Goal: Information Seeking & Learning: Learn about a topic

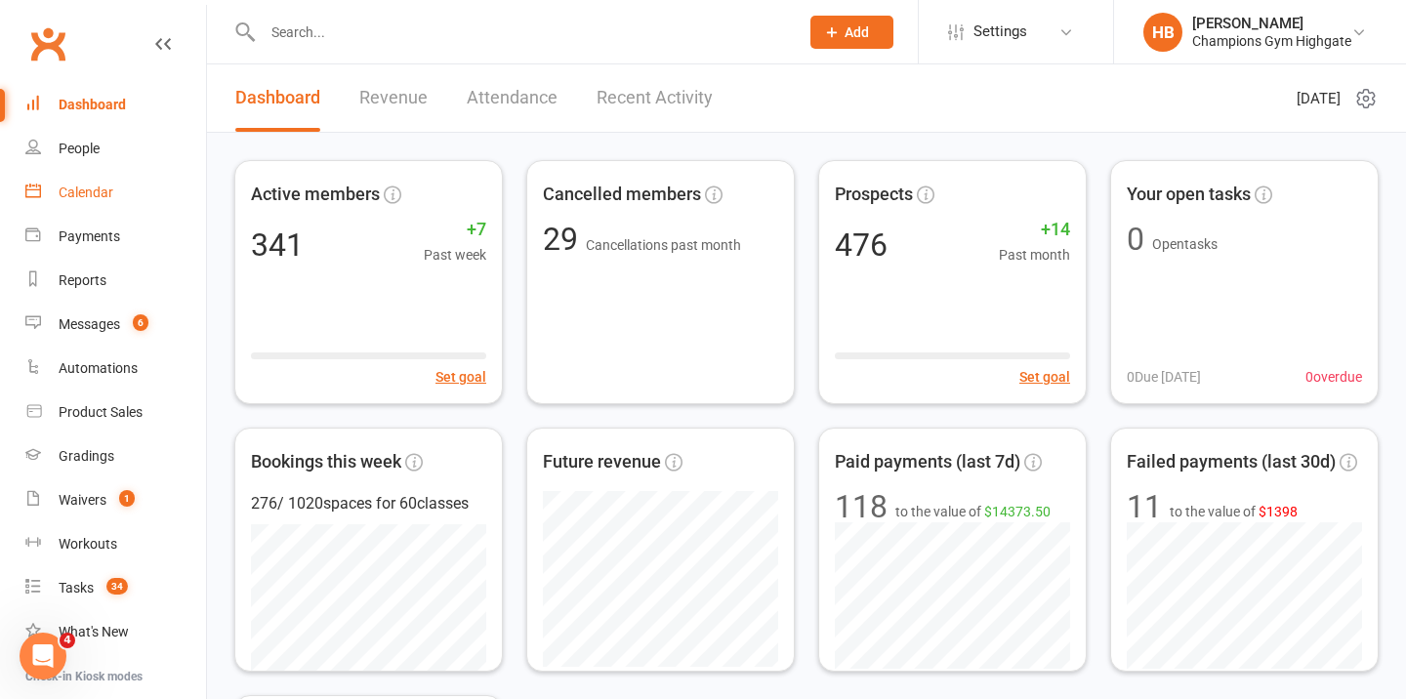
click at [99, 187] on div "Calendar" at bounding box center [86, 193] width 55 height 16
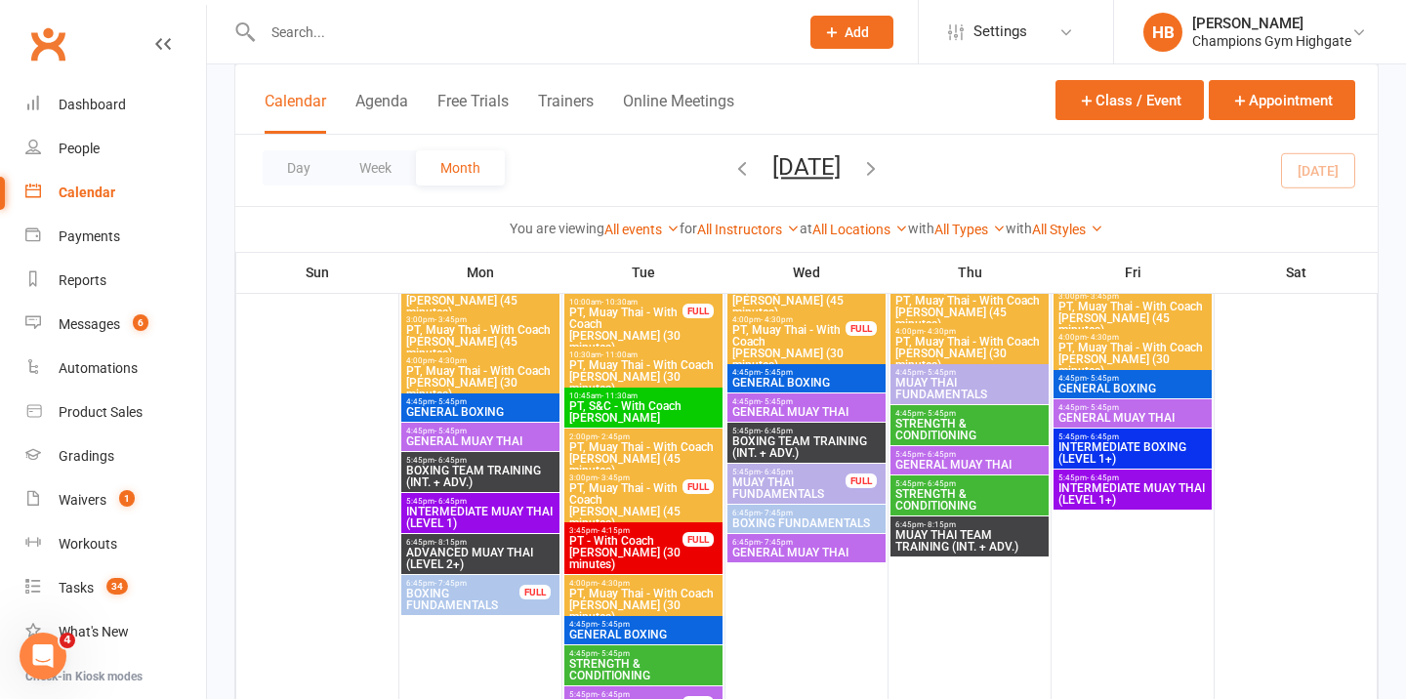
scroll to position [1467, 0]
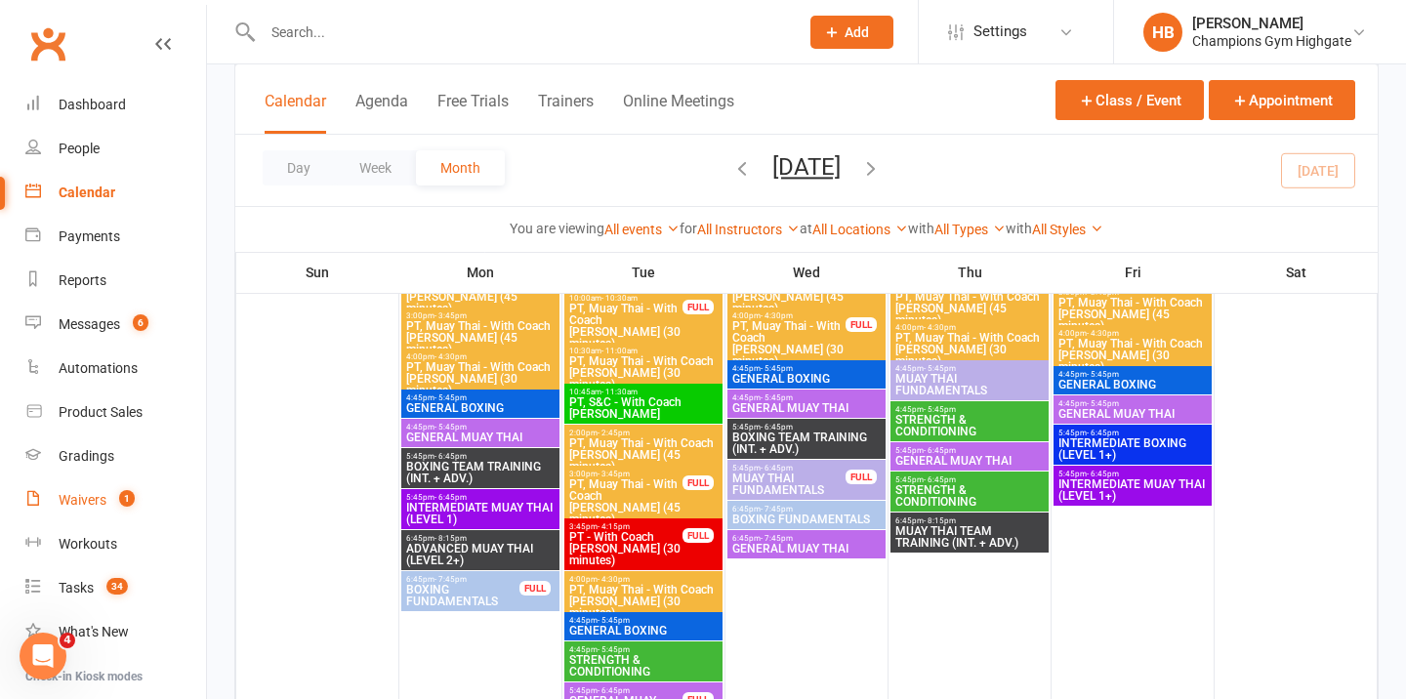
click at [88, 489] on link "Waivers 1" at bounding box center [115, 501] width 181 height 44
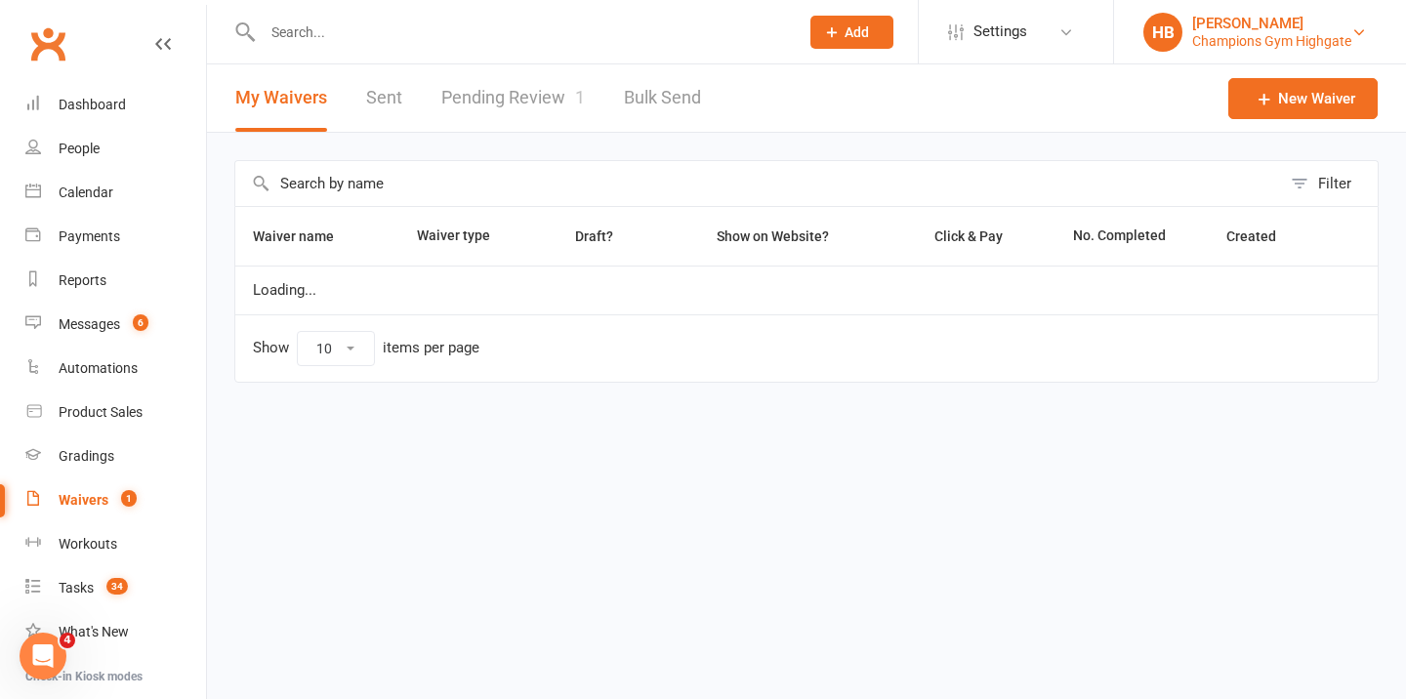
click at [1263, 27] on div "[PERSON_NAME]" at bounding box center [1272, 24] width 159 height 18
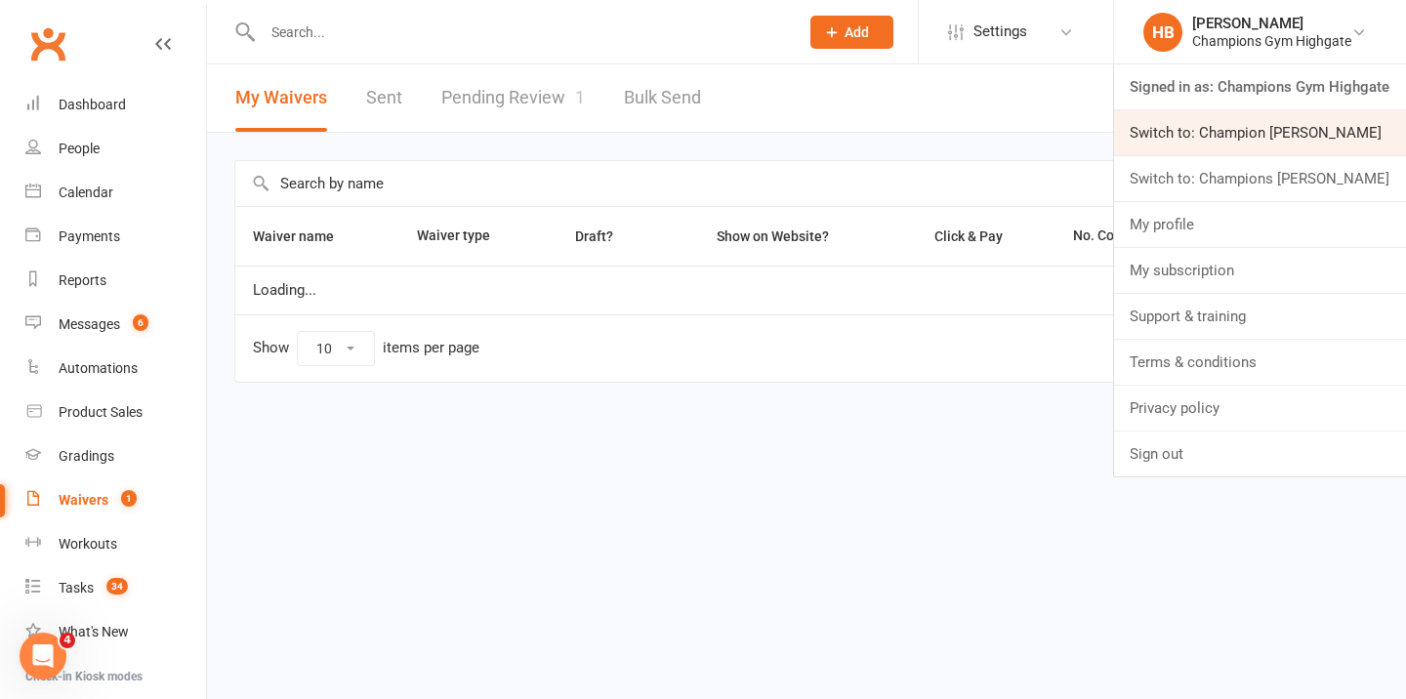
click at [1291, 130] on link "Switch to: Champion Gym Joondalup" at bounding box center [1260, 132] width 292 height 45
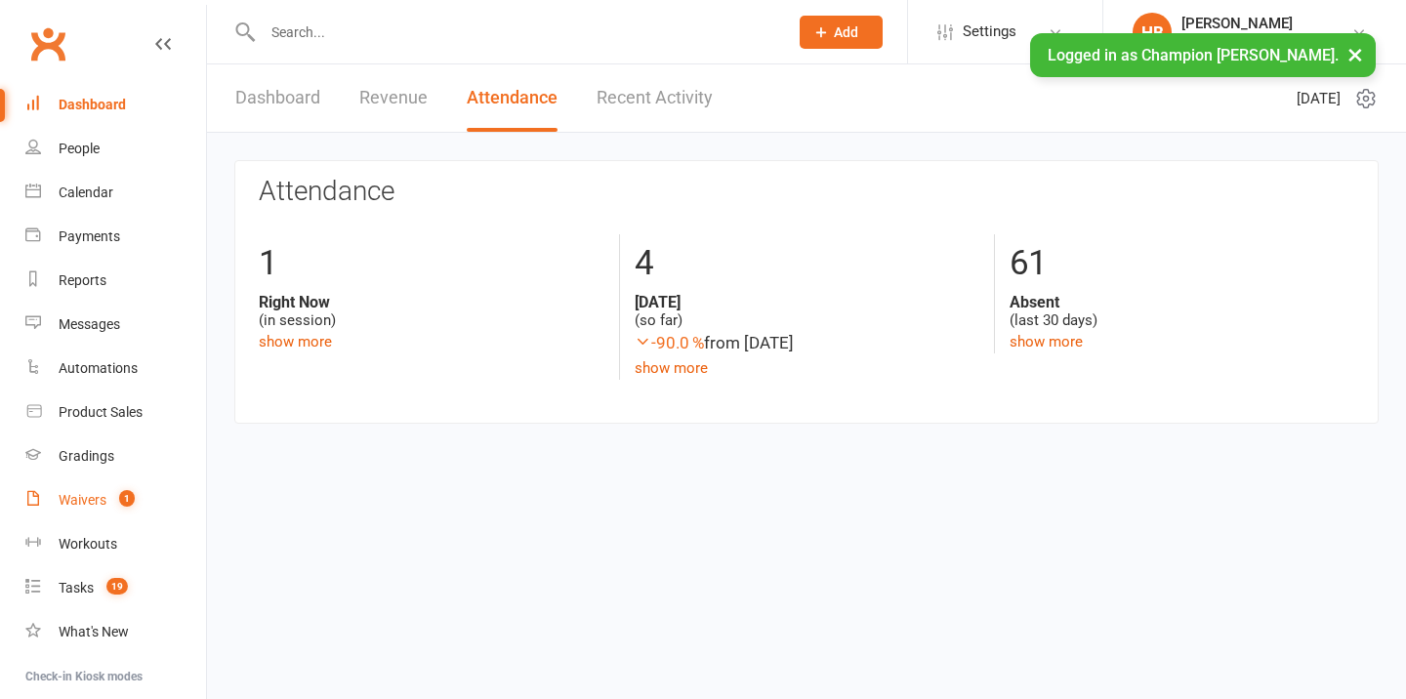
click at [81, 501] on div "Waivers" at bounding box center [83, 500] width 48 height 16
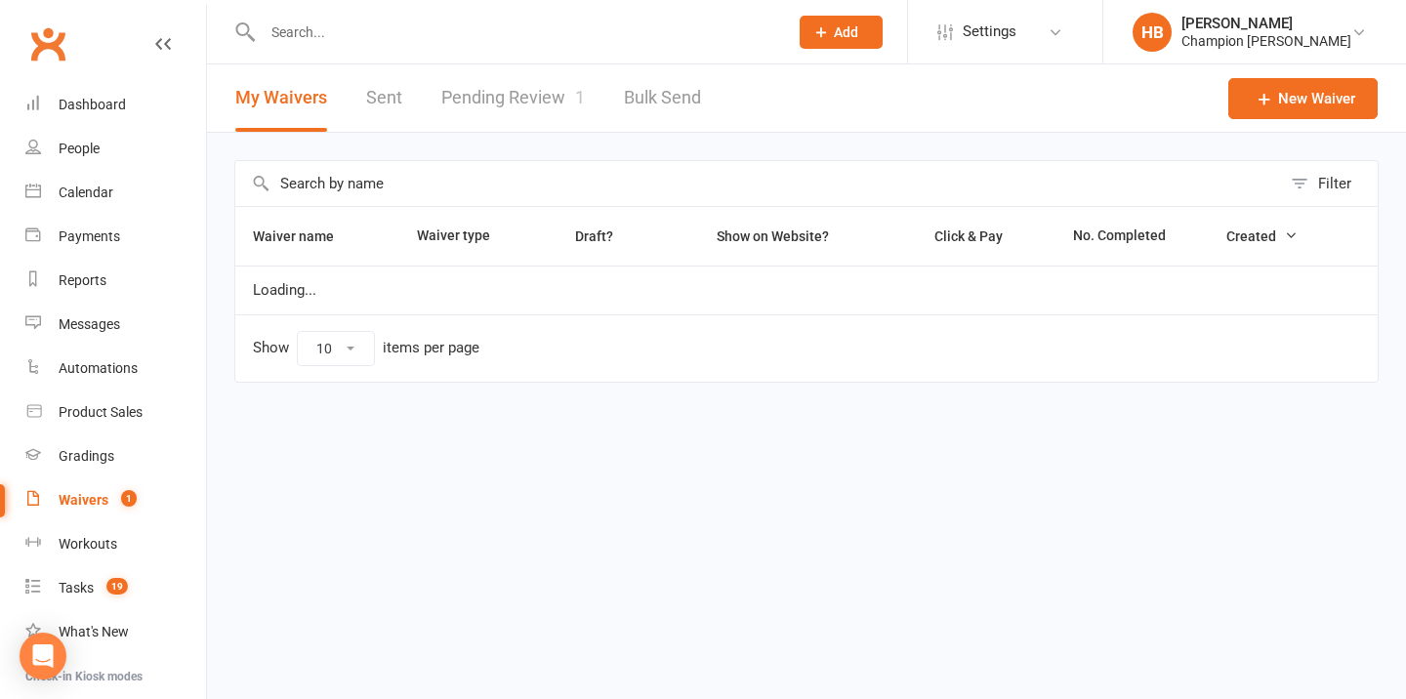
click at [487, 105] on link "Pending Review 1" at bounding box center [513, 97] width 144 height 67
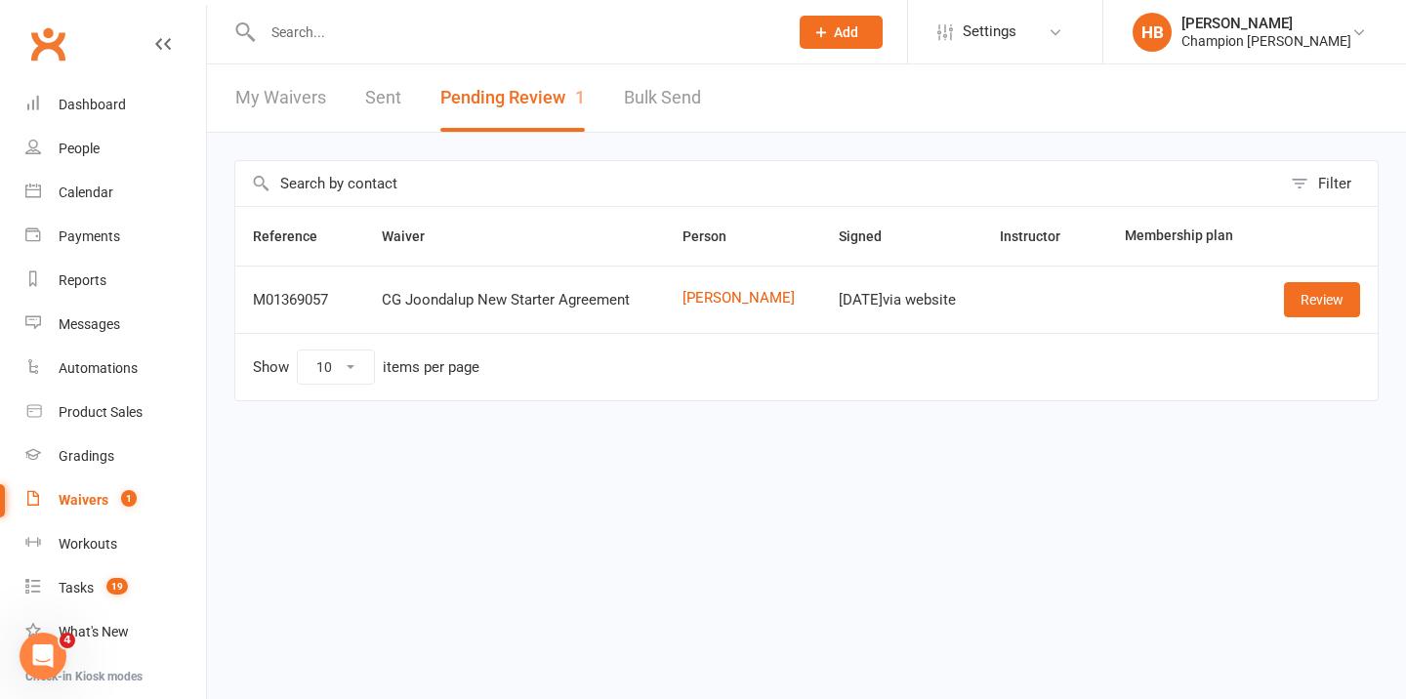
click at [389, 32] on input "text" at bounding box center [516, 32] width 518 height 27
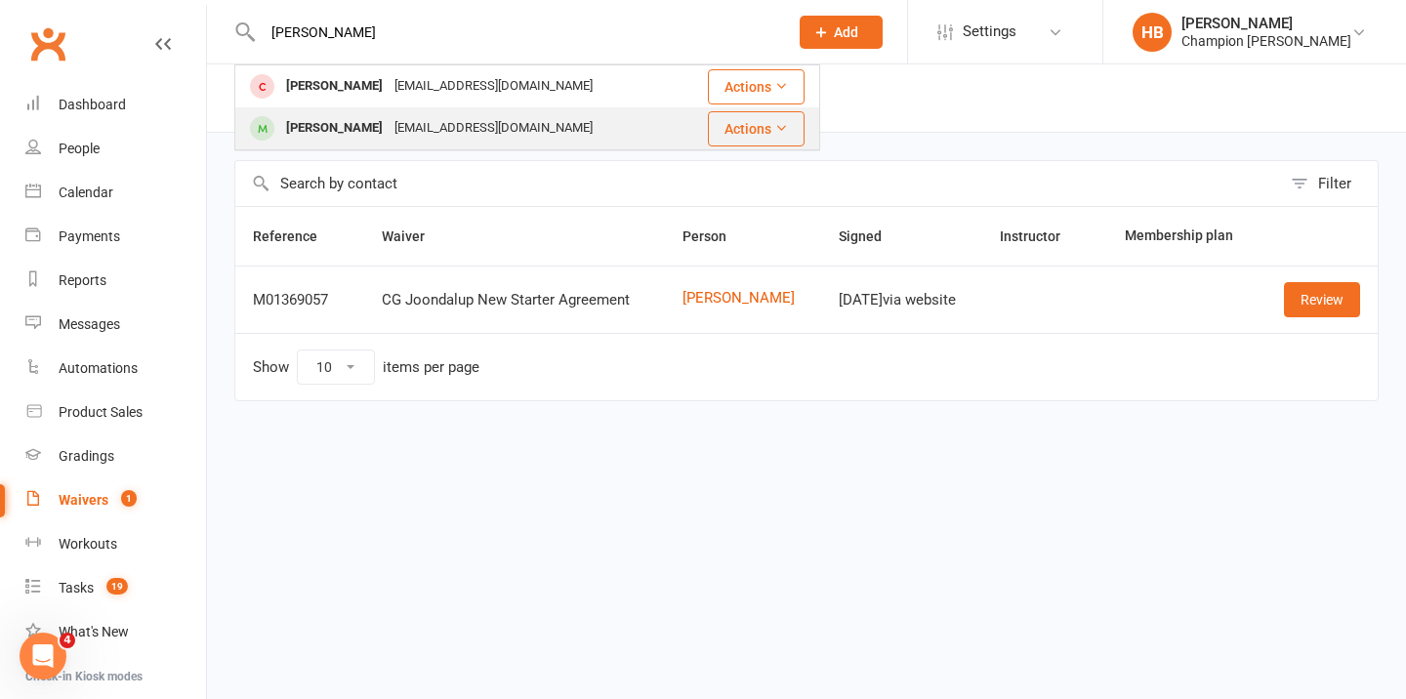
type input "hewitt"
click at [372, 132] on div "Jazmine Hewitt-Myers" at bounding box center [334, 128] width 108 height 28
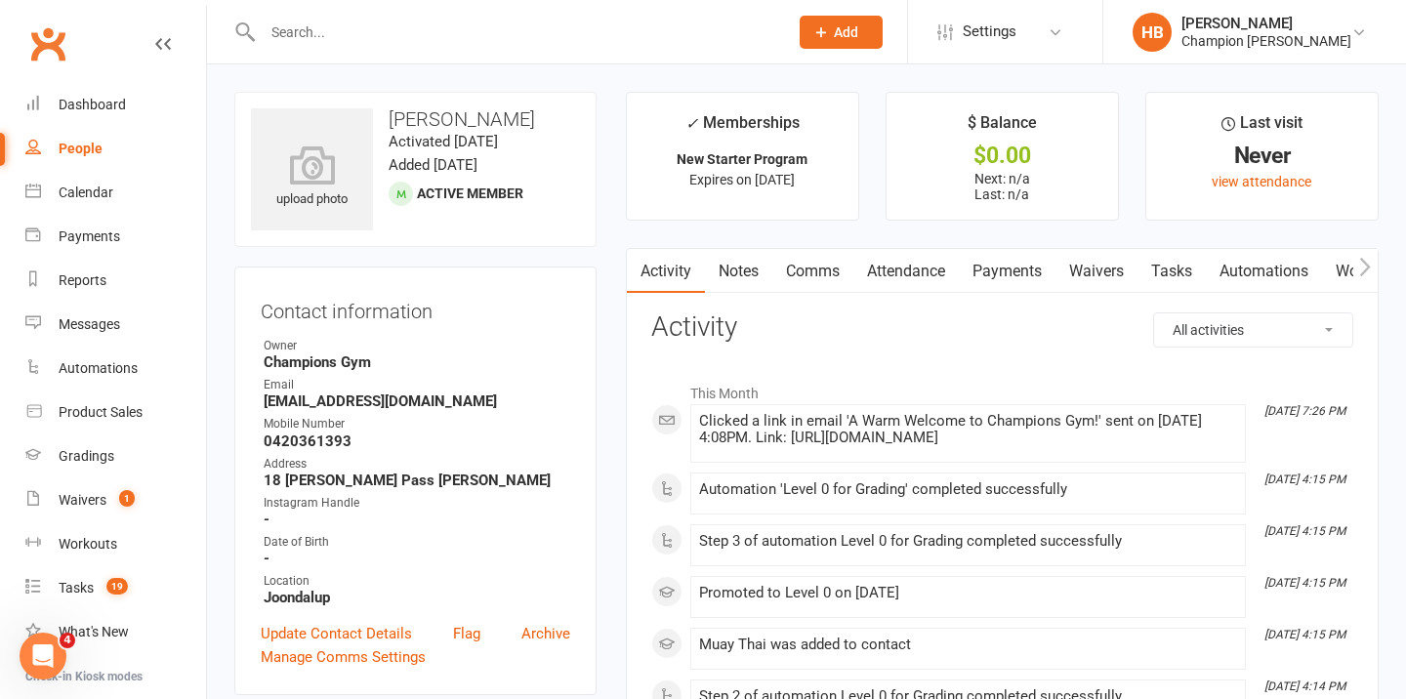
click at [1090, 267] on link "Waivers" at bounding box center [1097, 271] width 82 height 45
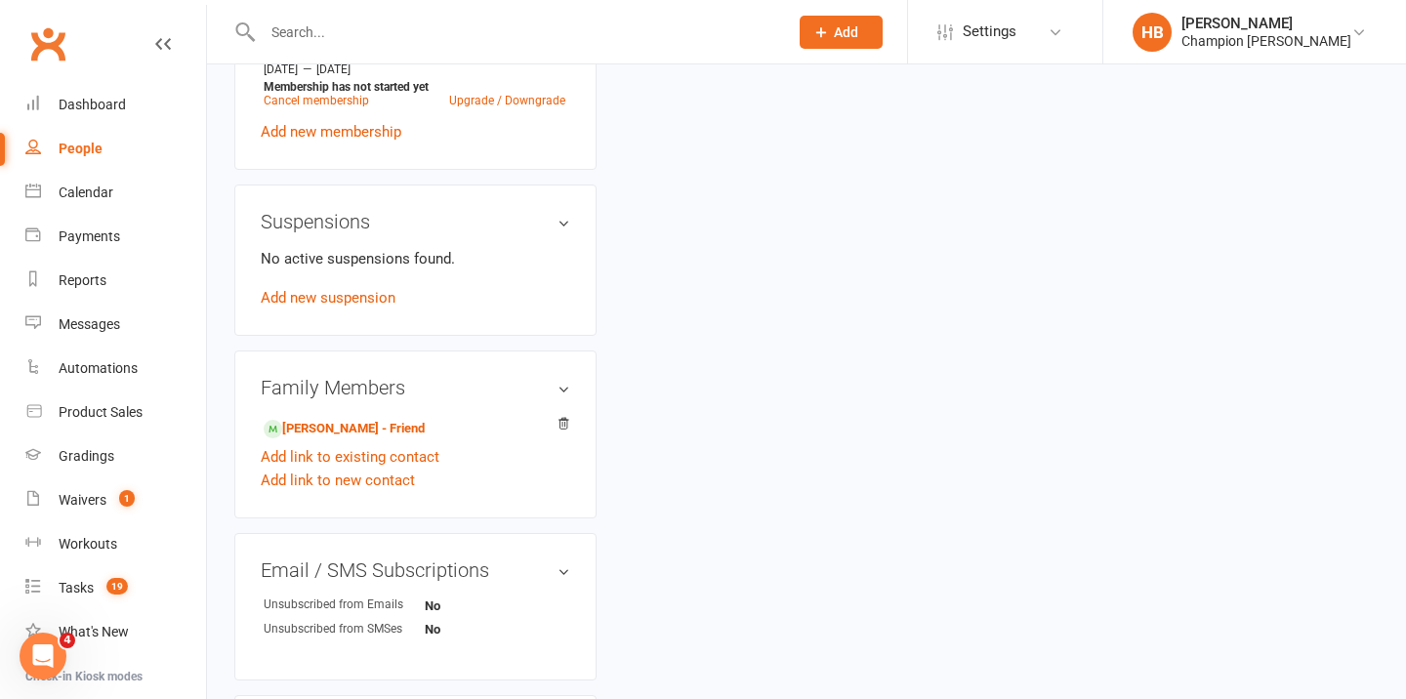
scroll to position [893, 0]
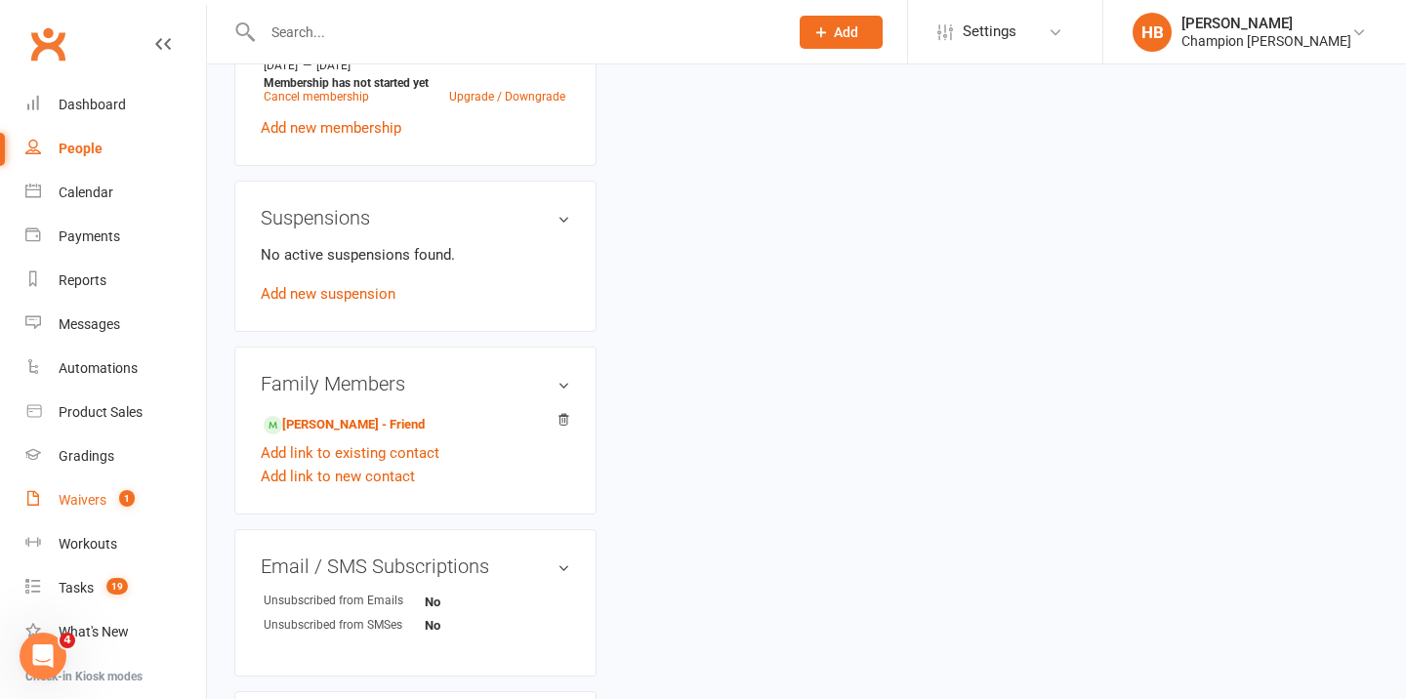
click at [82, 505] on div "Waivers" at bounding box center [83, 500] width 48 height 16
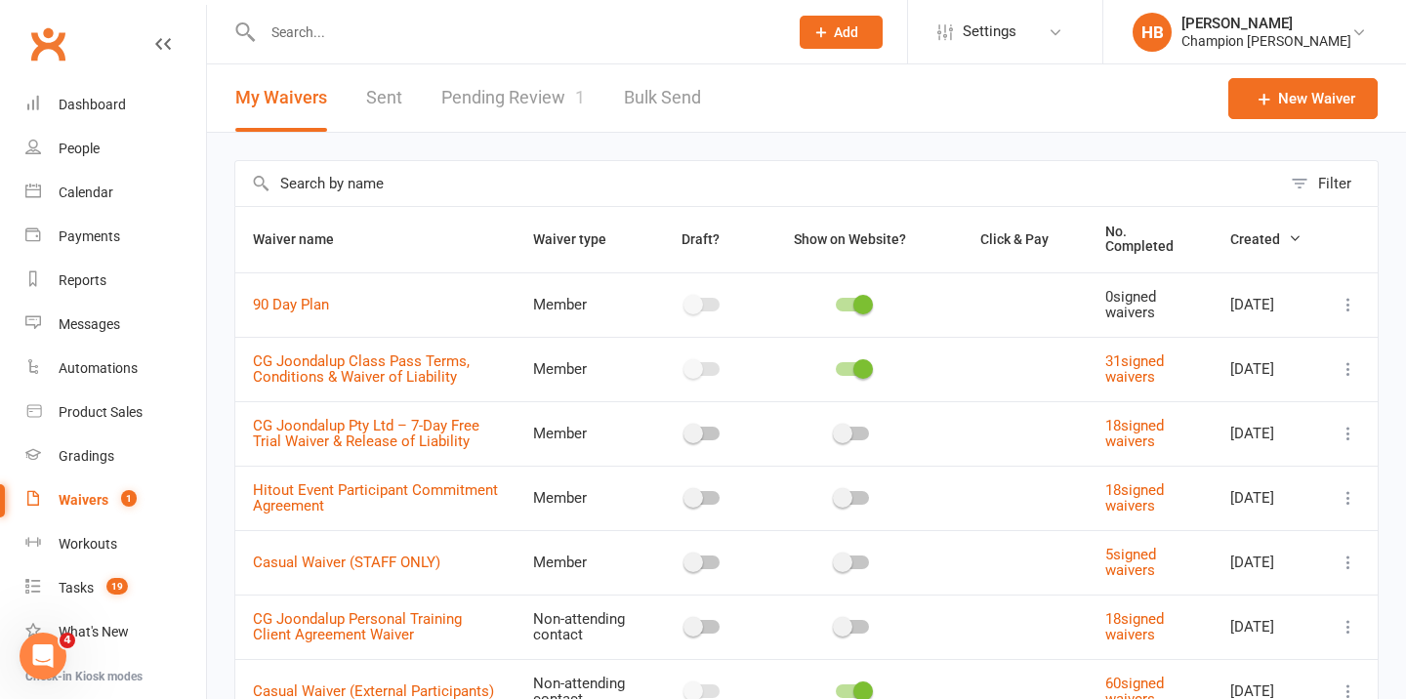
click at [380, 184] on input "text" at bounding box center [758, 183] width 1046 height 45
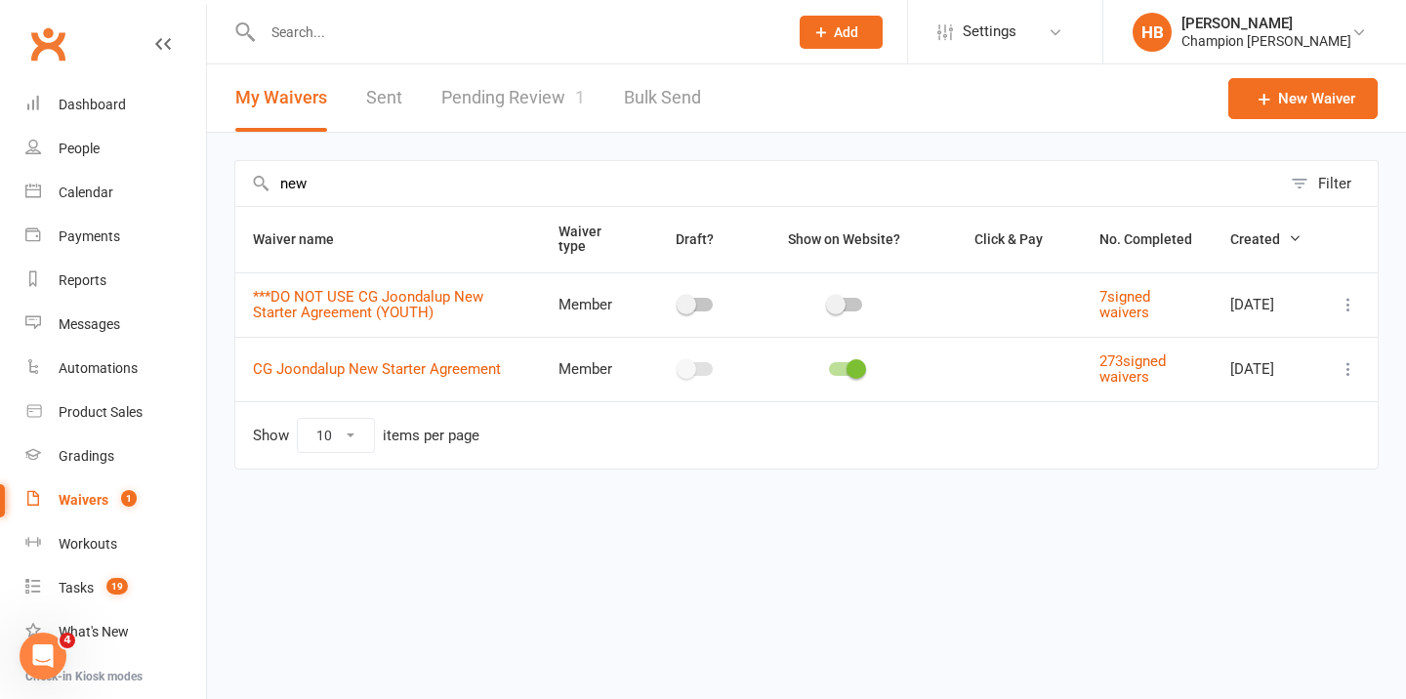
type input "new"
click at [1354, 373] on icon at bounding box center [1349, 369] width 20 height 20
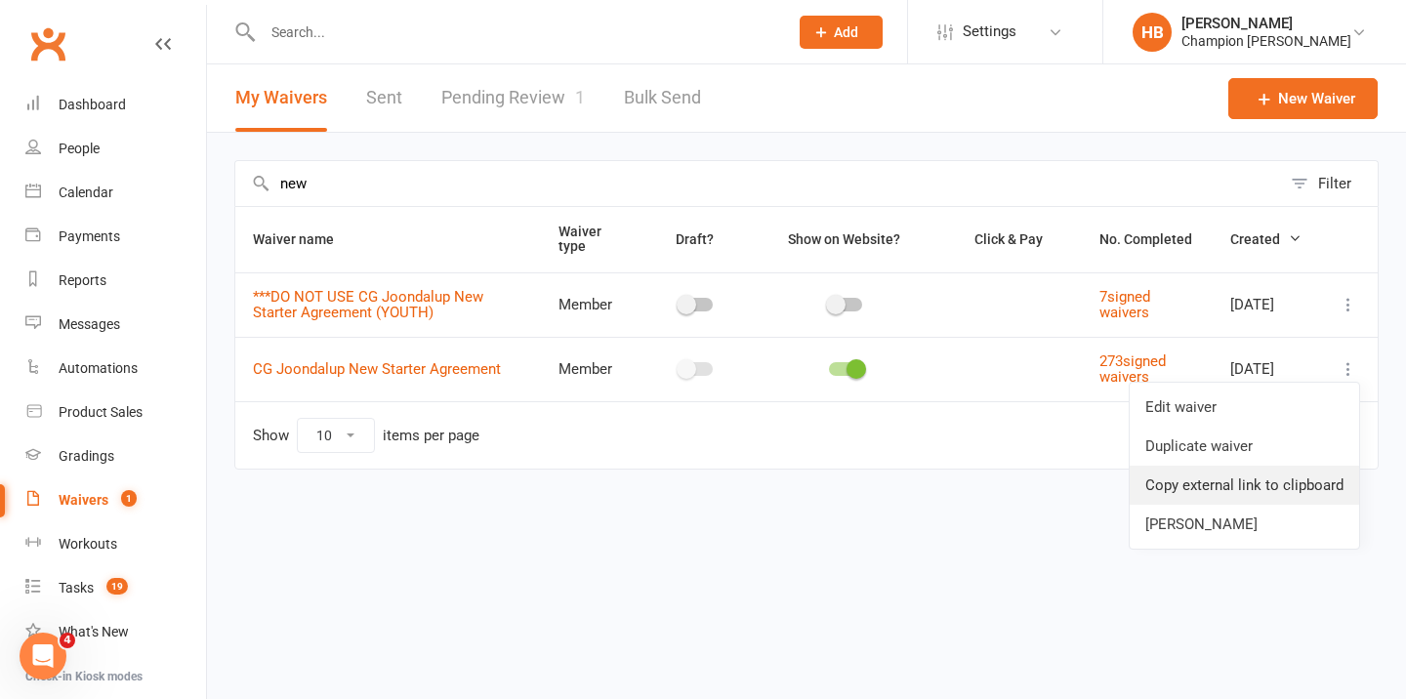
click at [1247, 478] on link "Copy external link to clipboard" at bounding box center [1245, 485] width 230 height 39
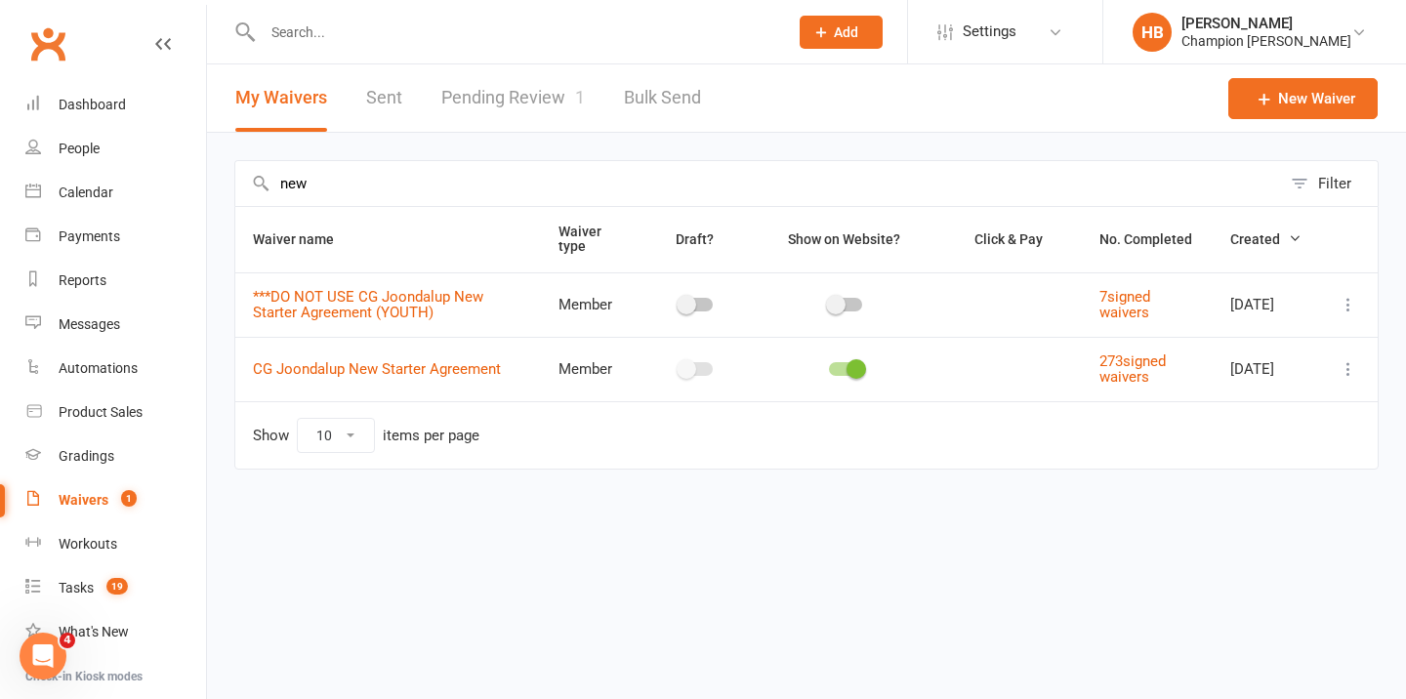
click at [105, 495] on div "Waivers" at bounding box center [84, 500] width 50 height 16
click at [449, 114] on link "Pending Review 1" at bounding box center [513, 97] width 144 height 67
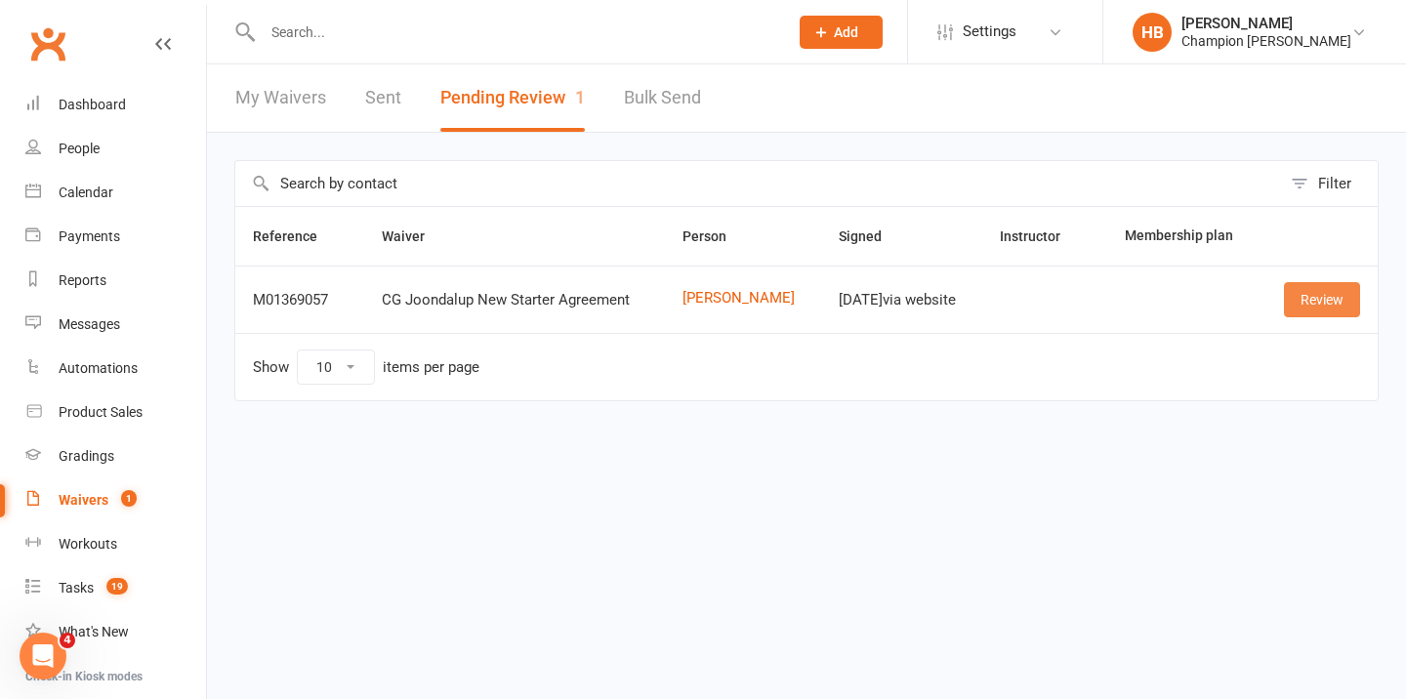
click at [1318, 303] on link "Review" at bounding box center [1322, 299] width 76 height 35
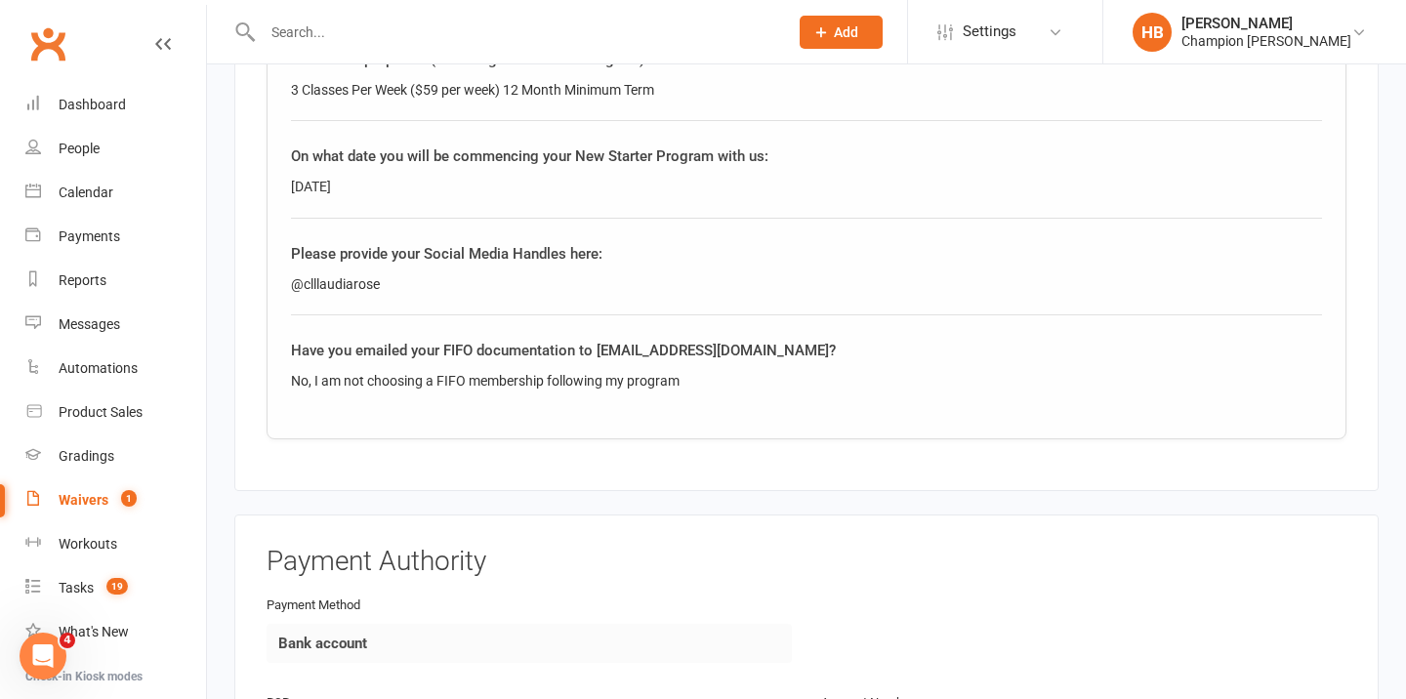
scroll to position [1631, 0]
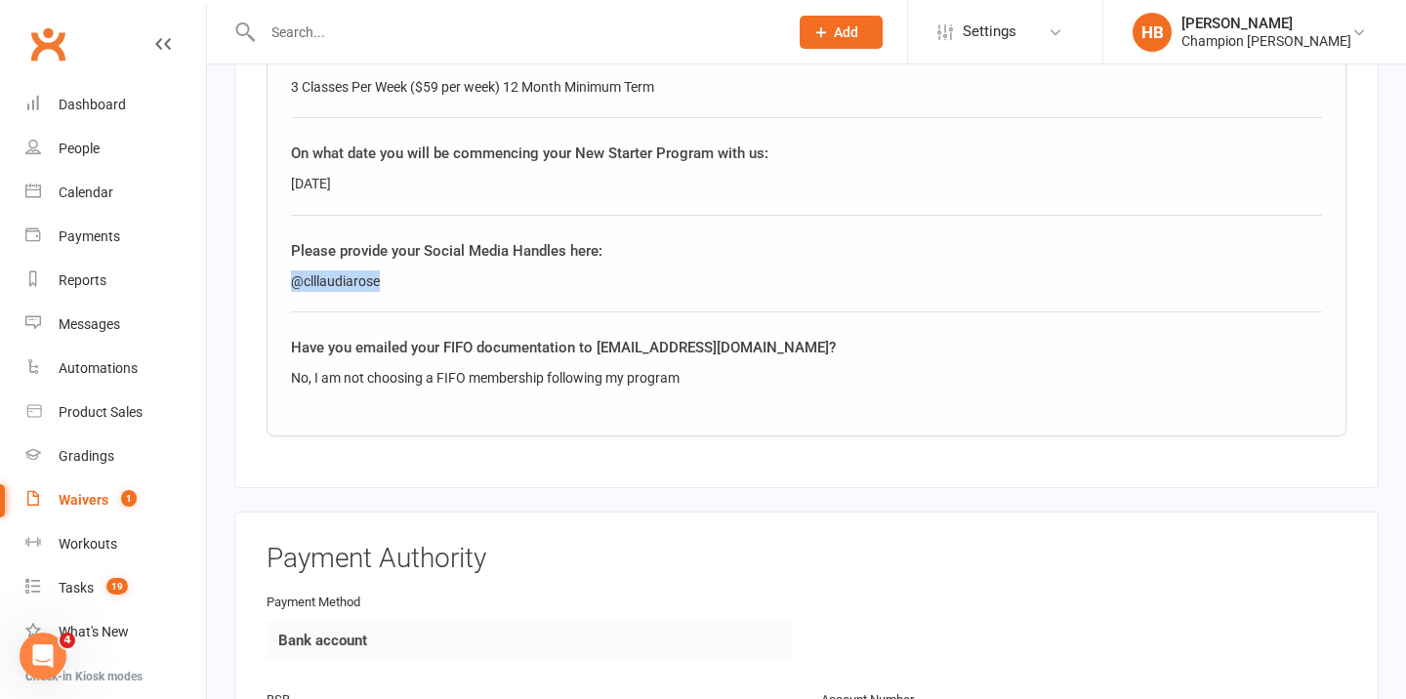
drag, startPoint x: 402, startPoint y: 247, endPoint x: 276, endPoint y: 250, distance: 126.0
click at [276, 251] on div "Following Your New Starter Program You understand and agree that the New Starte…" at bounding box center [807, 137] width 1080 height 600
copy div "@clllaudiarose"
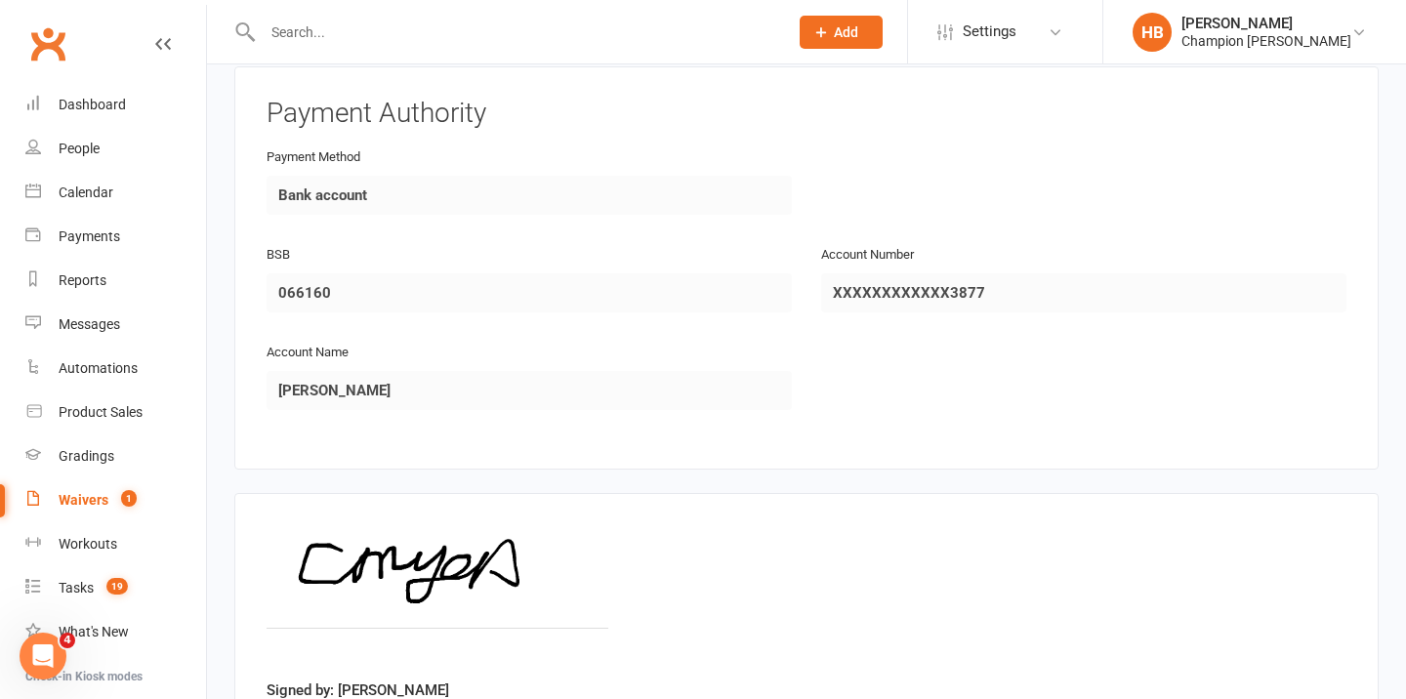
scroll to position [2210, 0]
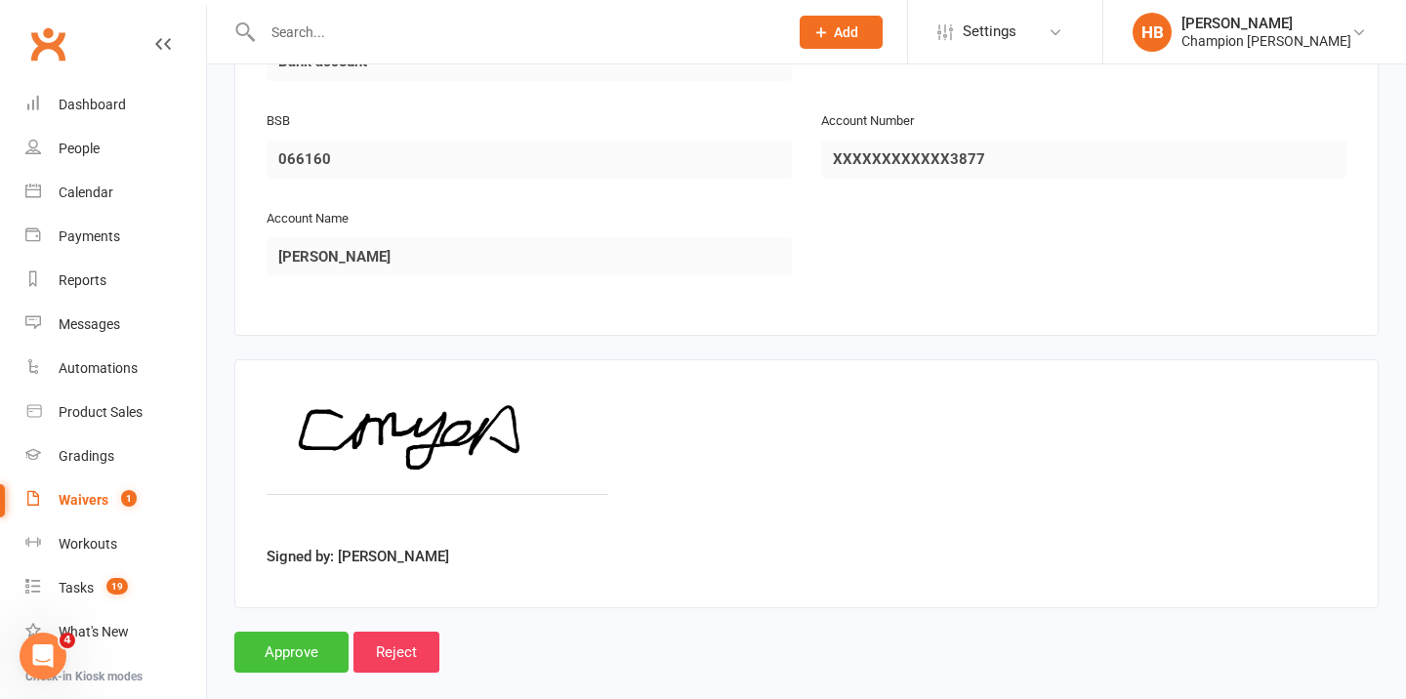
click at [294, 632] on input "Approve" at bounding box center [291, 652] width 114 height 41
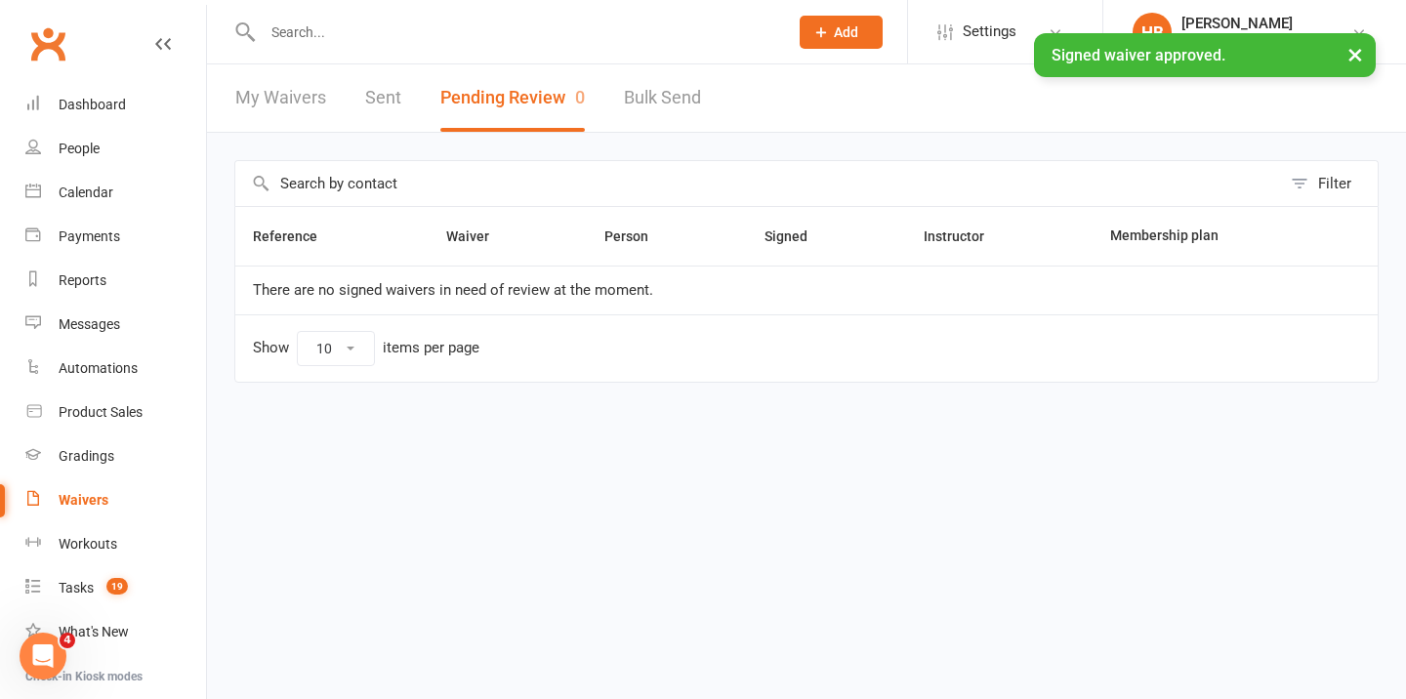
click at [463, 30] on input "text" at bounding box center [516, 32] width 518 height 27
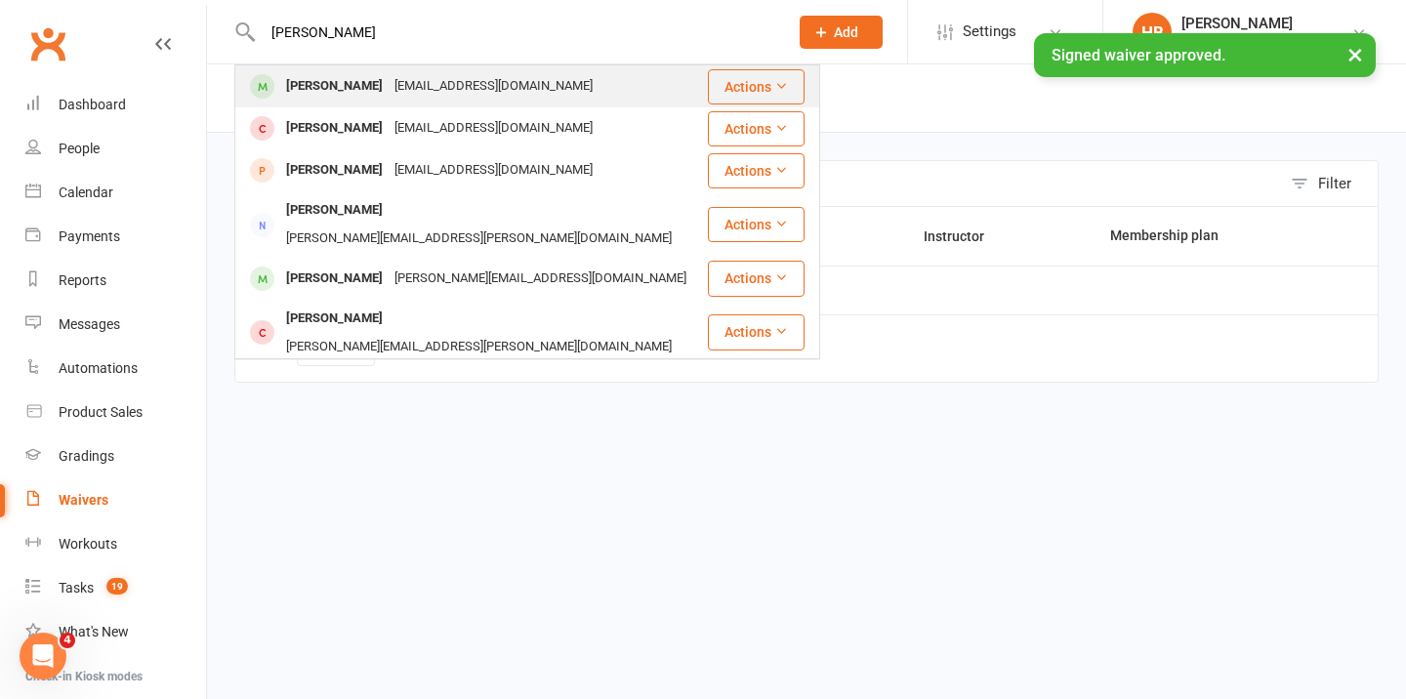
type input "claudia"
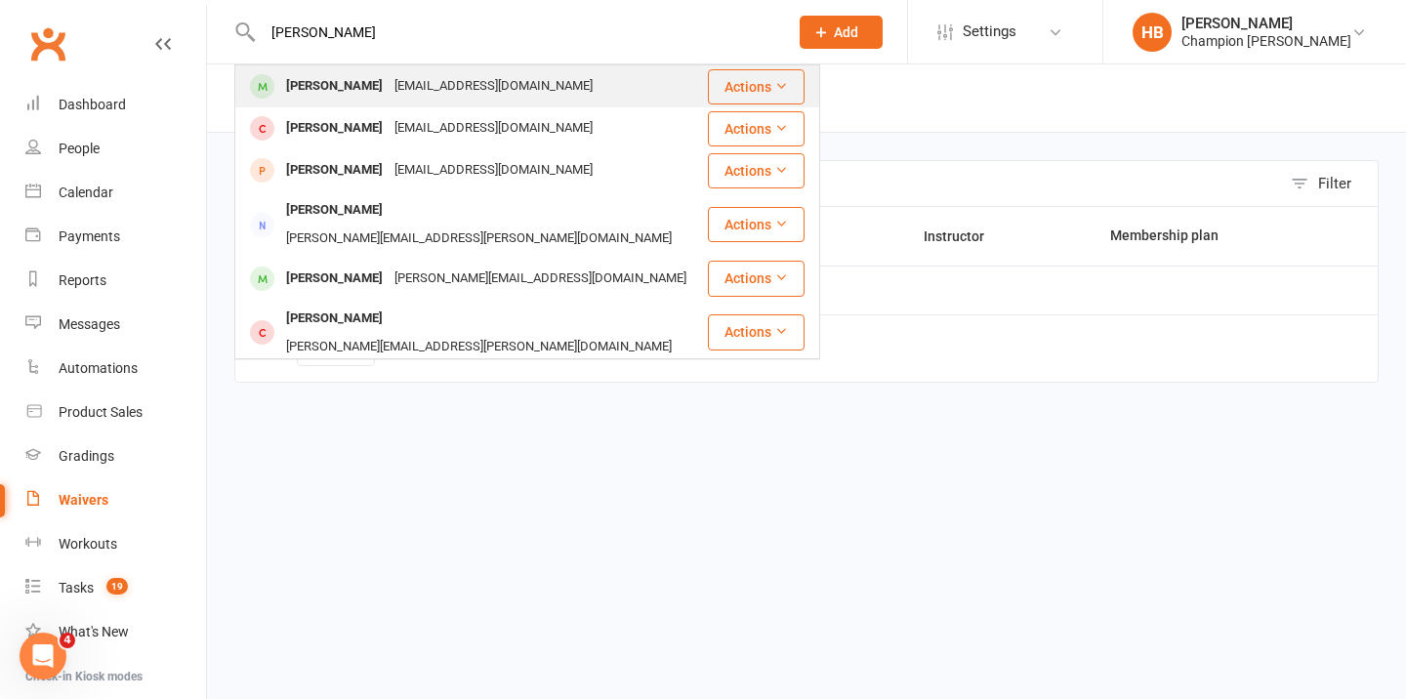
click at [452, 93] on div "[EMAIL_ADDRESS][DOMAIN_NAME]" at bounding box center [494, 86] width 210 height 28
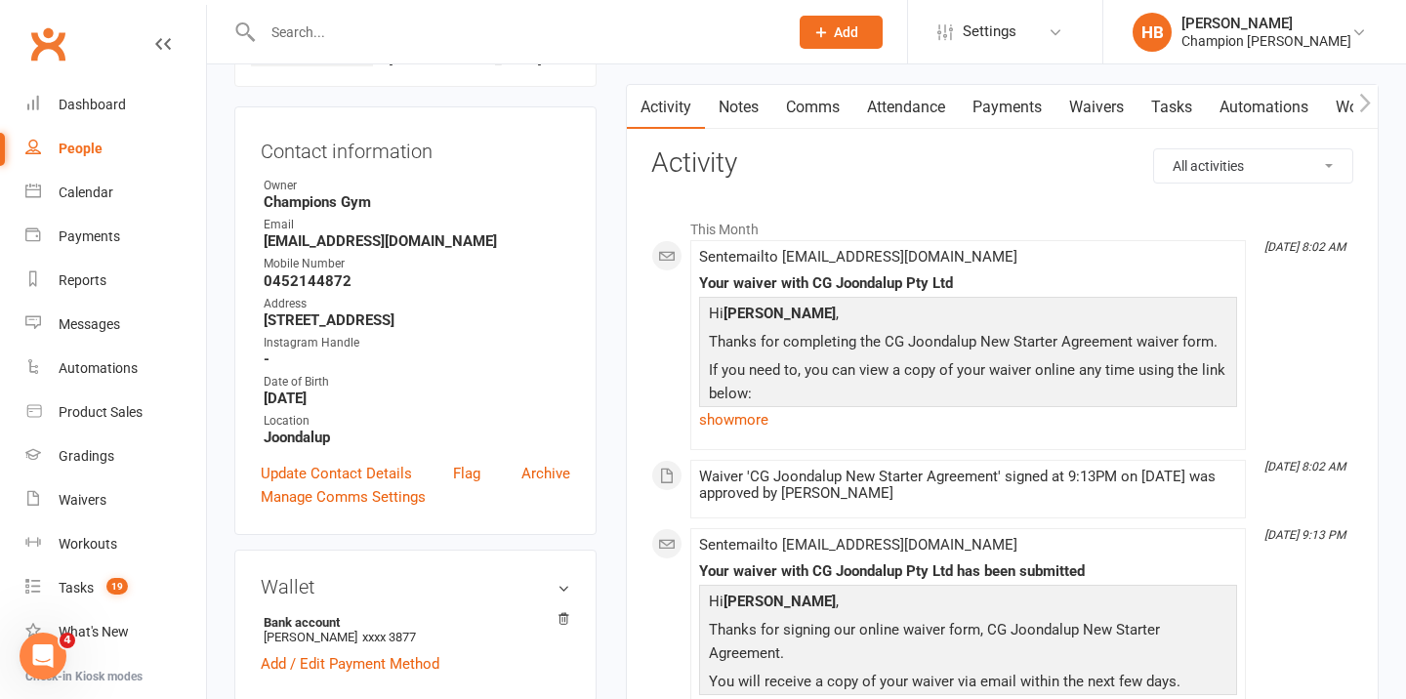
scroll to position [243, 0]
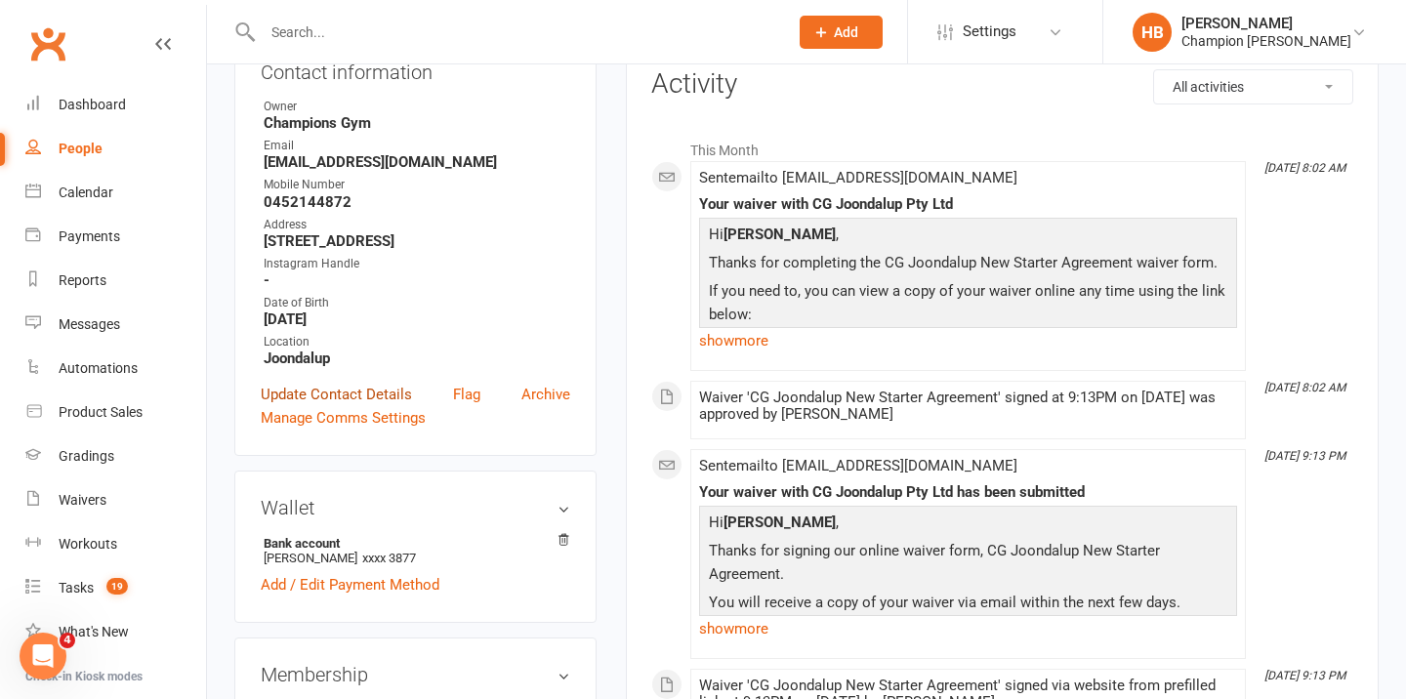
click at [354, 406] on link "Update Contact Details" at bounding box center [336, 394] width 151 height 23
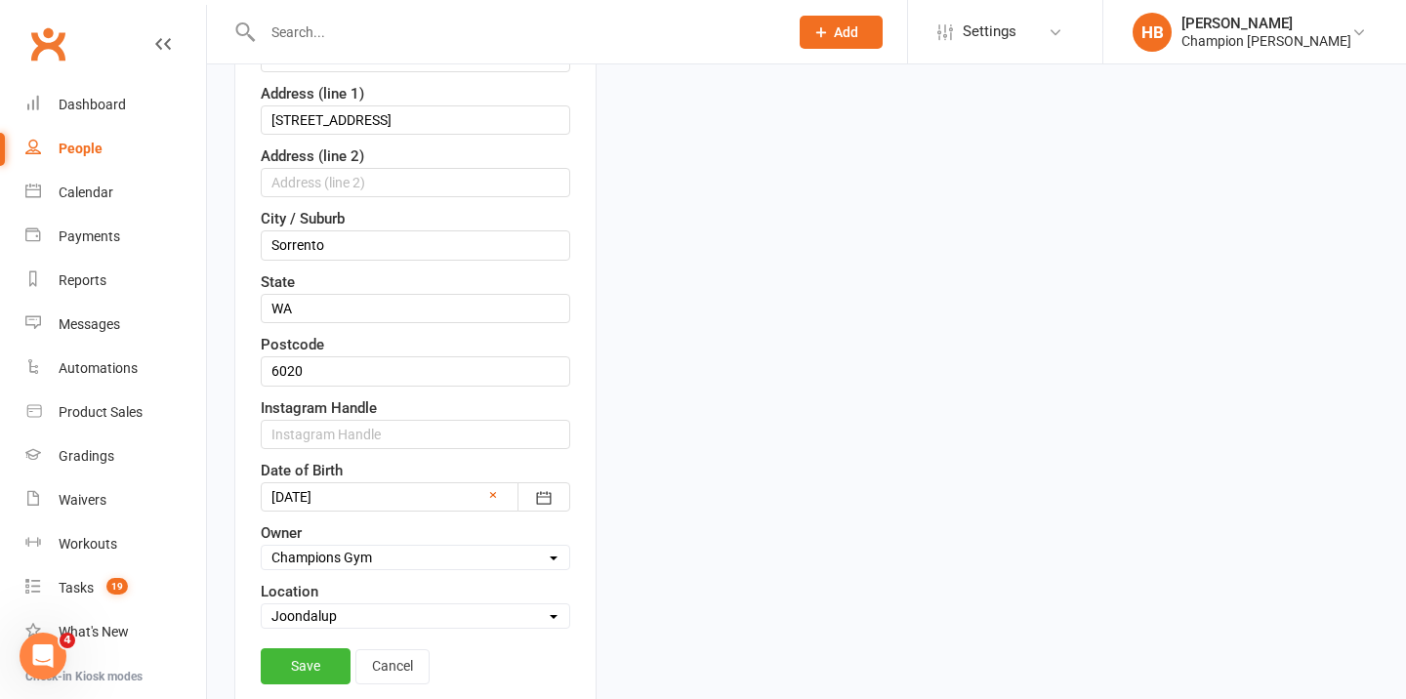
scroll to position [553, 0]
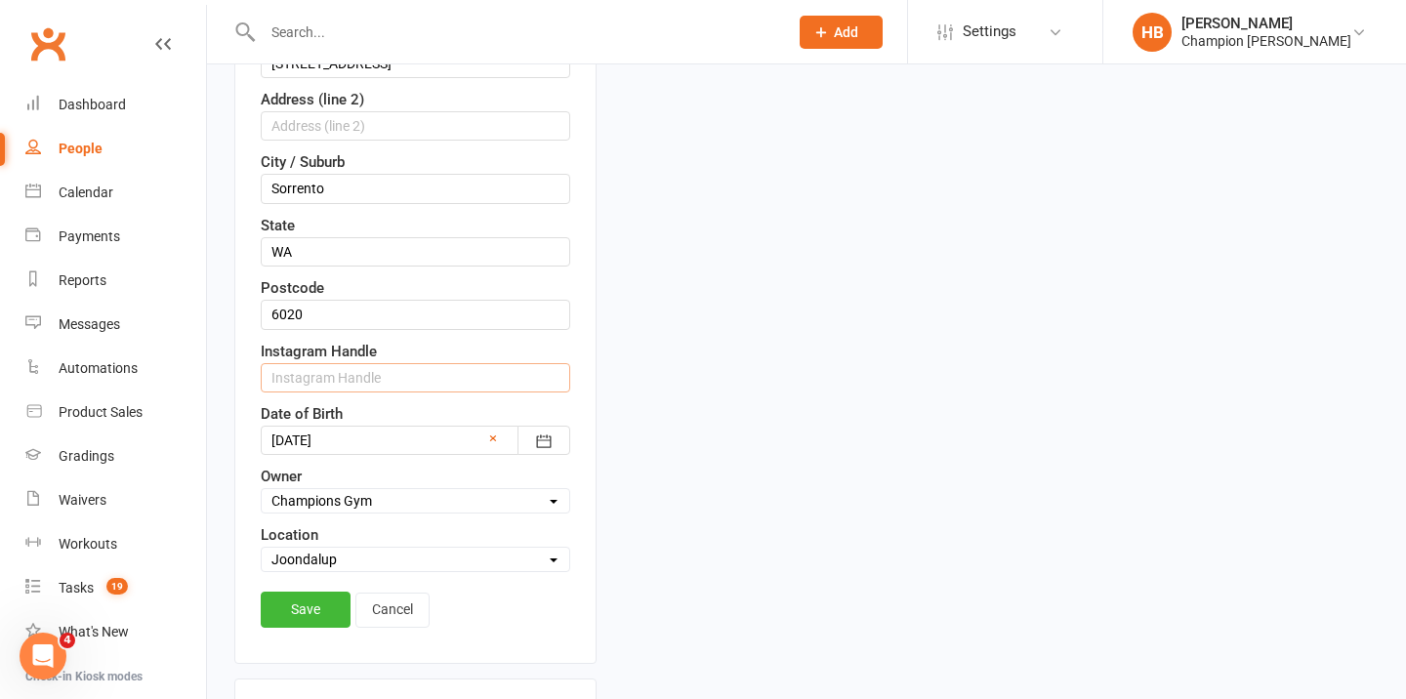
click at [346, 393] on input "text" at bounding box center [416, 377] width 310 height 29
paste input "@clllaudiarose"
type input "@clllaudiarose"
click at [308, 627] on link "Save" at bounding box center [306, 609] width 90 height 35
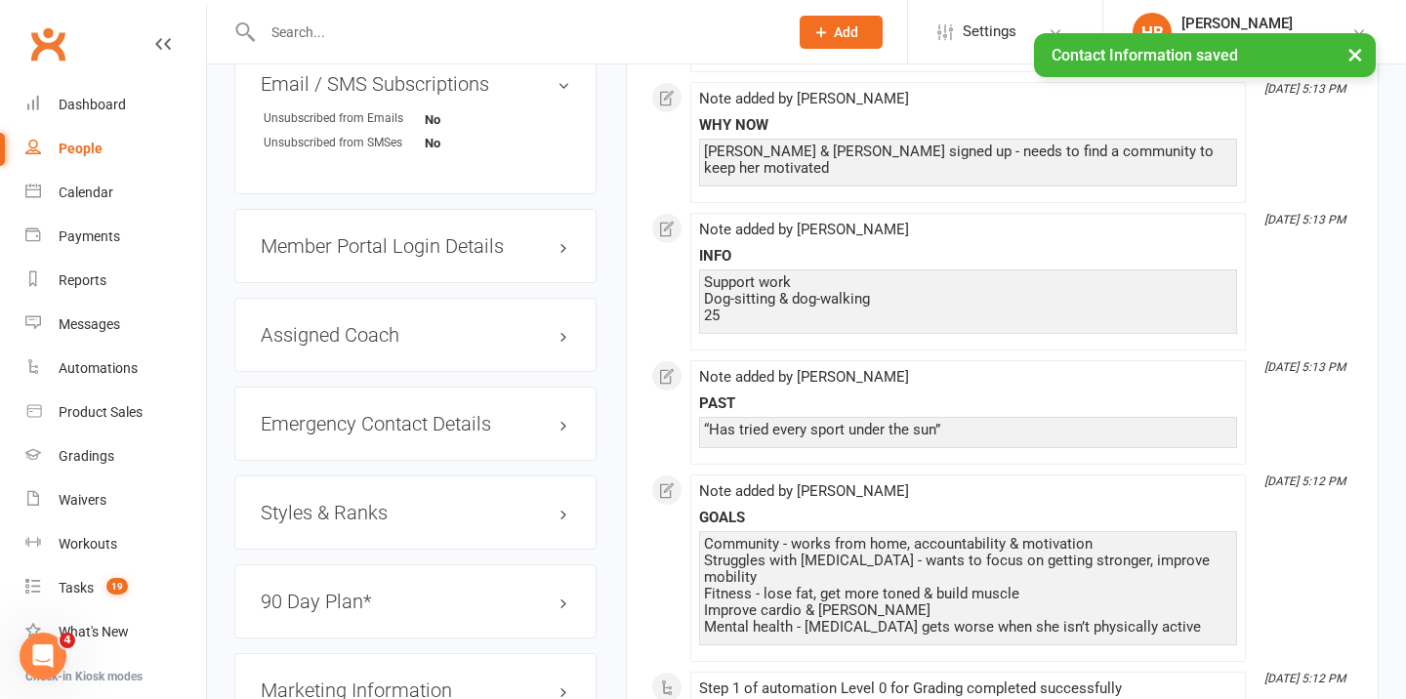
scroll to position [1413, 0]
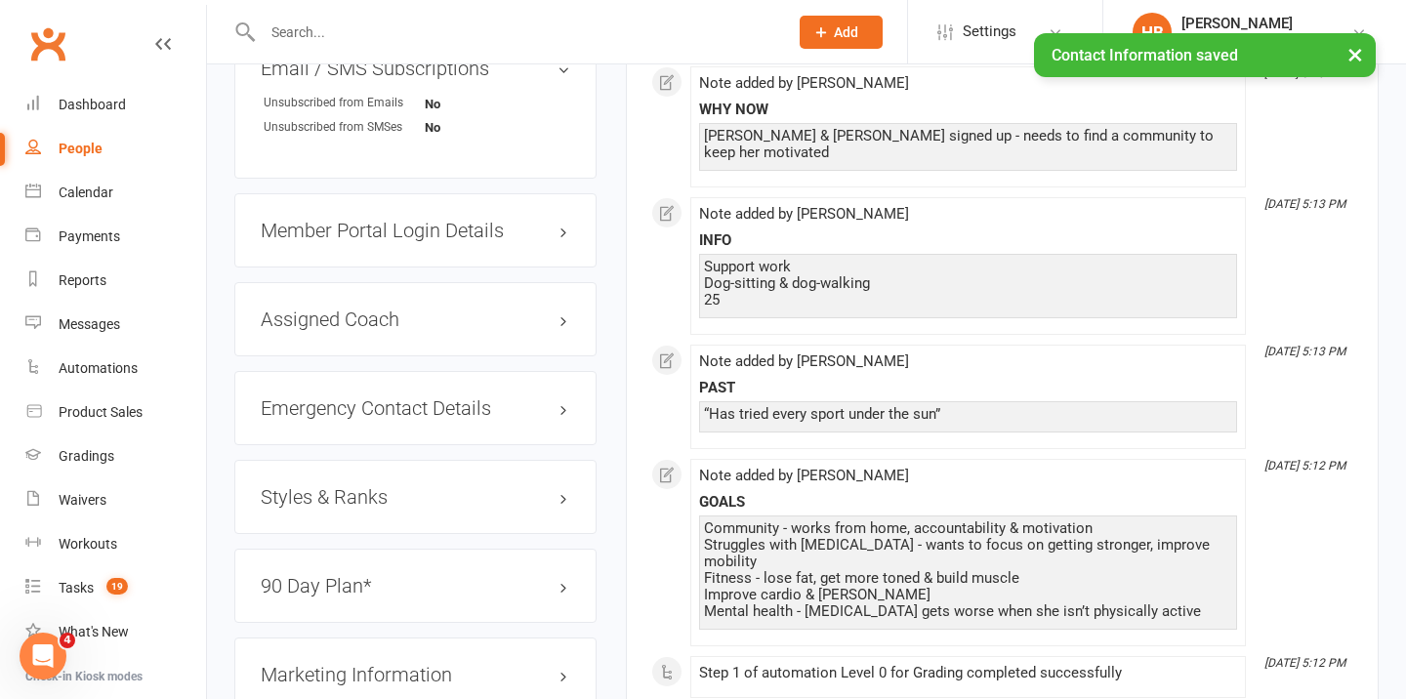
click at [377, 241] on h3 "Member Portal Login Details" at bounding box center [416, 230] width 310 height 21
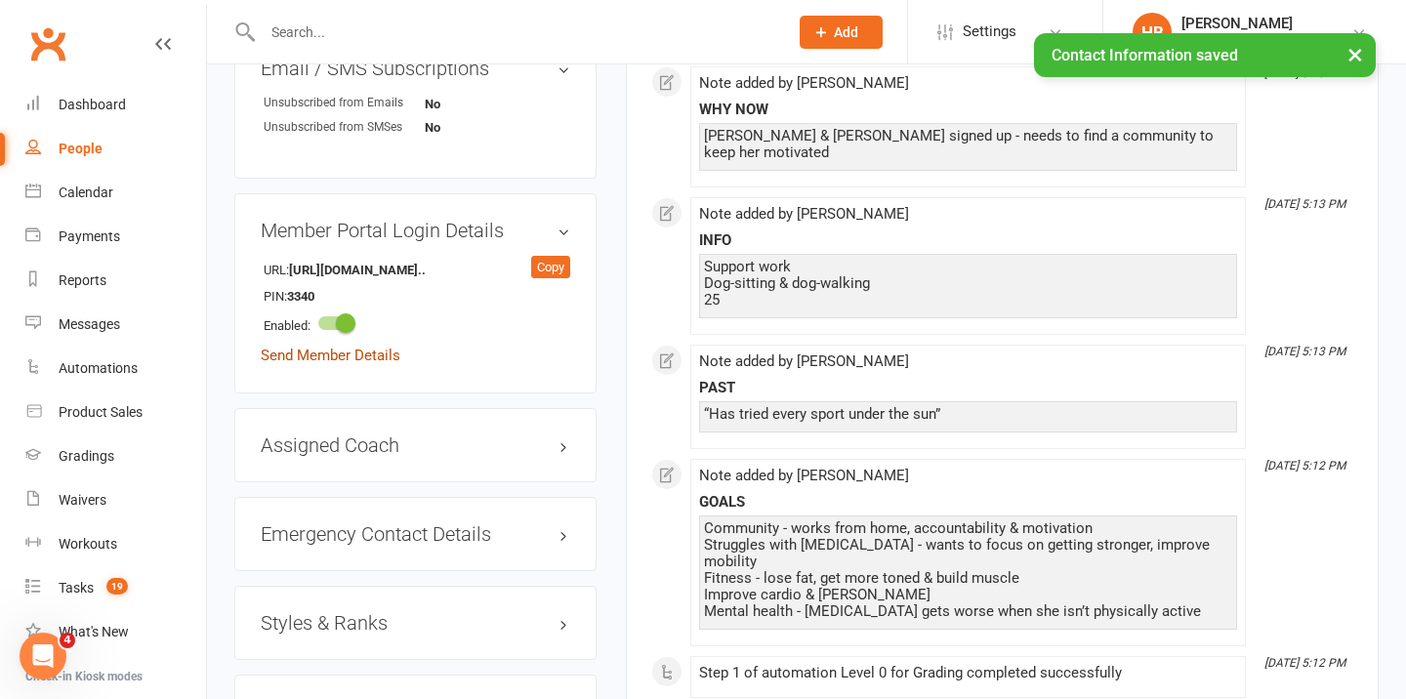
click at [363, 364] on link "Send Member Details" at bounding box center [331, 356] width 140 height 18
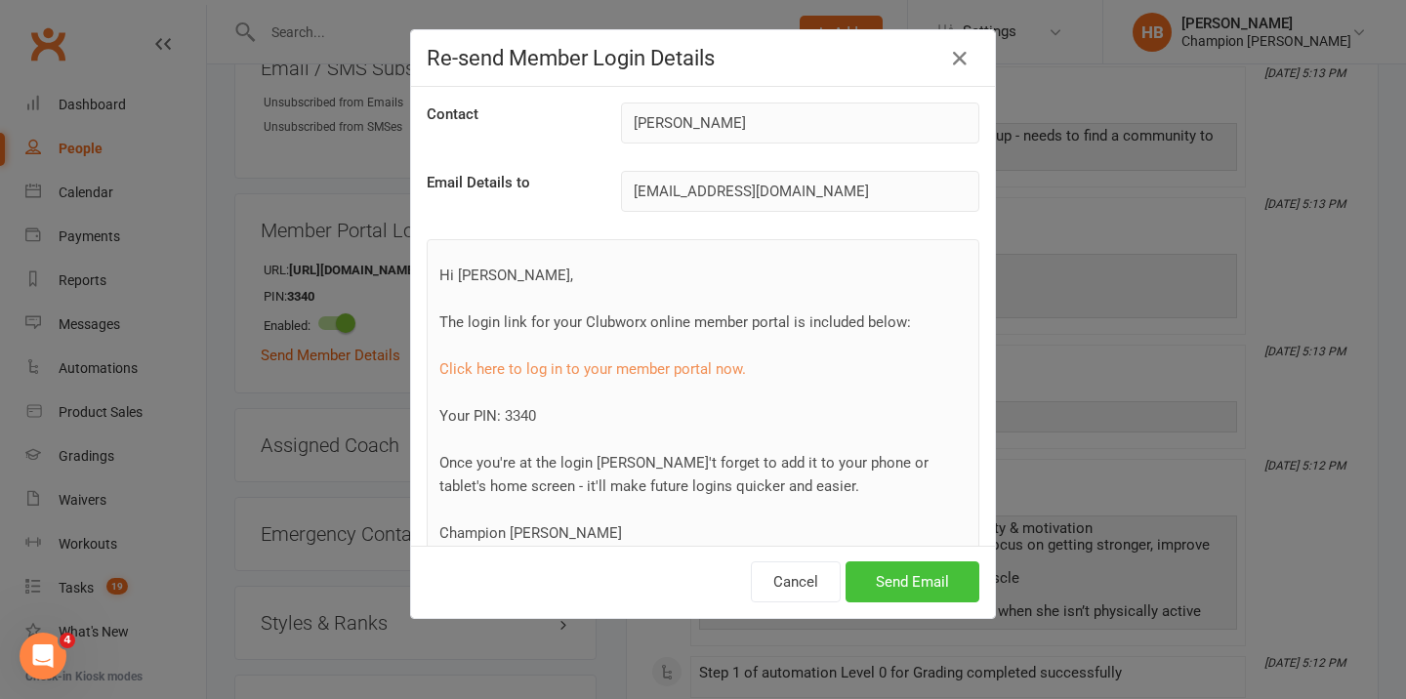
click at [887, 589] on button "Send Email" at bounding box center [913, 582] width 134 height 41
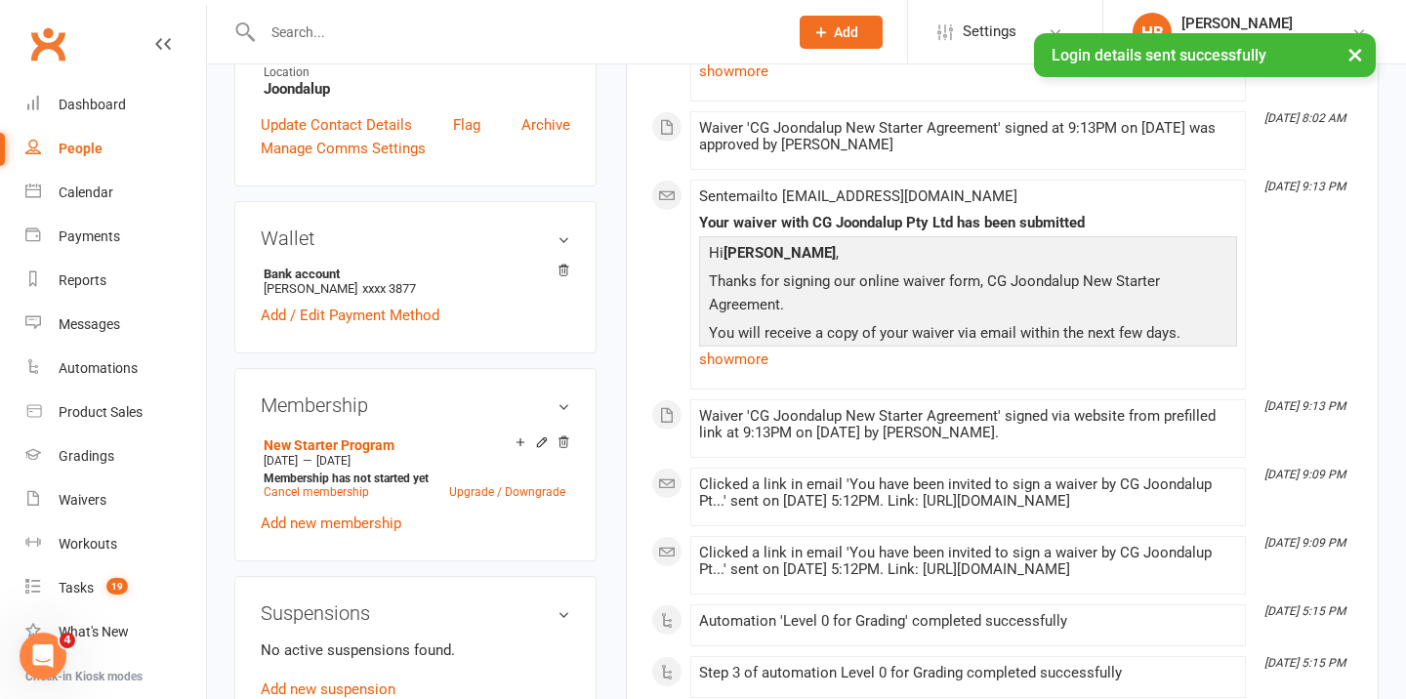
scroll to position [0, 0]
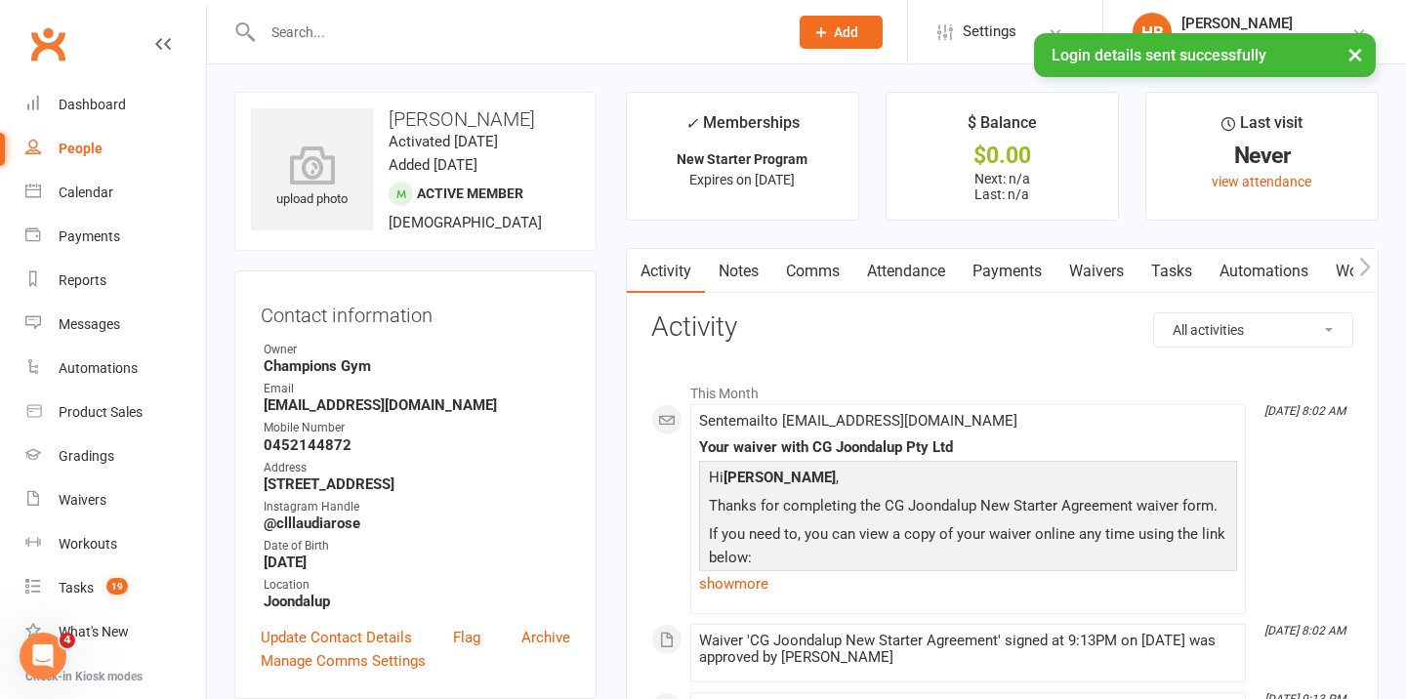
click at [822, 276] on link "Comms" at bounding box center [813, 271] width 81 height 45
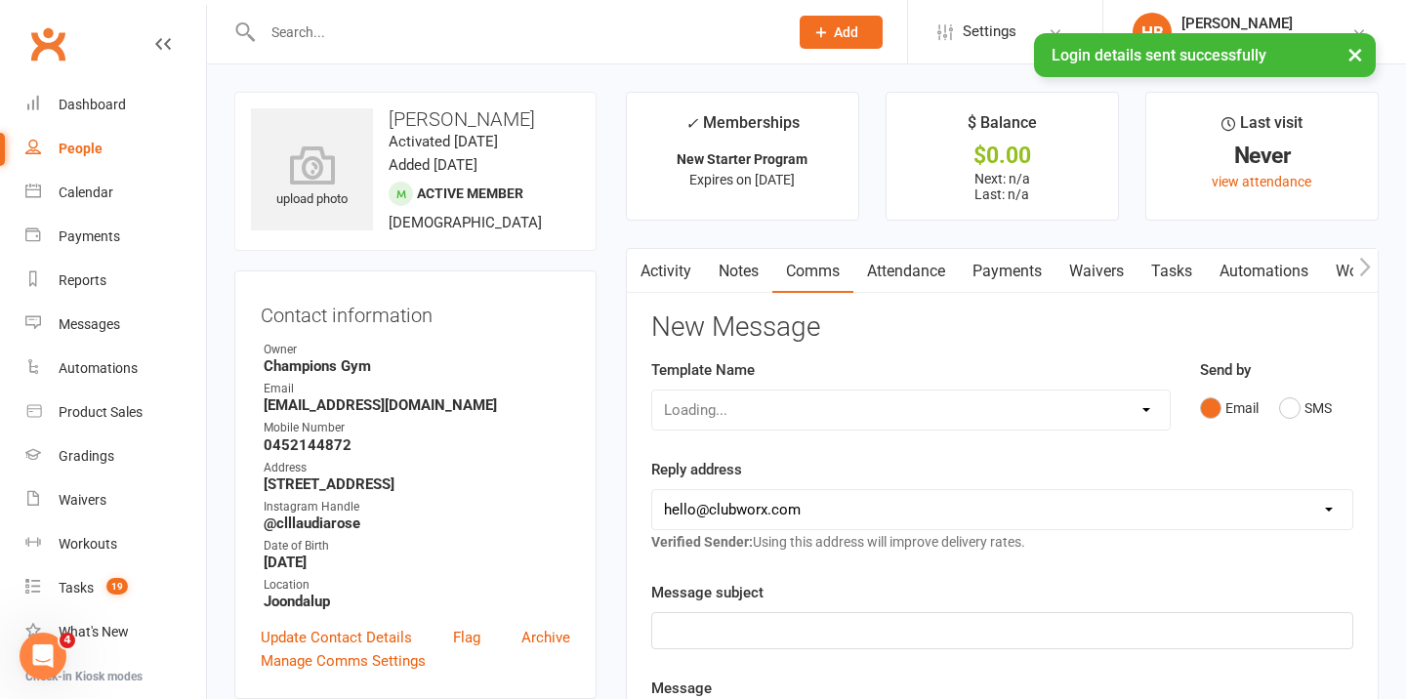
click at [848, 403] on div "Loading..." at bounding box center [911, 410] width 520 height 41
click at [1123, 406] on select "Select Template [Email] Goal Setting Template [SMS] 14 days absence [Email] 202…" at bounding box center [911, 410] width 518 height 39
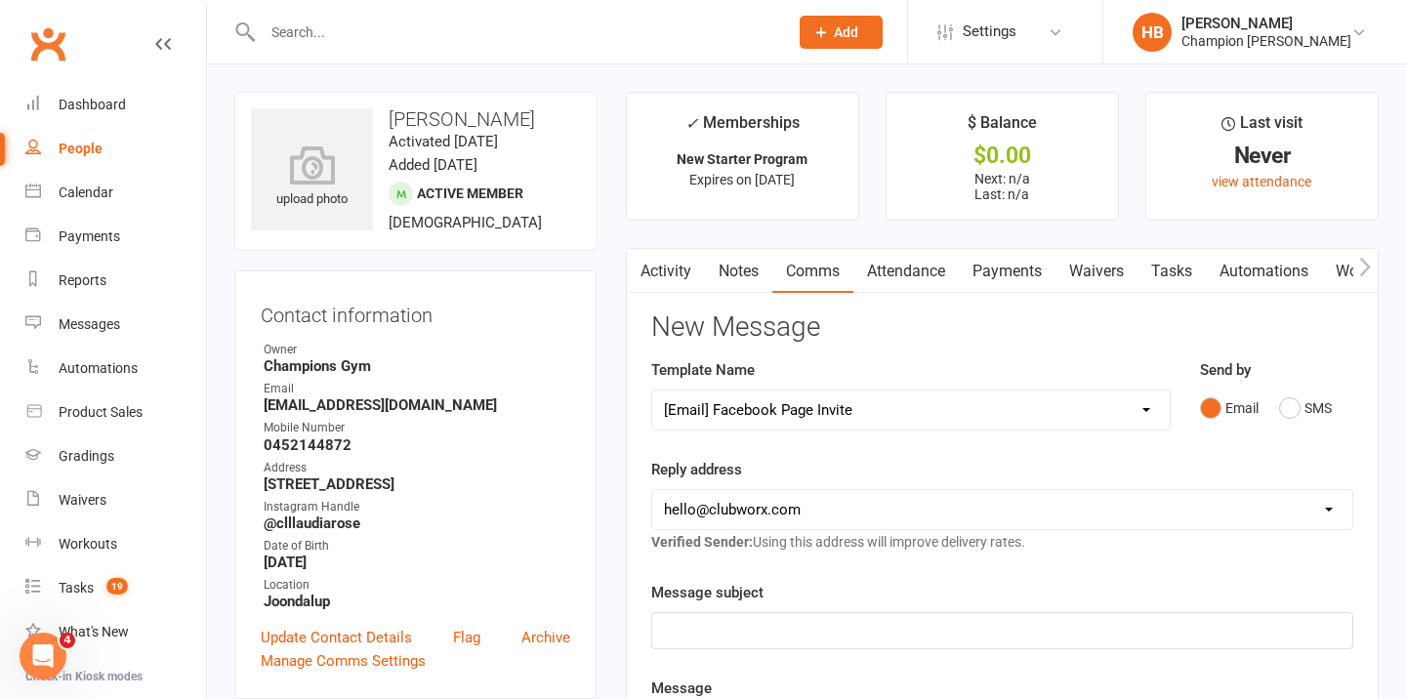
click at [652, 391] on select "Select Template [Email] Goal Setting Template [SMS] 14 days absence [Email] 202…" at bounding box center [911, 410] width 518 height 39
click at [916, 400] on select "Select Template [Email] Goal Setting Template [SMS] 14 days absence [Email] 202…" at bounding box center [911, 410] width 518 height 39
select select "17"
click at [652, 391] on select "Select Template [Email] Goal Setting Template [SMS] 14 days absence [Email] 202…" at bounding box center [911, 410] width 518 height 39
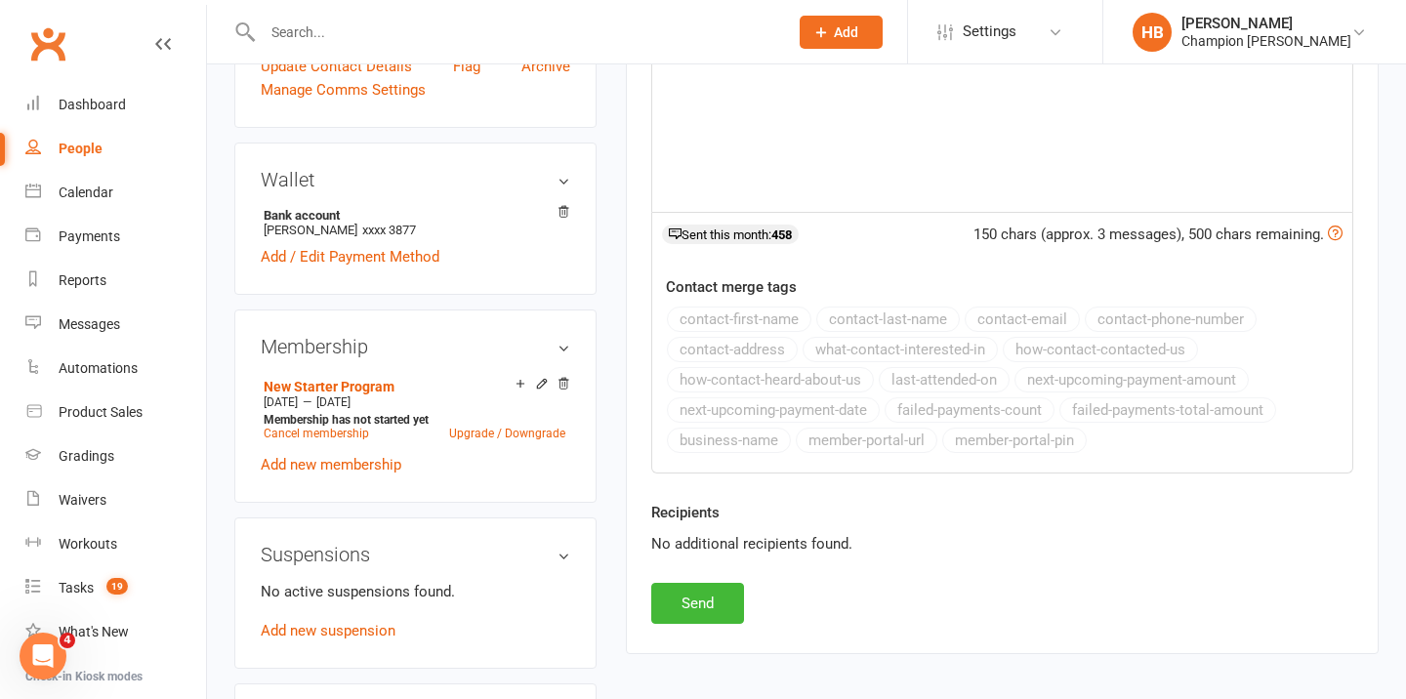
scroll to position [615, 0]
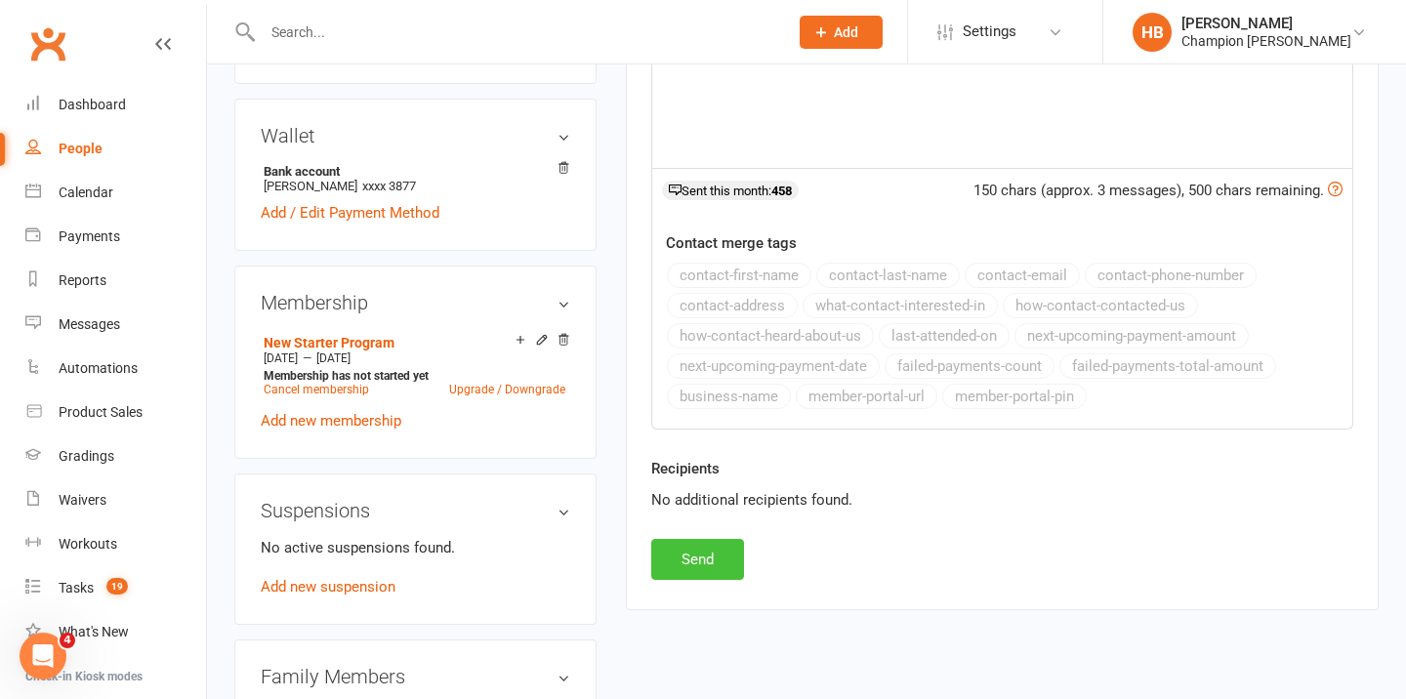
click at [710, 558] on button "Send" at bounding box center [697, 559] width 93 height 41
select select
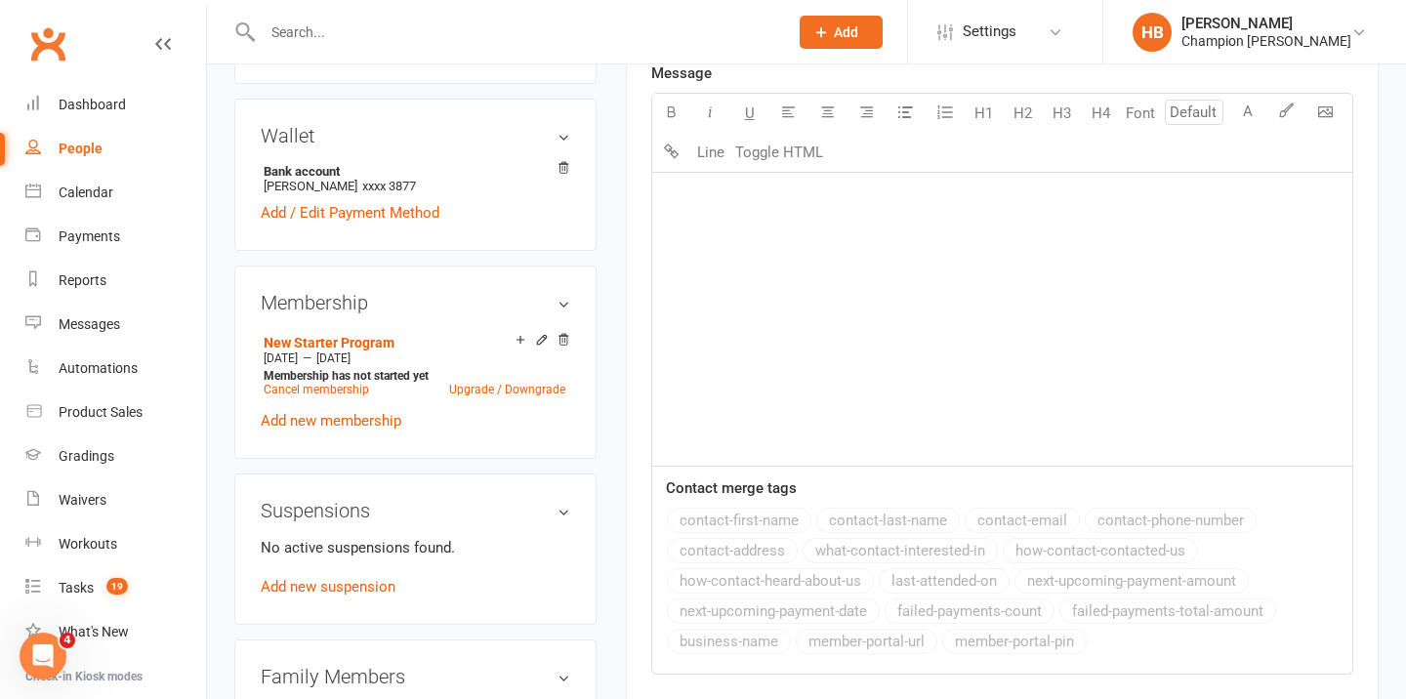
click at [380, 32] on input "text" at bounding box center [516, 32] width 518 height 27
paste input "Syahami Amran"
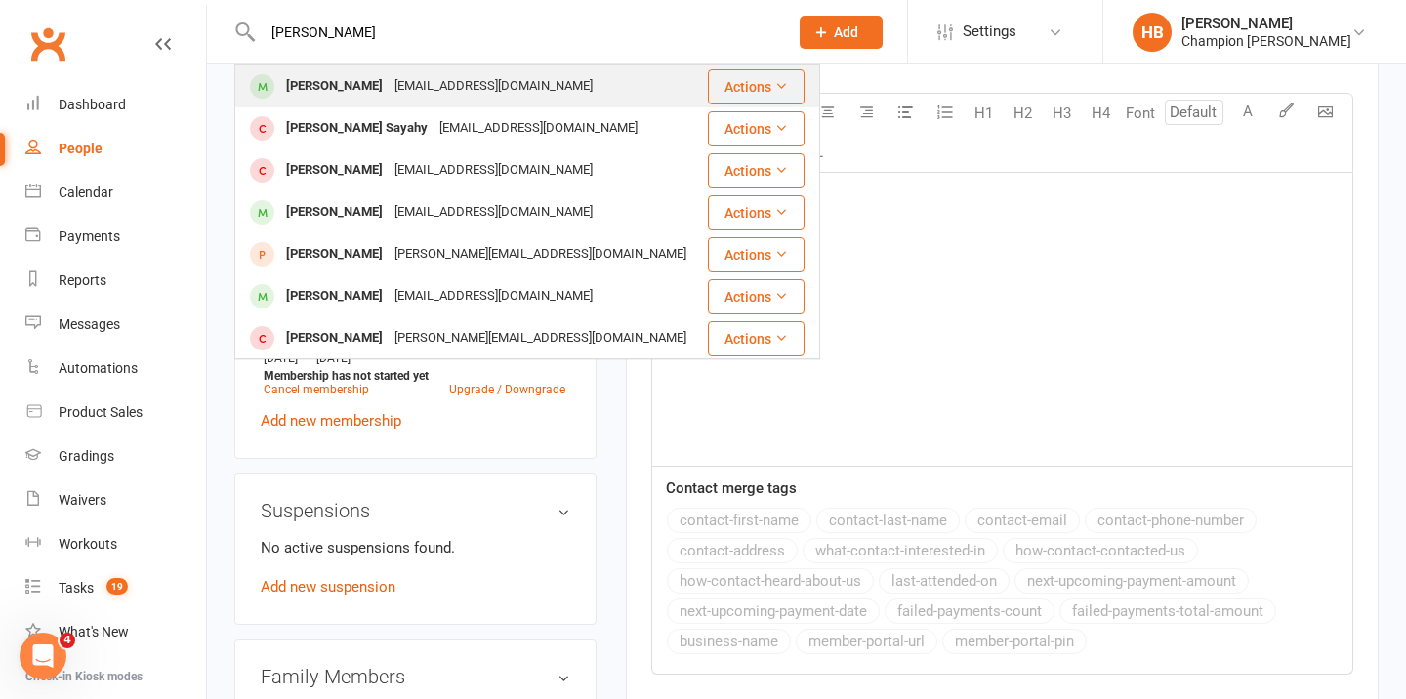
type input "Syahami Amran"
click at [374, 72] on div "Syahmi Amran" at bounding box center [334, 86] width 108 height 28
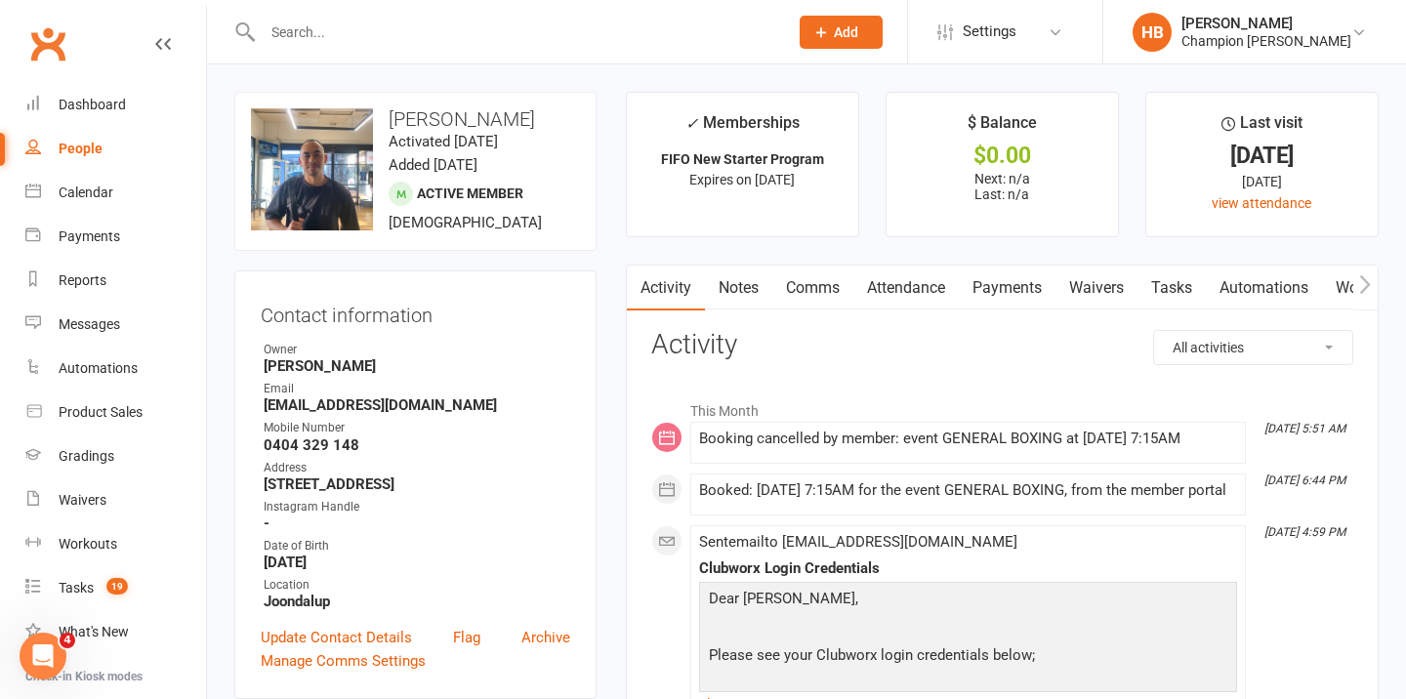
click at [882, 288] on link "Attendance" at bounding box center [906, 288] width 105 height 45
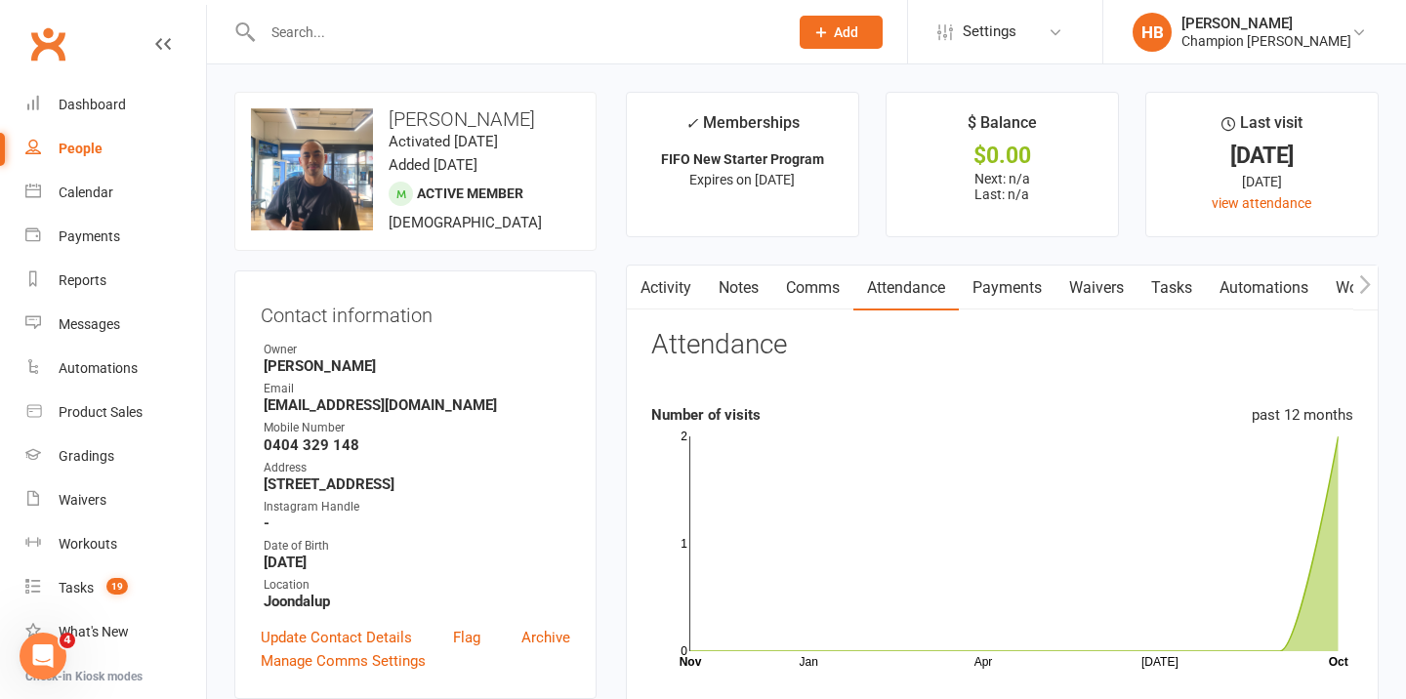
click at [800, 297] on link "Comms" at bounding box center [813, 288] width 81 height 45
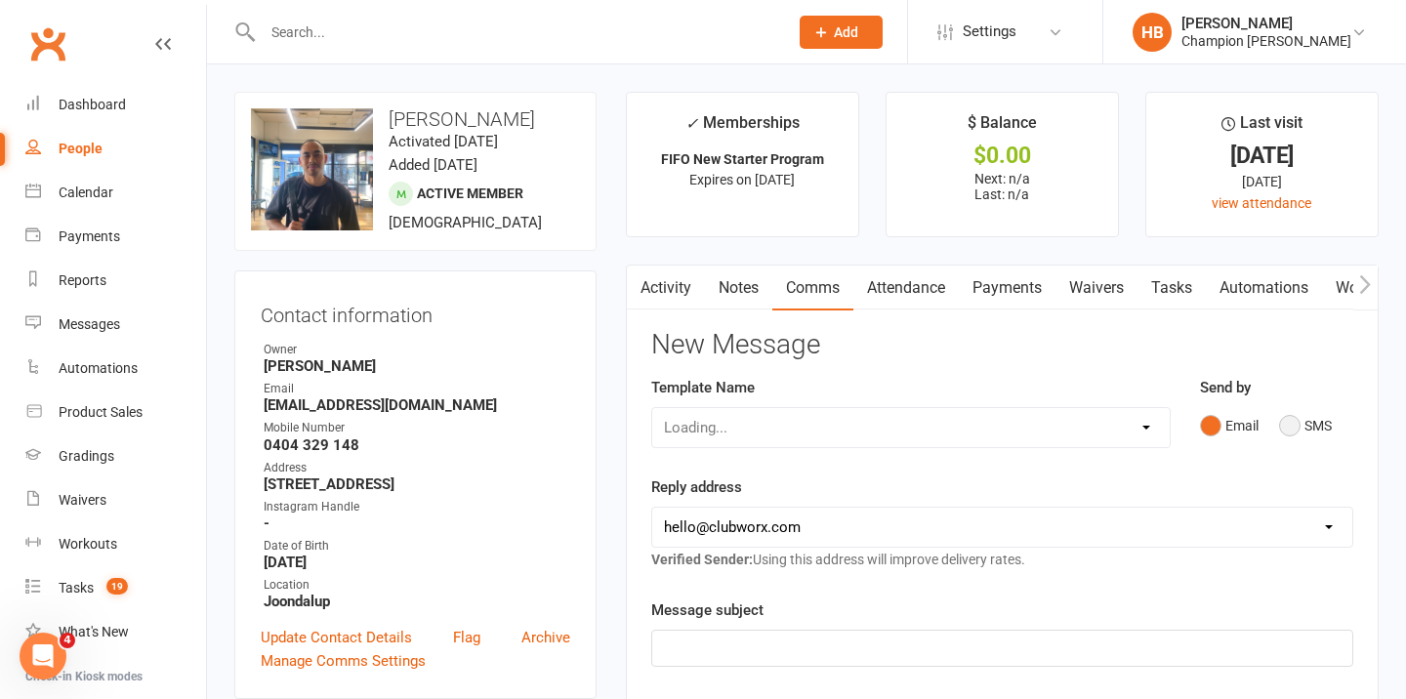
click at [1300, 426] on button "SMS" at bounding box center [1305, 425] width 53 height 37
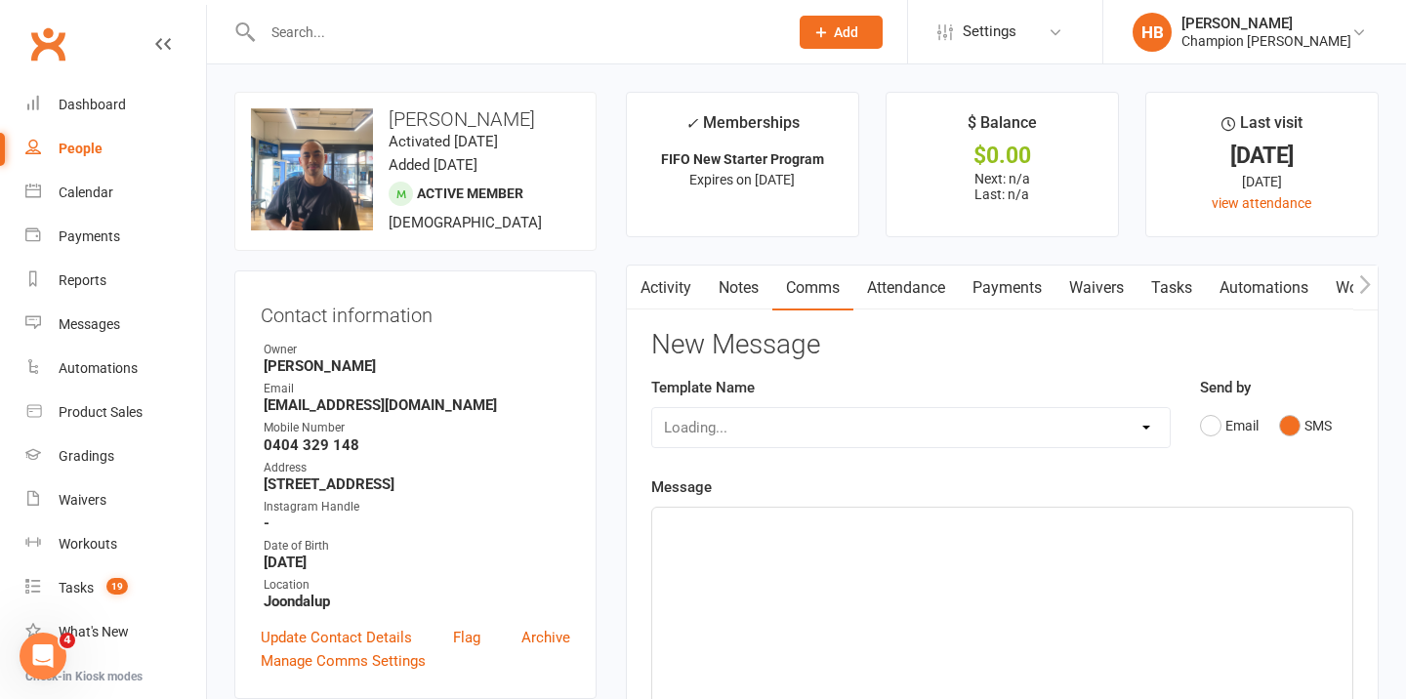
click at [951, 571] on div "﻿" at bounding box center [1002, 654] width 700 height 293
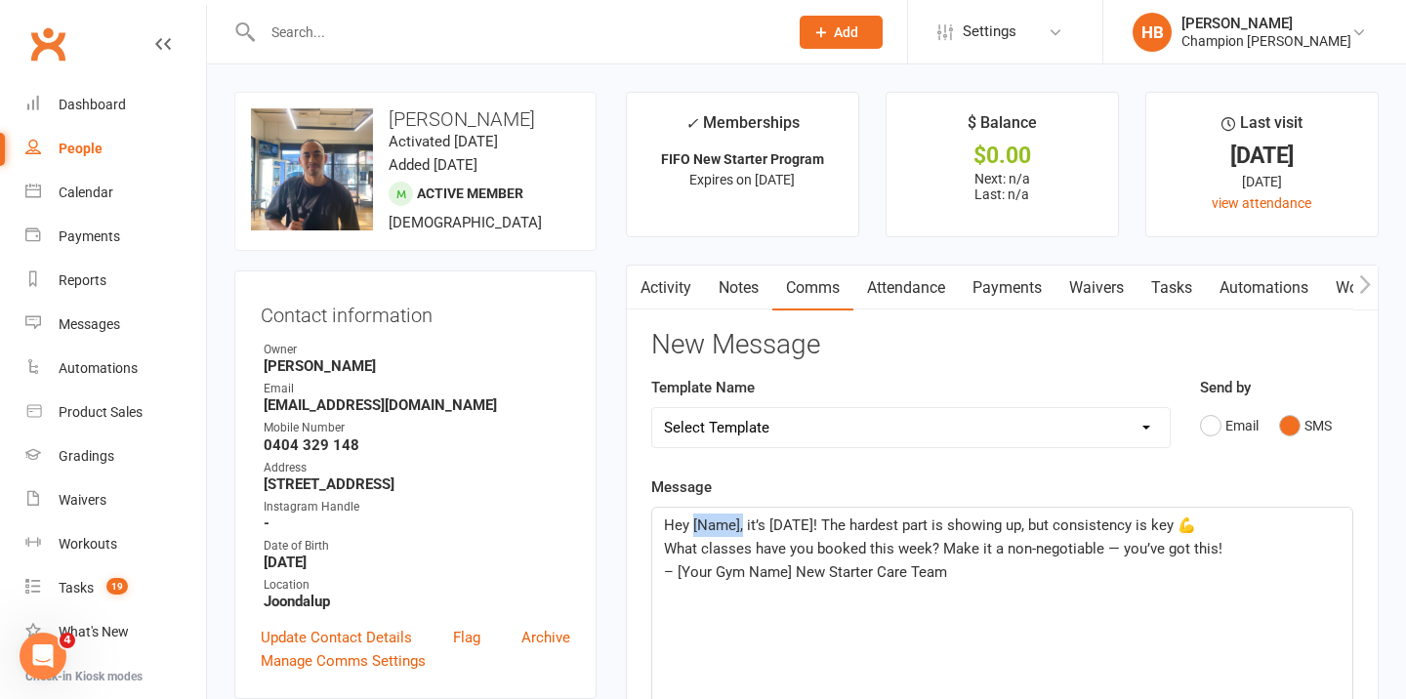
drag, startPoint x: 742, startPoint y: 524, endPoint x: 691, endPoint y: 528, distance: 50.9
click at [692, 528] on span "Hey [Name], it’s Tuesday! The hardest part is showing up, but consistency is ke…" at bounding box center [930, 526] width 532 height 18
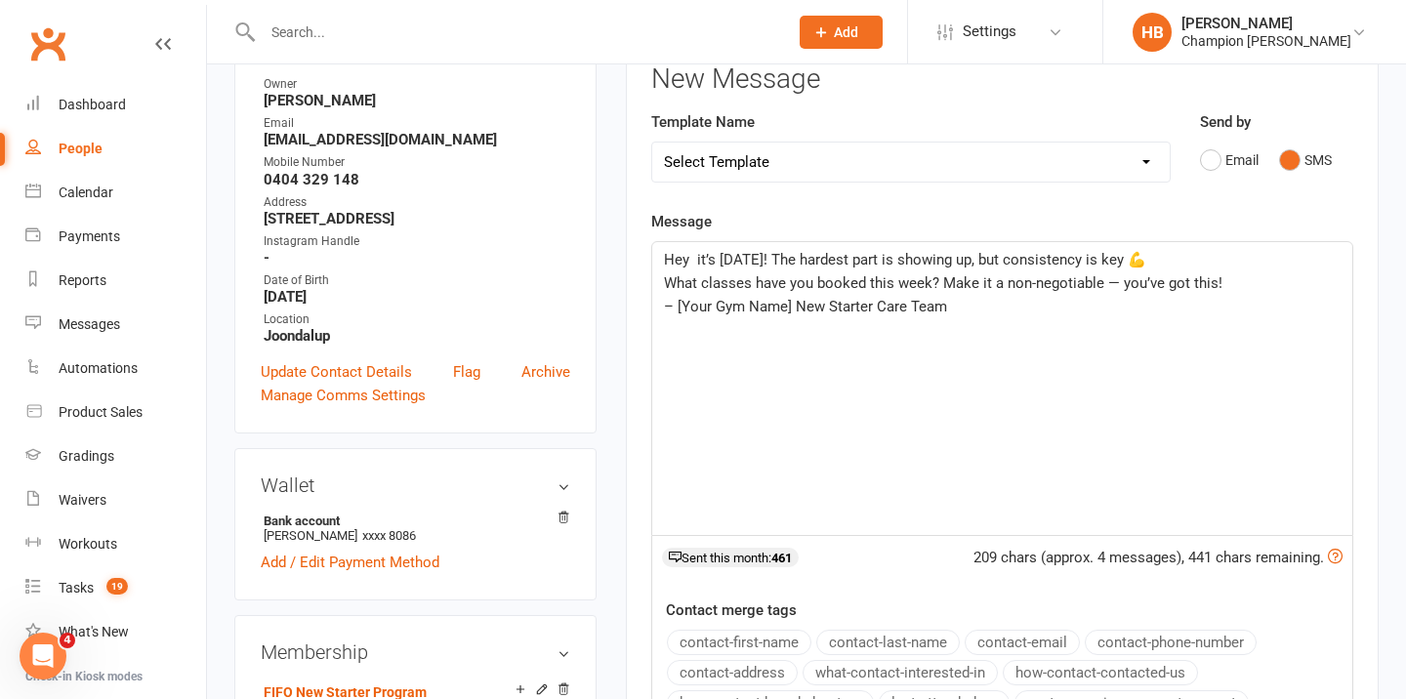
scroll to position [335, 0]
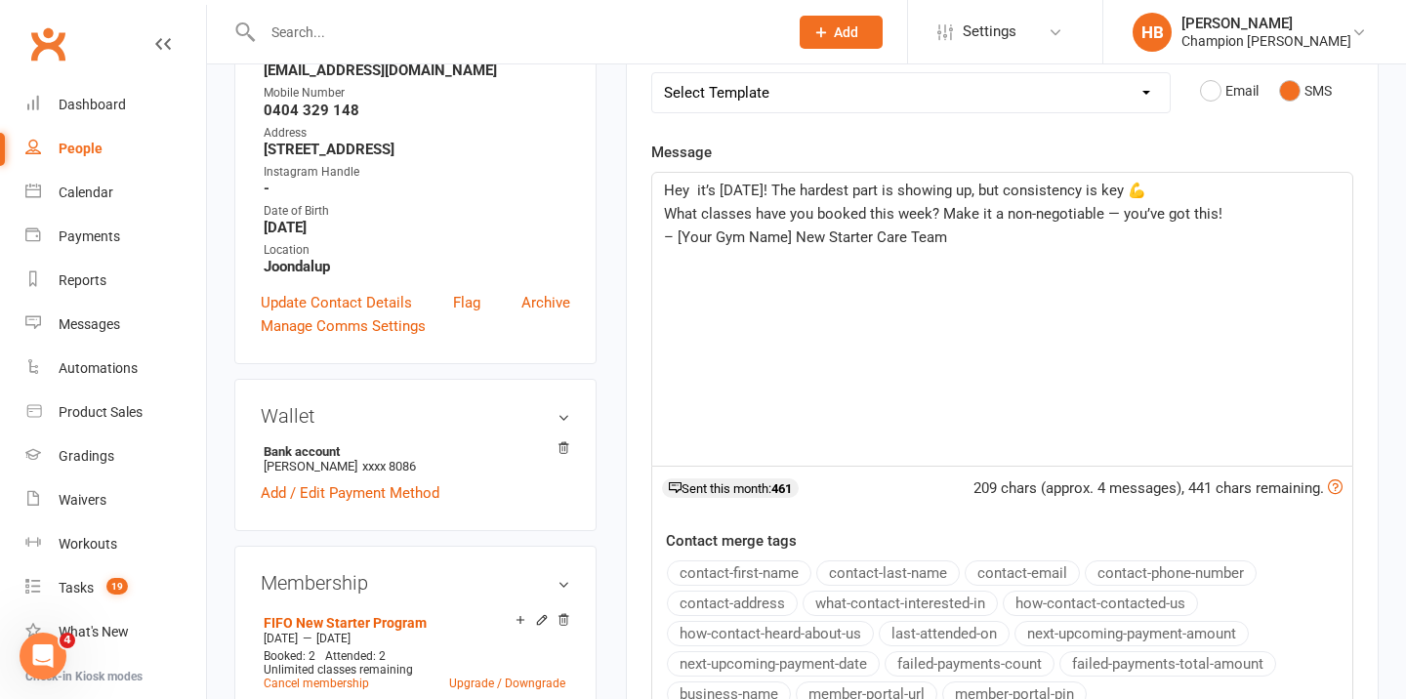
click at [737, 571] on button "contact-first-name" at bounding box center [739, 573] width 145 height 25
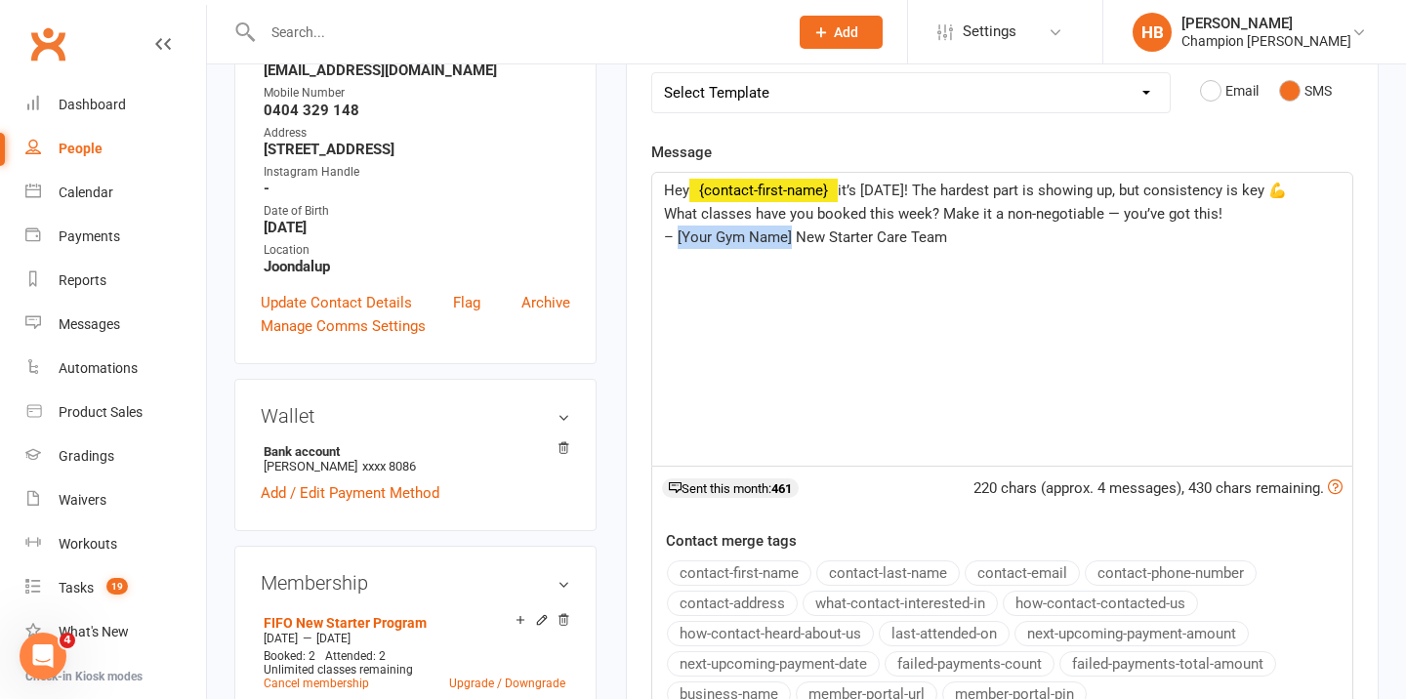
drag, startPoint x: 789, startPoint y: 239, endPoint x: 676, endPoint y: 239, distance: 113.3
click at [676, 239] on span "– [Your Gym Name] New Starter Care Team" at bounding box center [805, 238] width 283 height 18
drag, startPoint x: 957, startPoint y: 240, endPoint x: 677, endPoint y: 240, distance: 280.3
click at [677, 240] on p "– [Your Gym Name] New Starter Care Team" at bounding box center [1002, 237] width 677 height 23
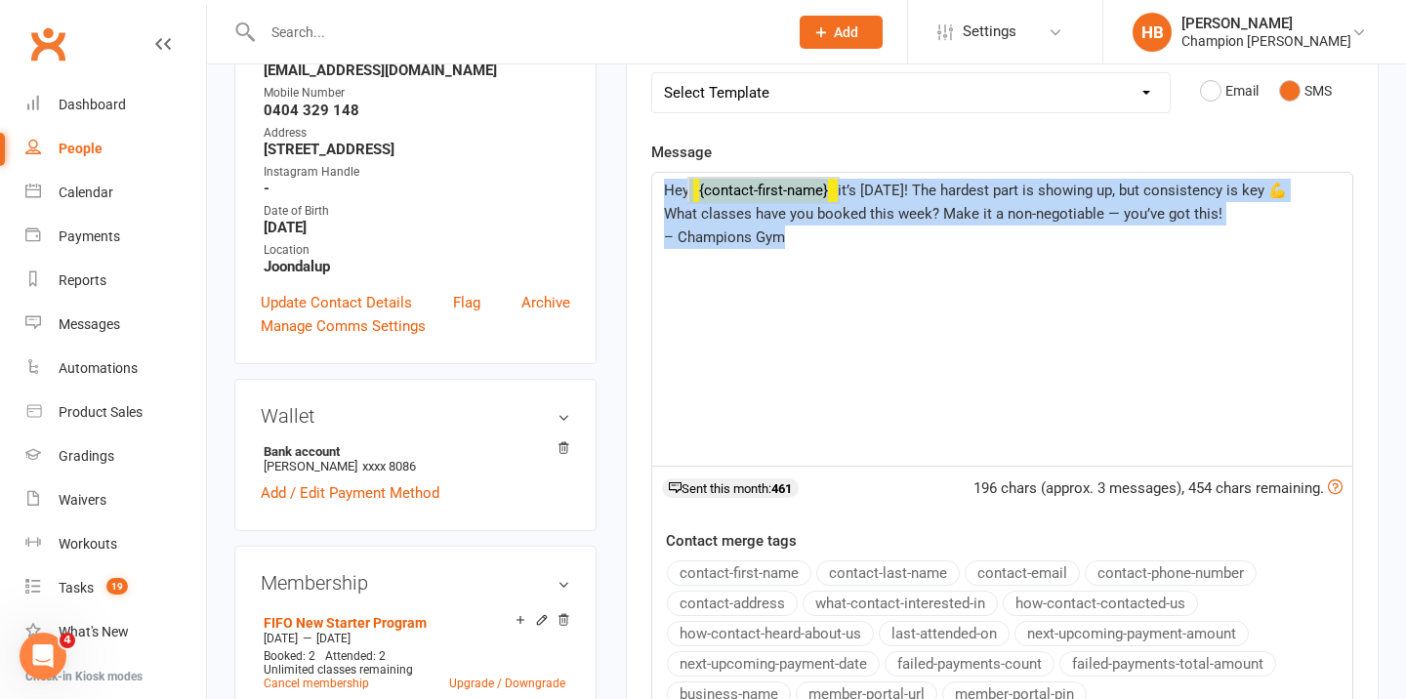
copy div "Hey ﻿ {contact-first-name} it’s Tuesday! The hardest part is showing up, but co…"
click at [813, 238] on p "– Champions Gym" at bounding box center [1002, 237] width 677 height 23
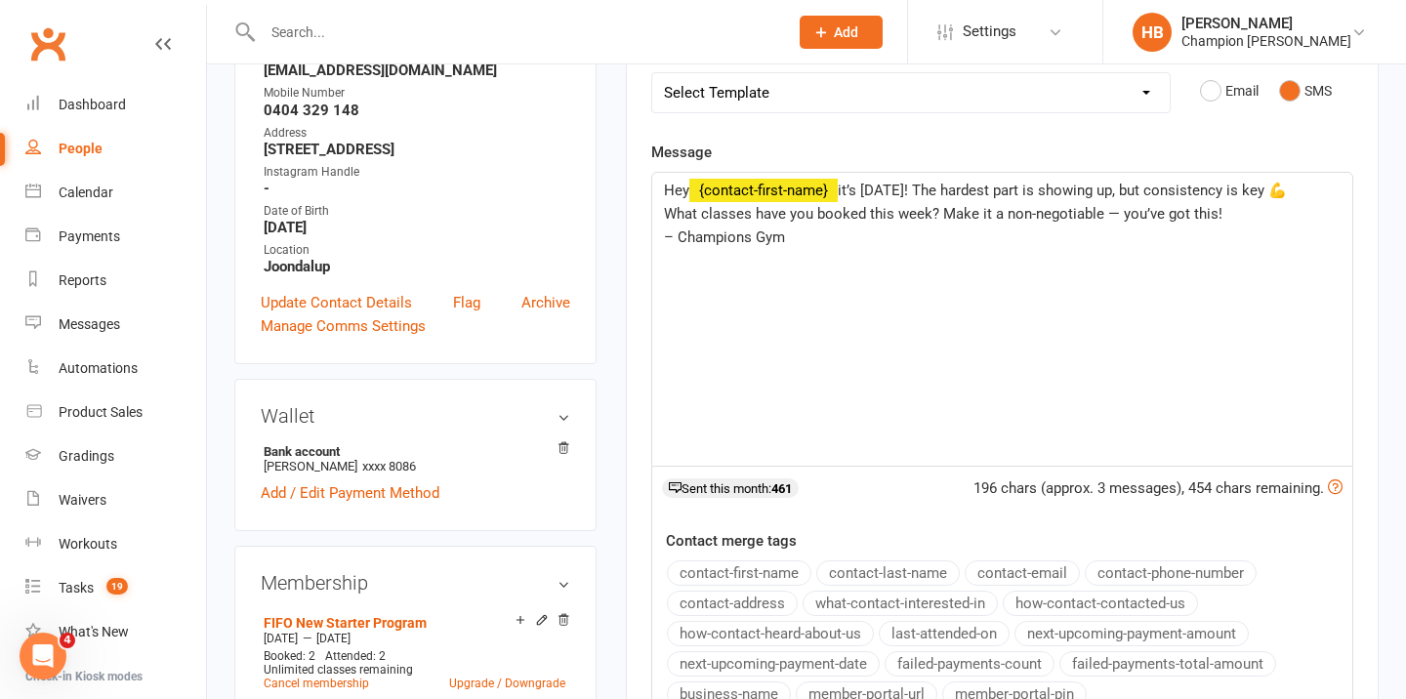
click at [680, 240] on span "– Champions Gym" at bounding box center [724, 238] width 121 height 18
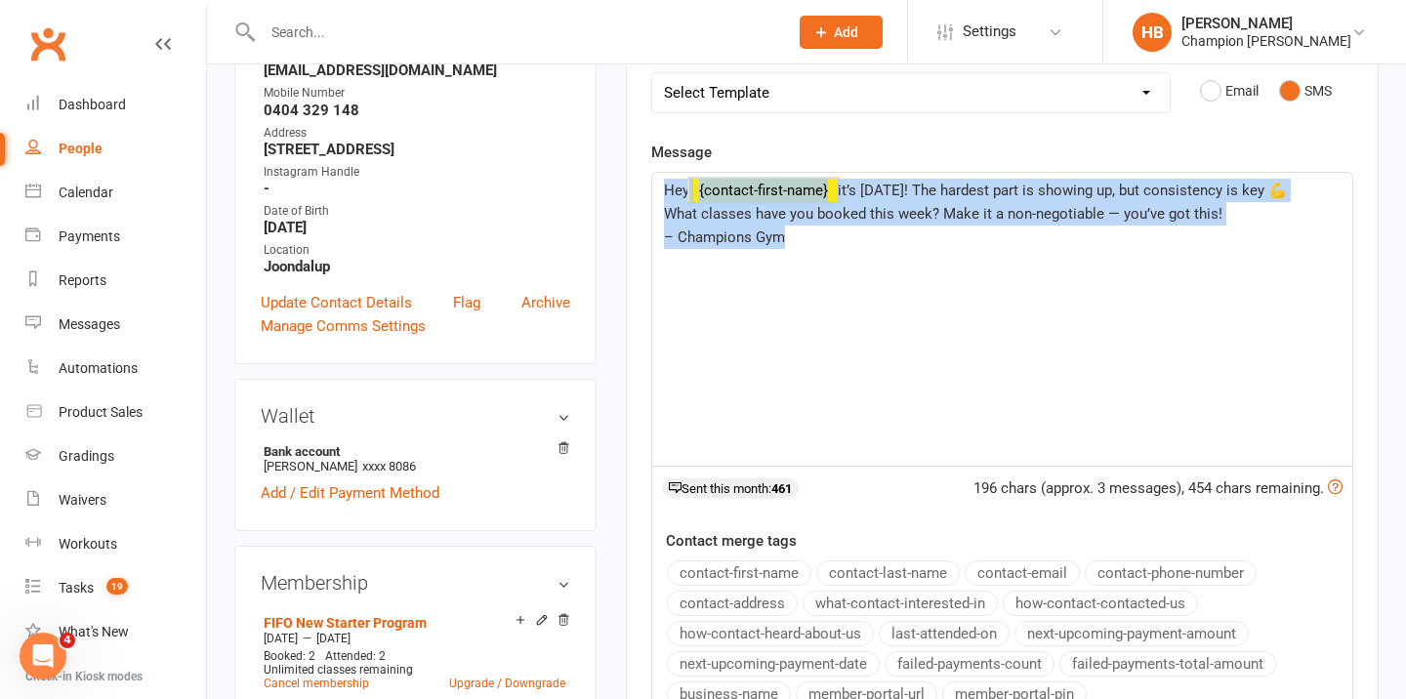
copy div "Hey ﻿ {contact-first-name} it’s Tuesday! The hardest part is showing up, but co…"
click at [696, 247] on p "– Champions Gym" at bounding box center [1002, 237] width 677 height 23
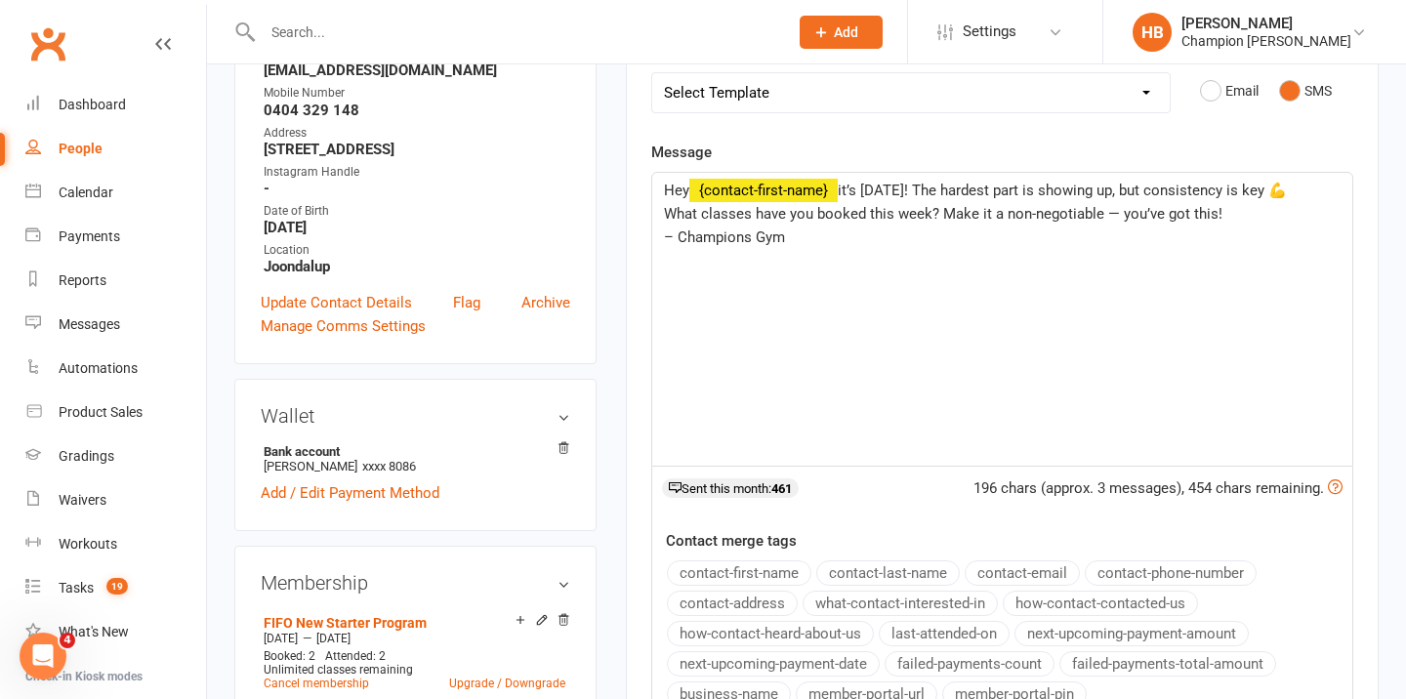
click at [679, 236] on span "– Champions Gym" at bounding box center [724, 238] width 121 height 18
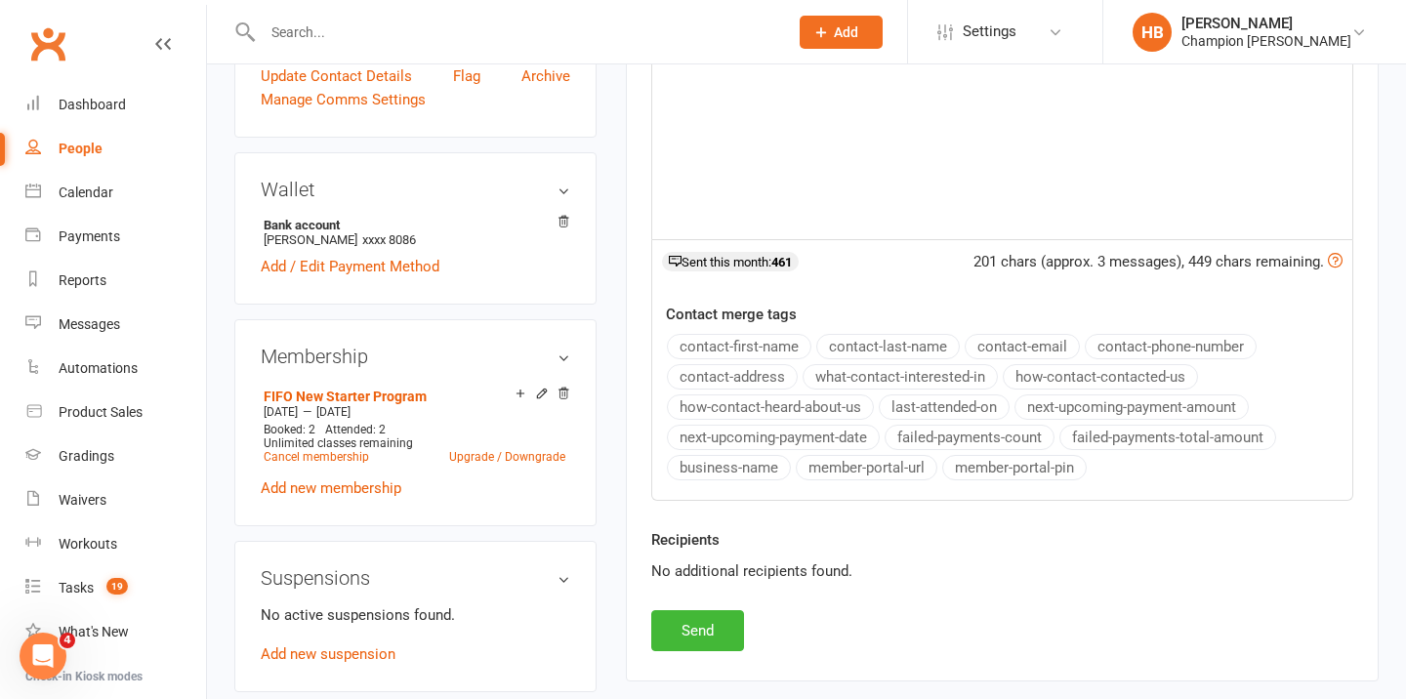
scroll to position [659, 0]
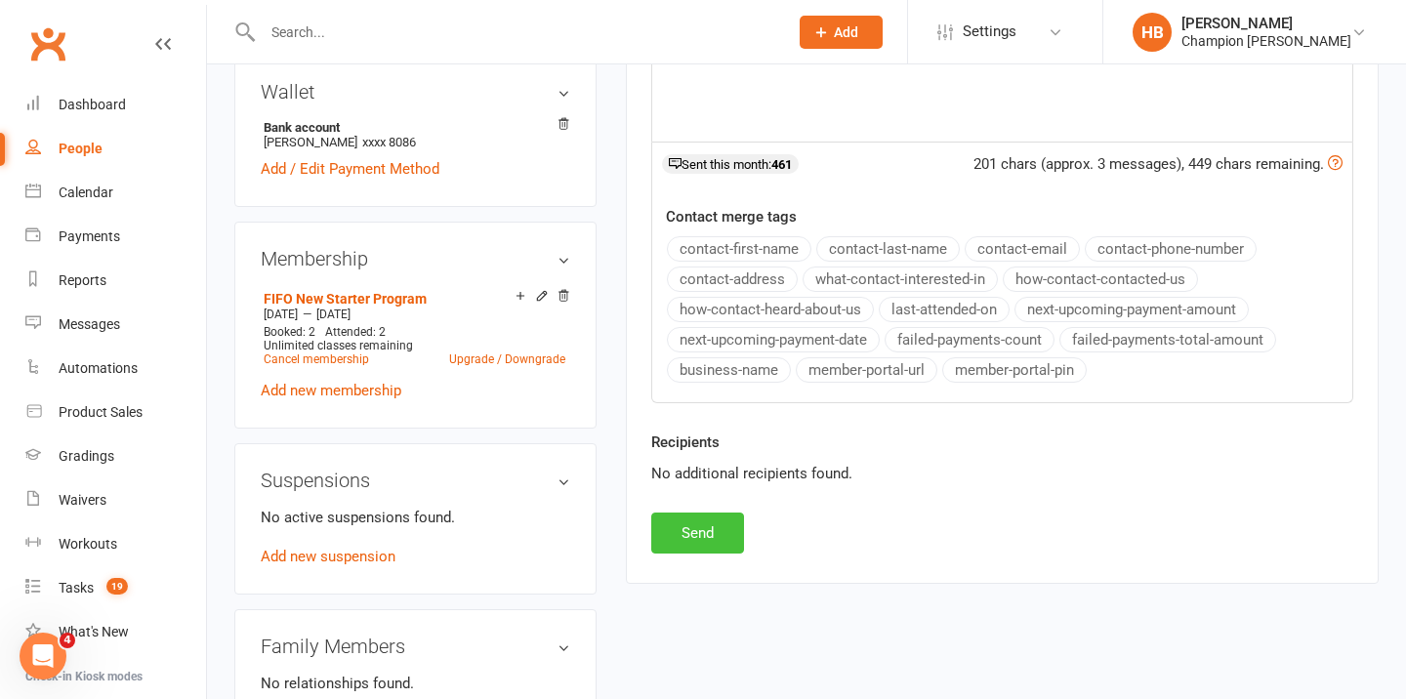
click at [676, 539] on button "Send" at bounding box center [697, 533] width 93 height 41
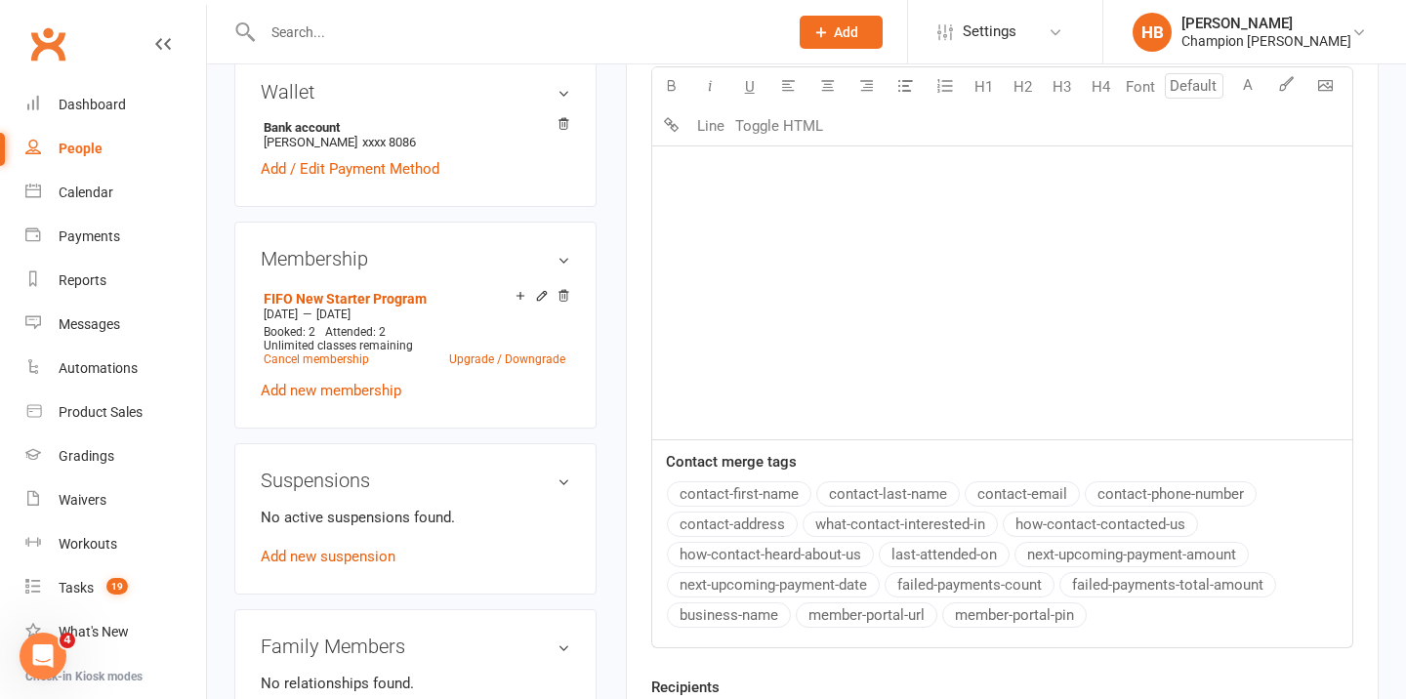
click at [507, 30] on input "text" at bounding box center [516, 32] width 518 height 27
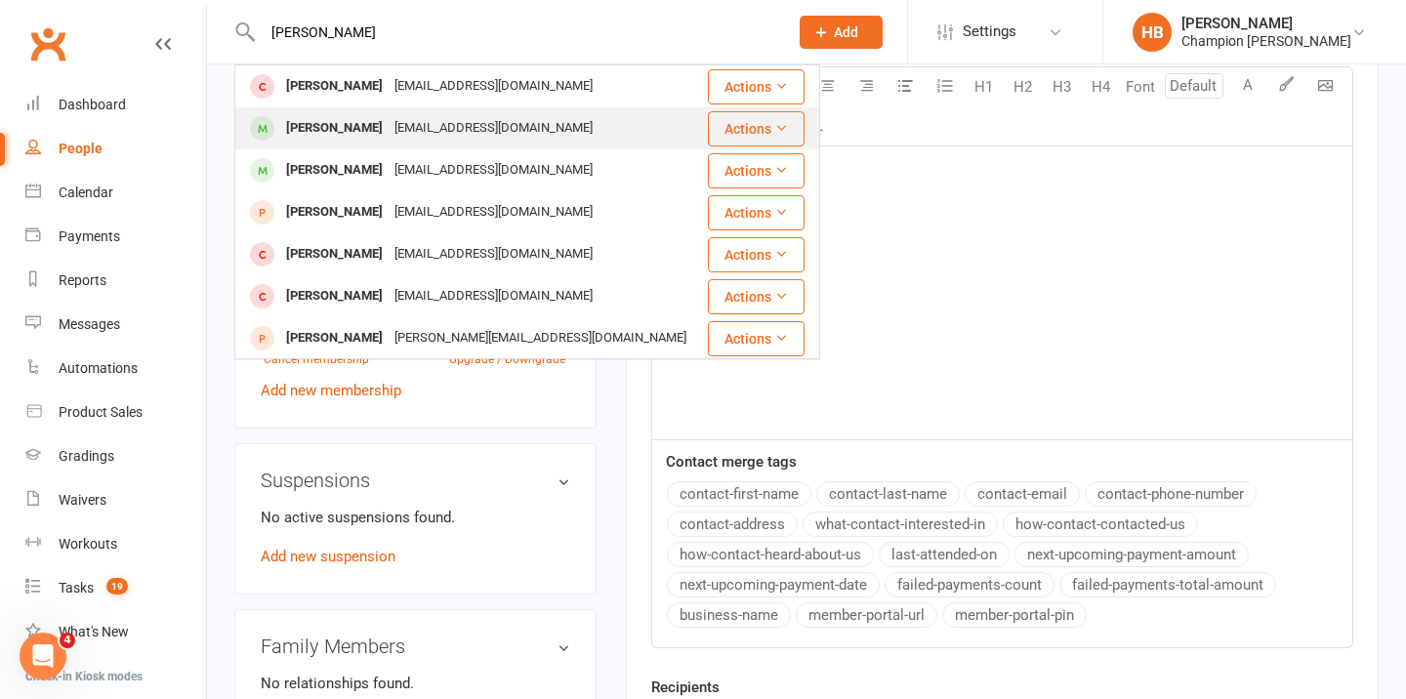
type input "isabel"
click at [504, 133] on div "izzabelimnida@gmail.com" at bounding box center [494, 128] width 210 height 28
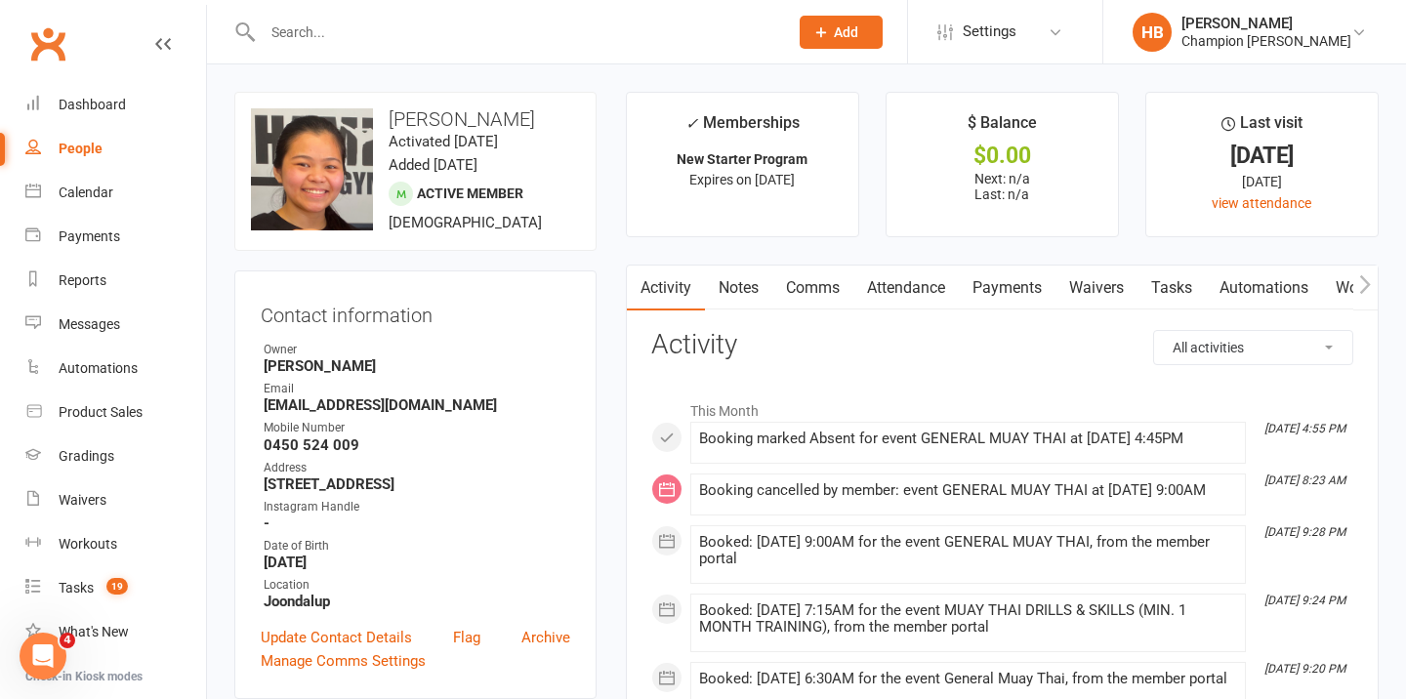
click at [741, 292] on link "Notes" at bounding box center [738, 288] width 67 height 45
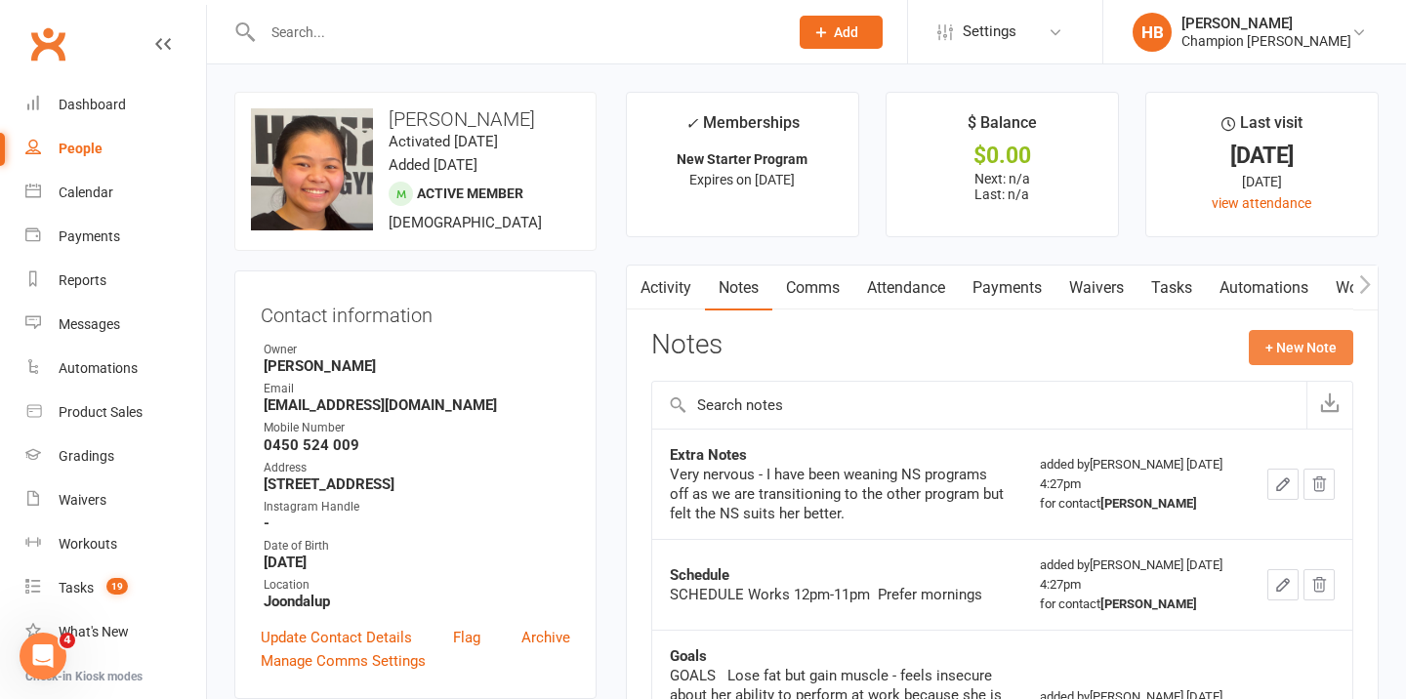
click at [1296, 349] on button "+ New Note" at bounding box center [1301, 347] width 105 height 35
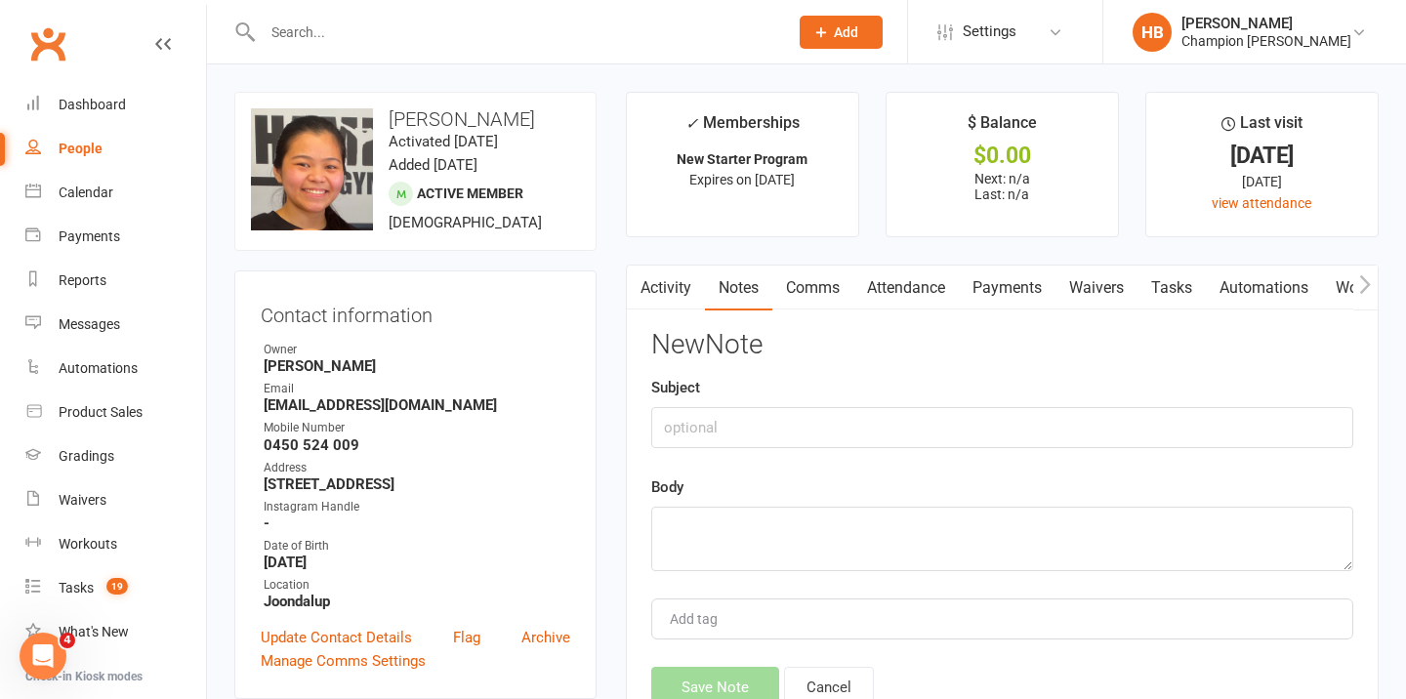
click at [819, 284] on link "Comms" at bounding box center [813, 288] width 81 height 45
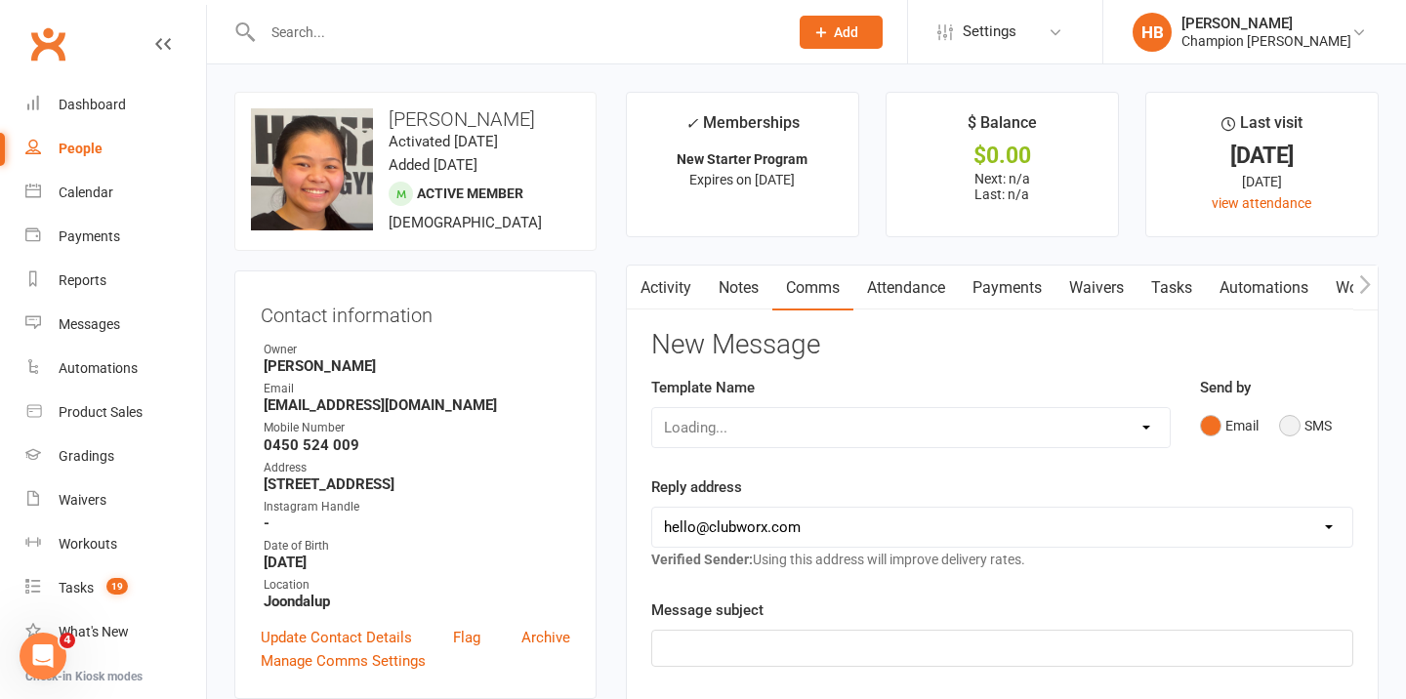
click at [1303, 418] on button "SMS" at bounding box center [1305, 425] width 53 height 37
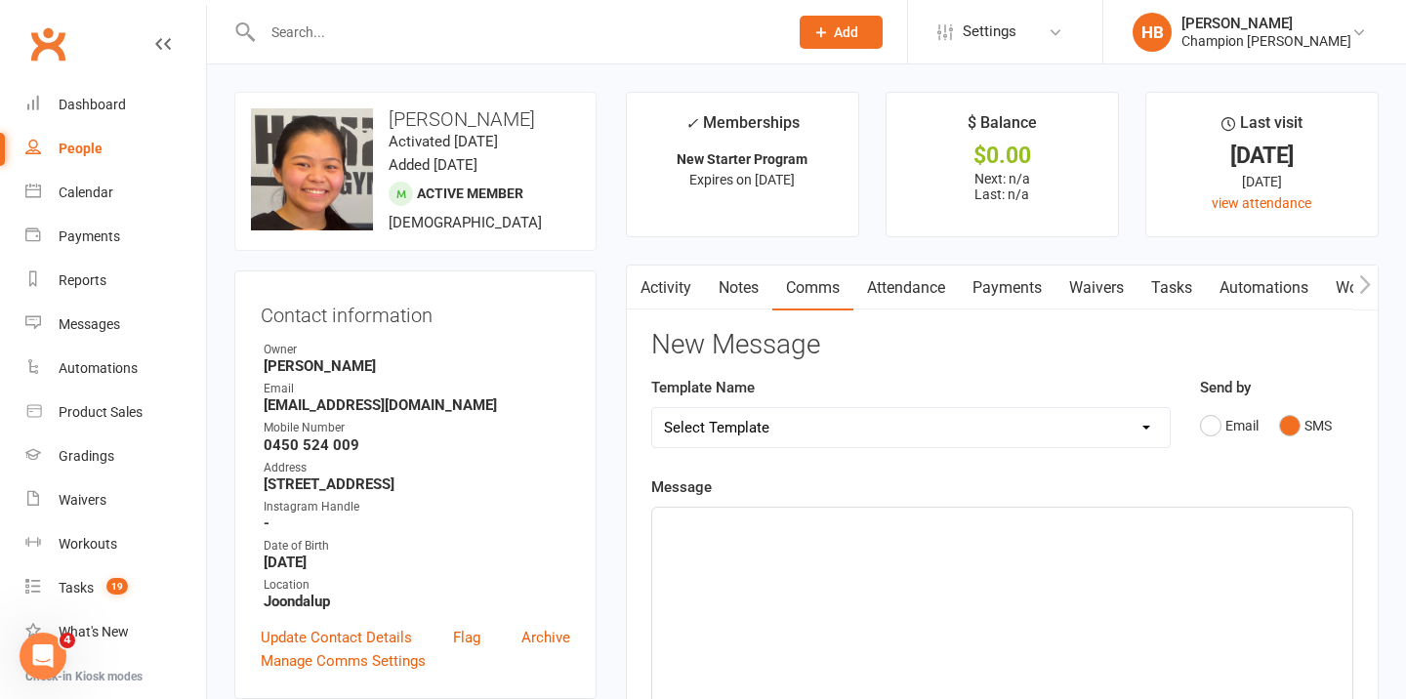
click at [786, 552] on div "﻿" at bounding box center [1002, 654] width 700 height 293
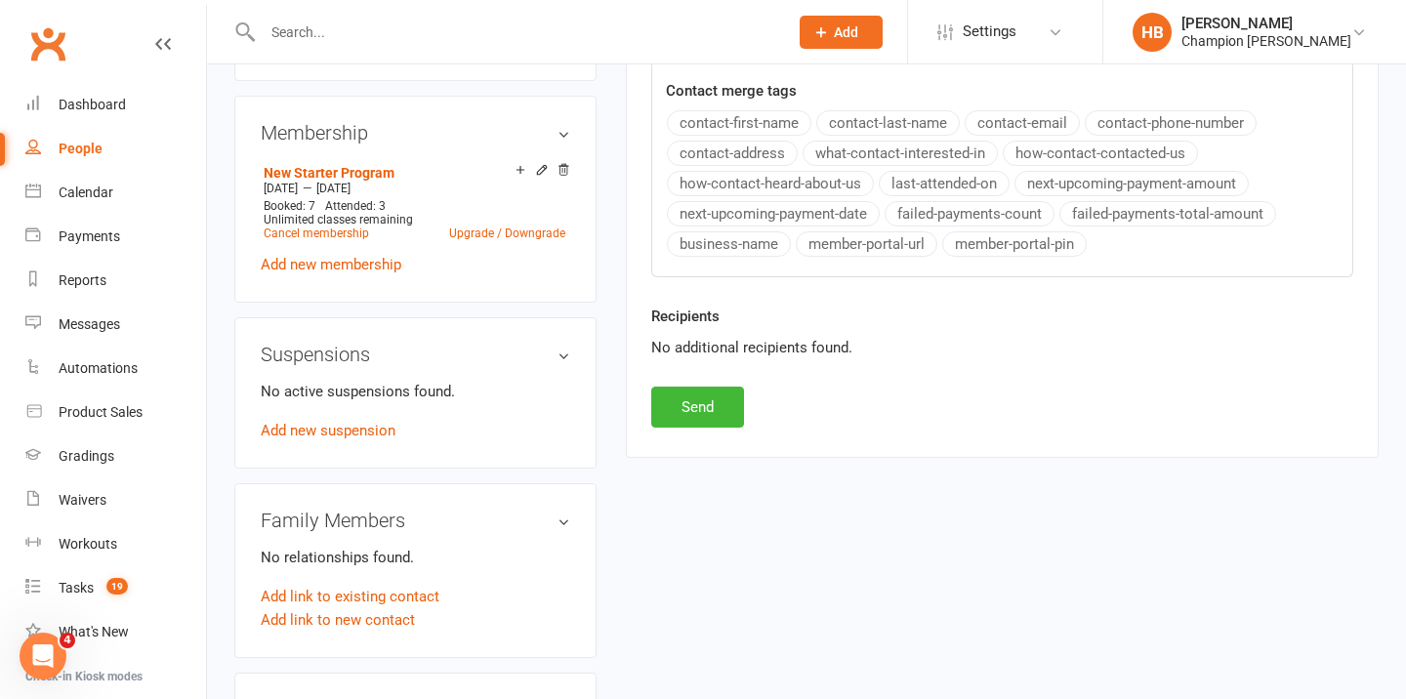
scroll to position [845, 0]
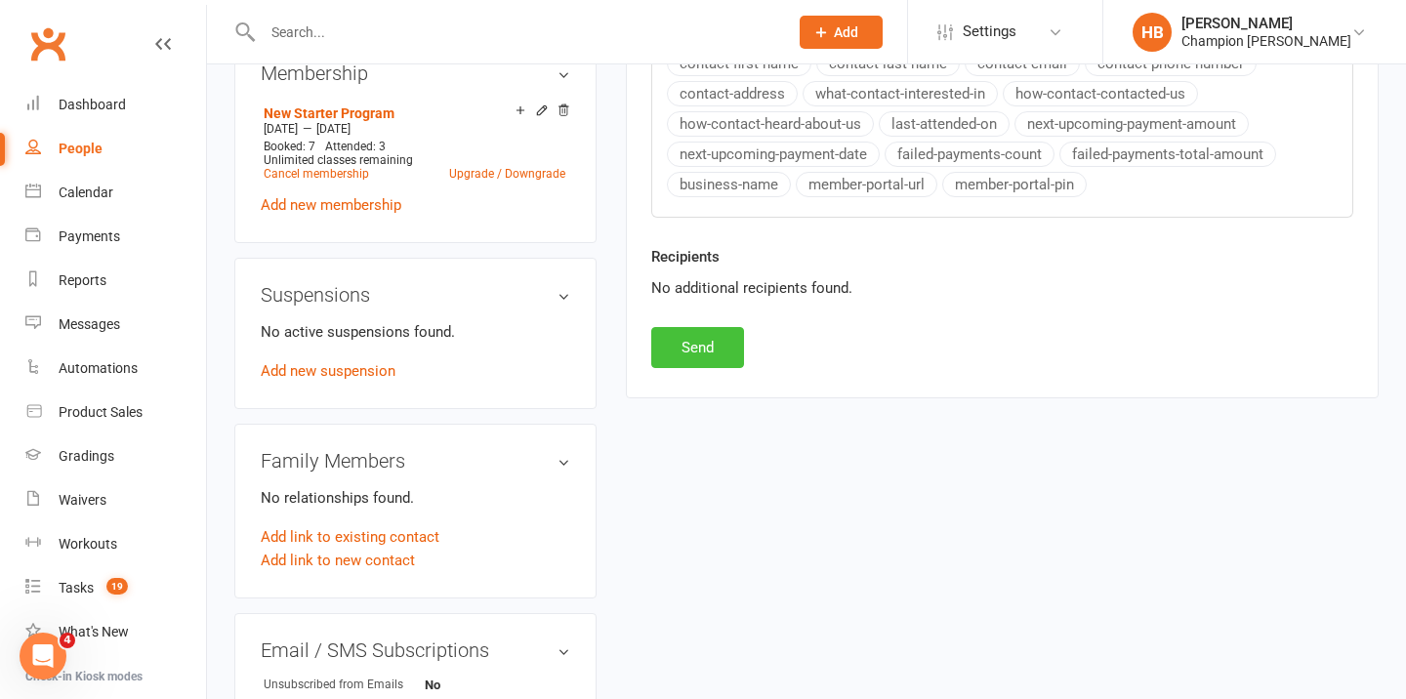
click at [718, 333] on button "Send" at bounding box center [697, 347] width 93 height 41
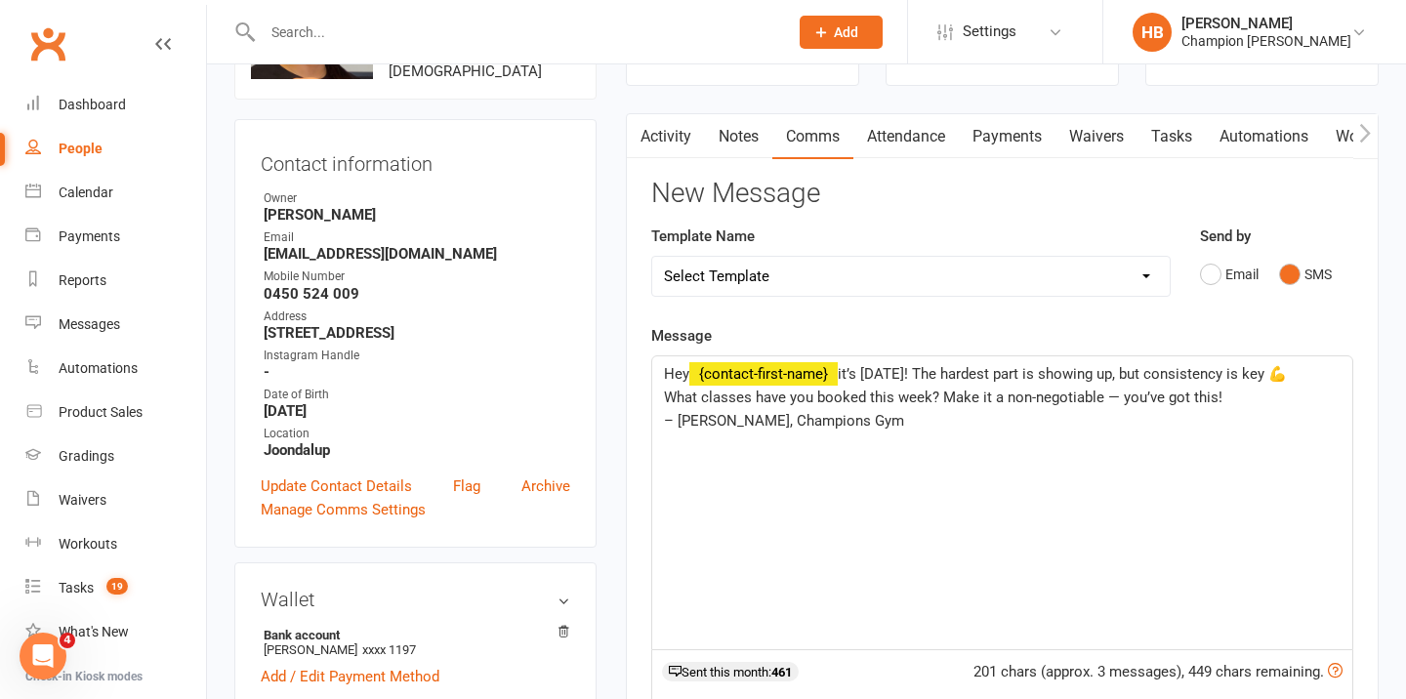
scroll to position [0, 0]
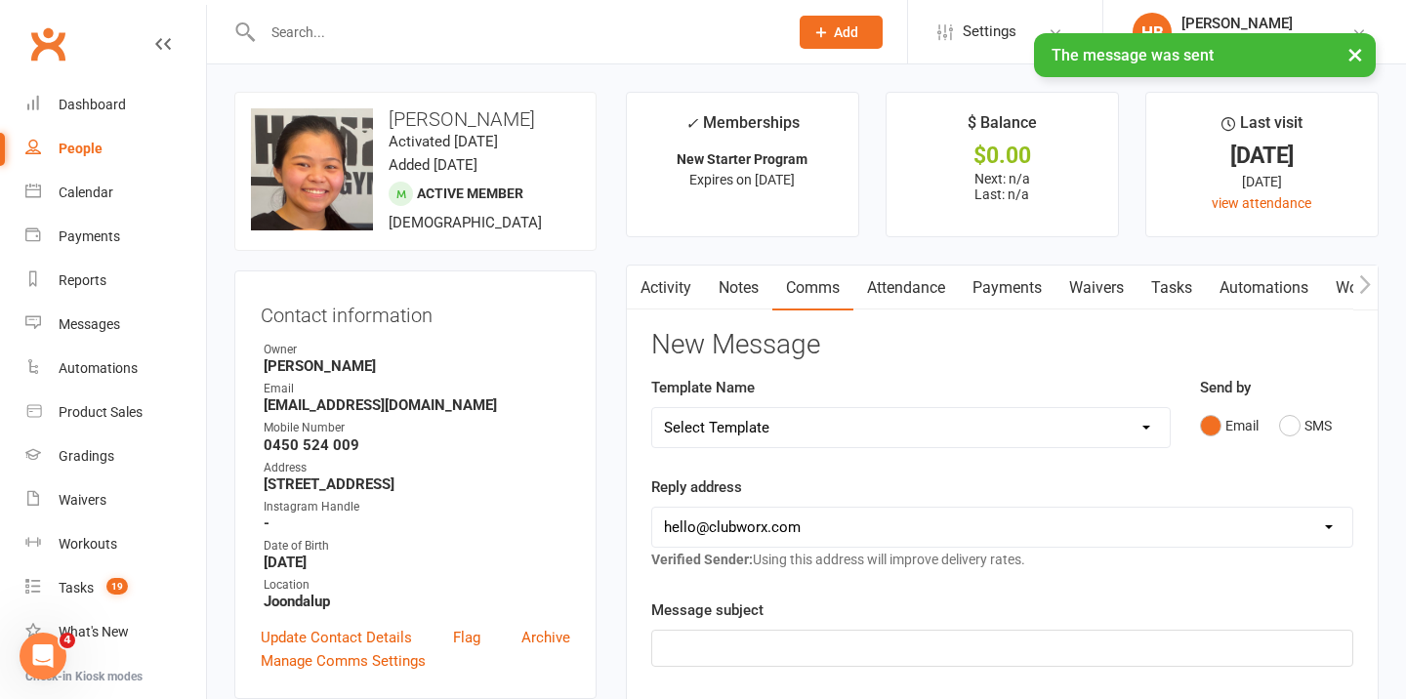
click at [719, 288] on link "Notes" at bounding box center [738, 288] width 67 height 45
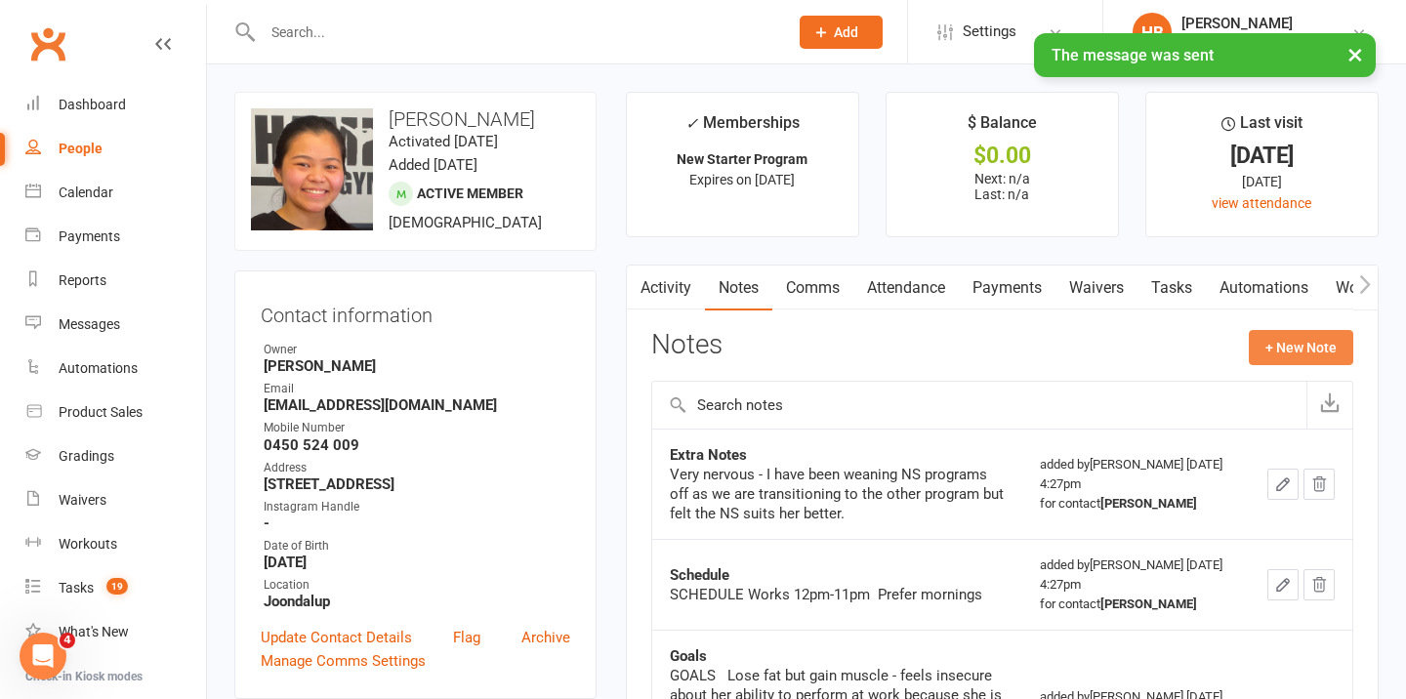
click at [1278, 353] on button "+ New Note" at bounding box center [1301, 347] width 105 height 35
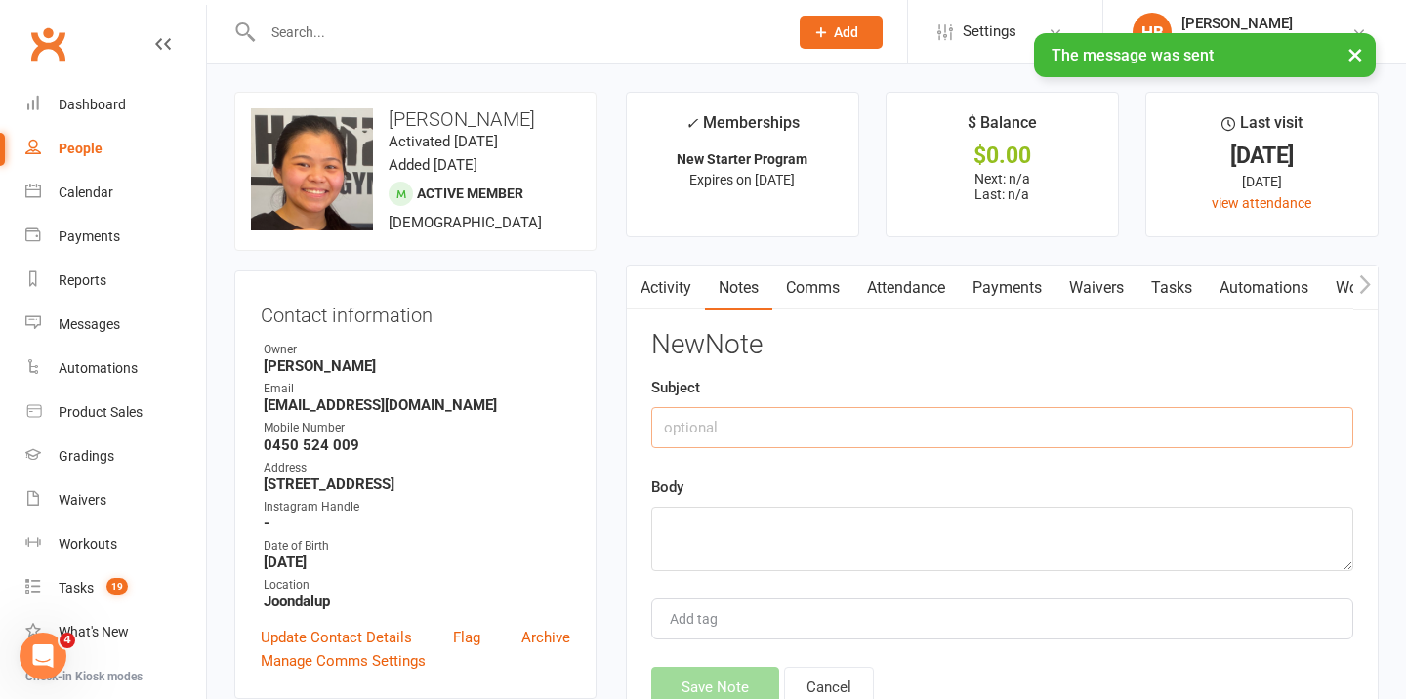
click at [875, 434] on input "text" at bounding box center [1002, 427] width 702 height 41
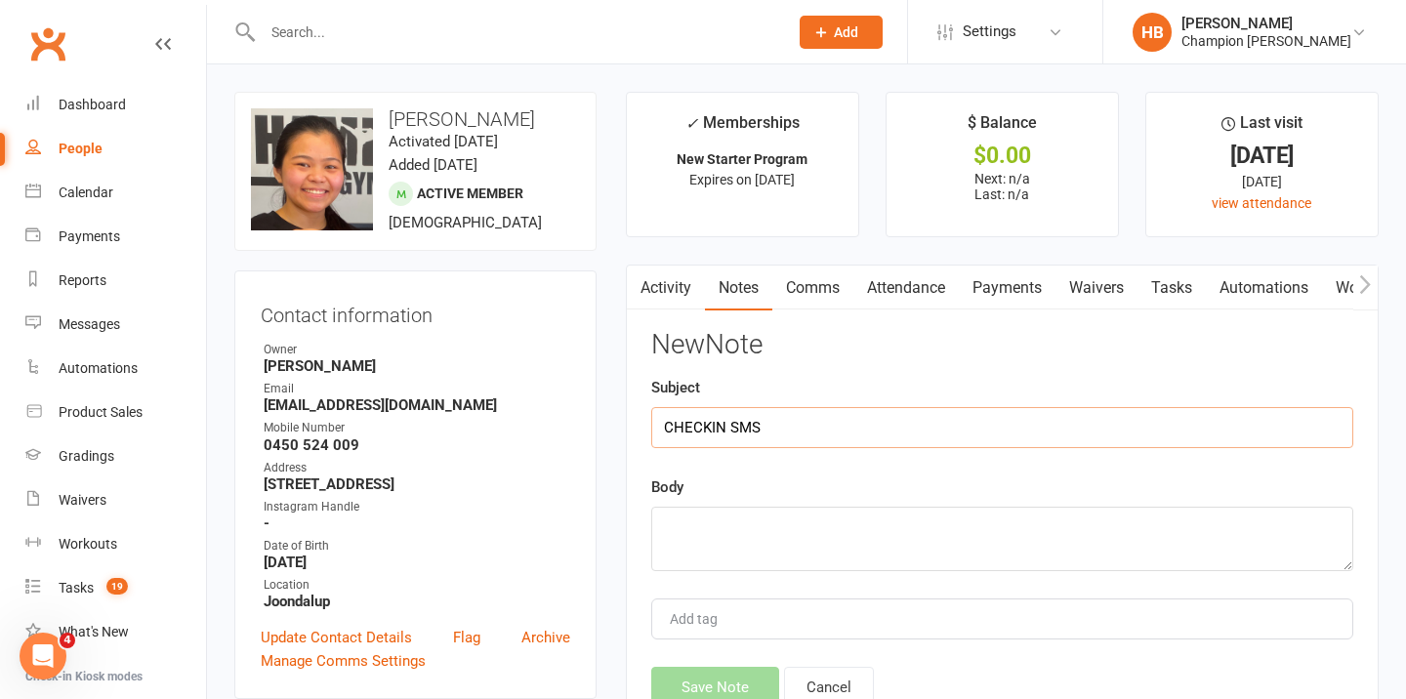
click at [872, 426] on input "CHECKIN SMS" at bounding box center [1002, 427] width 702 height 41
type input "CHECKIN SMS SENT"
paste textarea "Hey {contact-first-name} it’s Tuesday! The hardest part is showing up, but cons…"
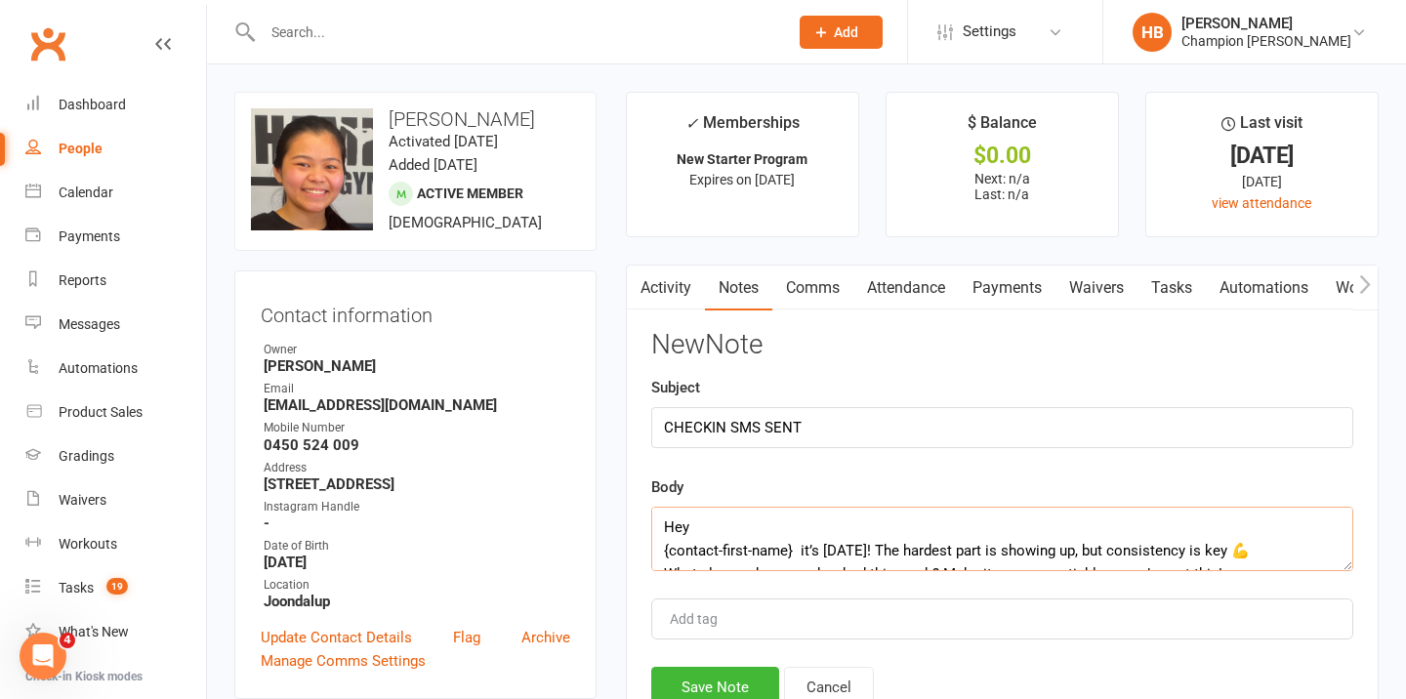
scroll to position [59, 0]
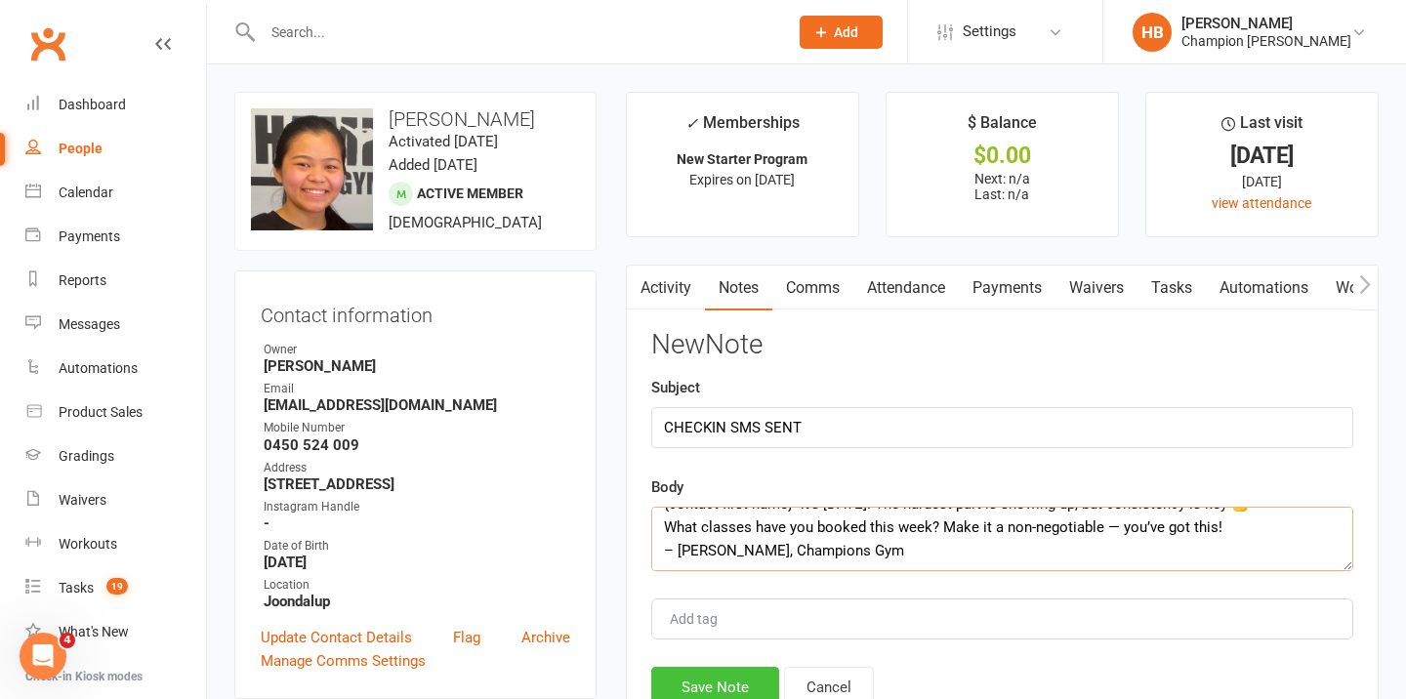
type textarea "Hey {contact-first-name} it’s Tuesday! The hardest part is showing up, but cons…"
click at [666, 678] on button "Save Note" at bounding box center [715, 687] width 128 height 41
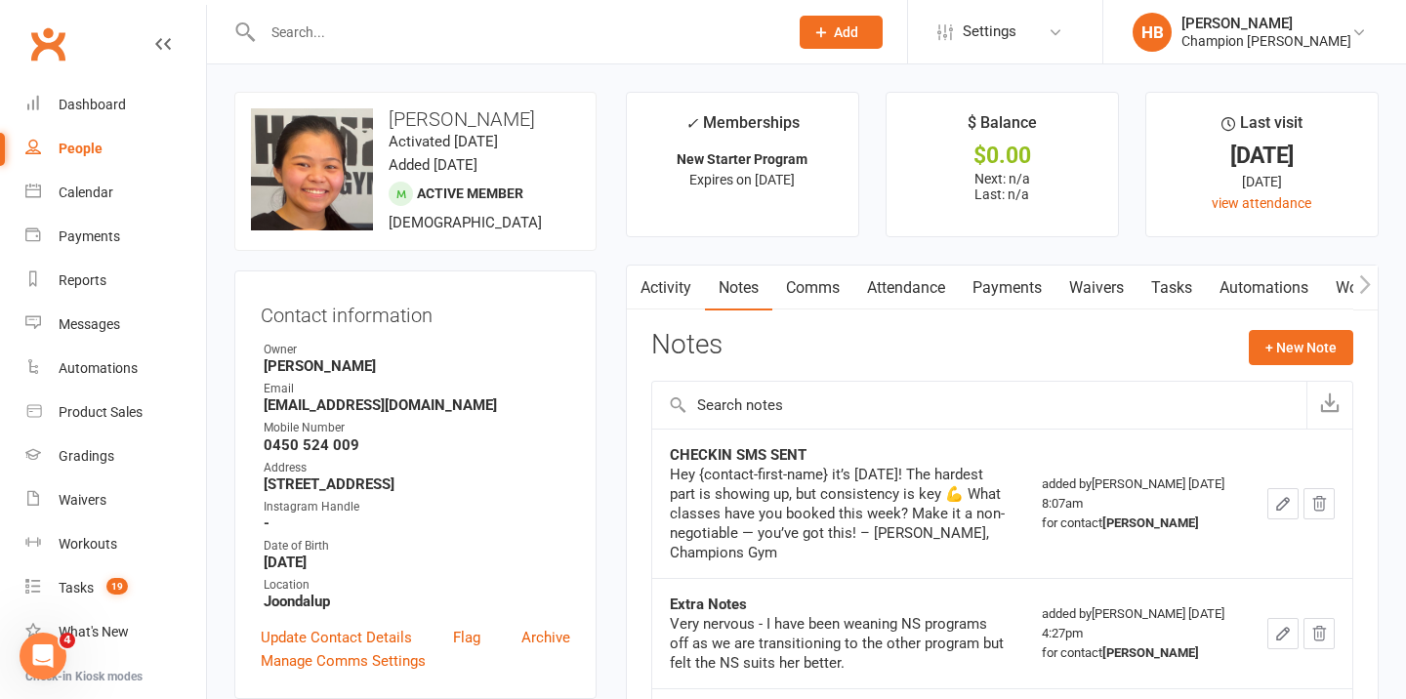
click at [493, 43] on input "text" at bounding box center [516, 32] width 518 height 27
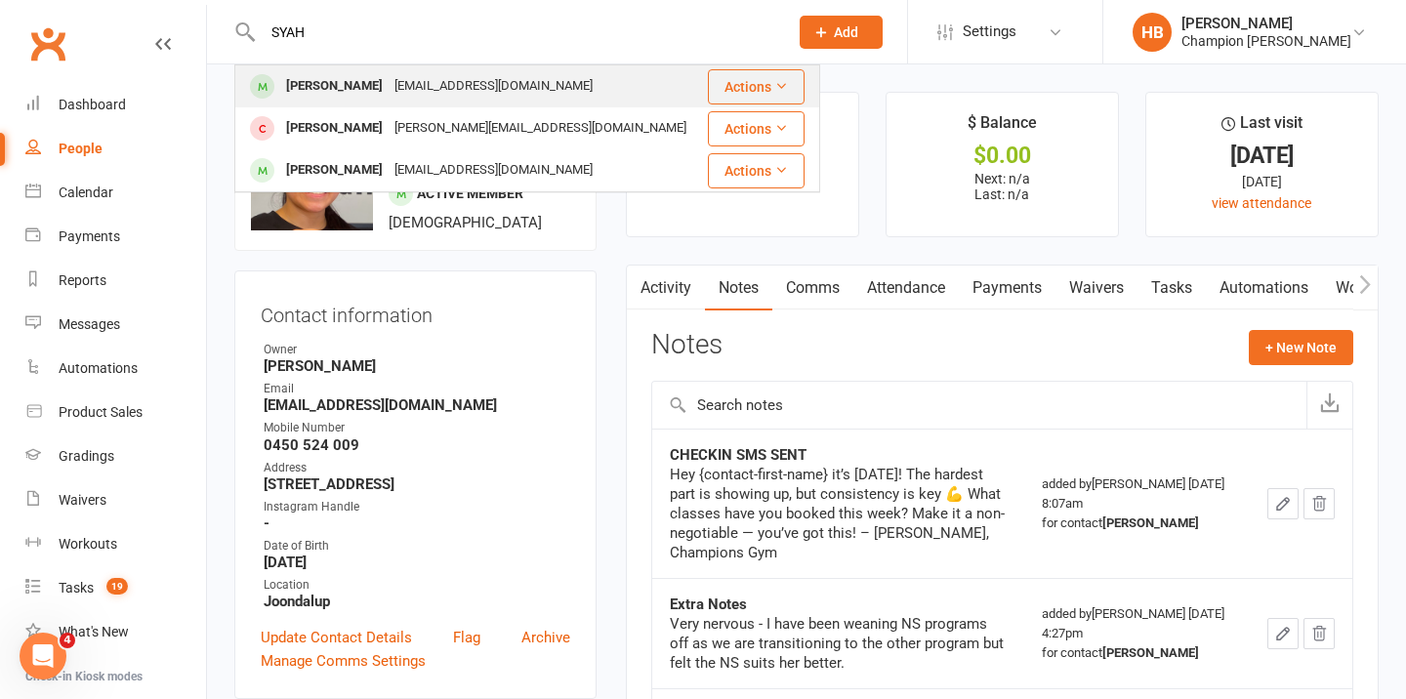
type input "SYAH"
click at [482, 92] on div "syahmi.amran2@gmail.com" at bounding box center [494, 86] width 210 height 28
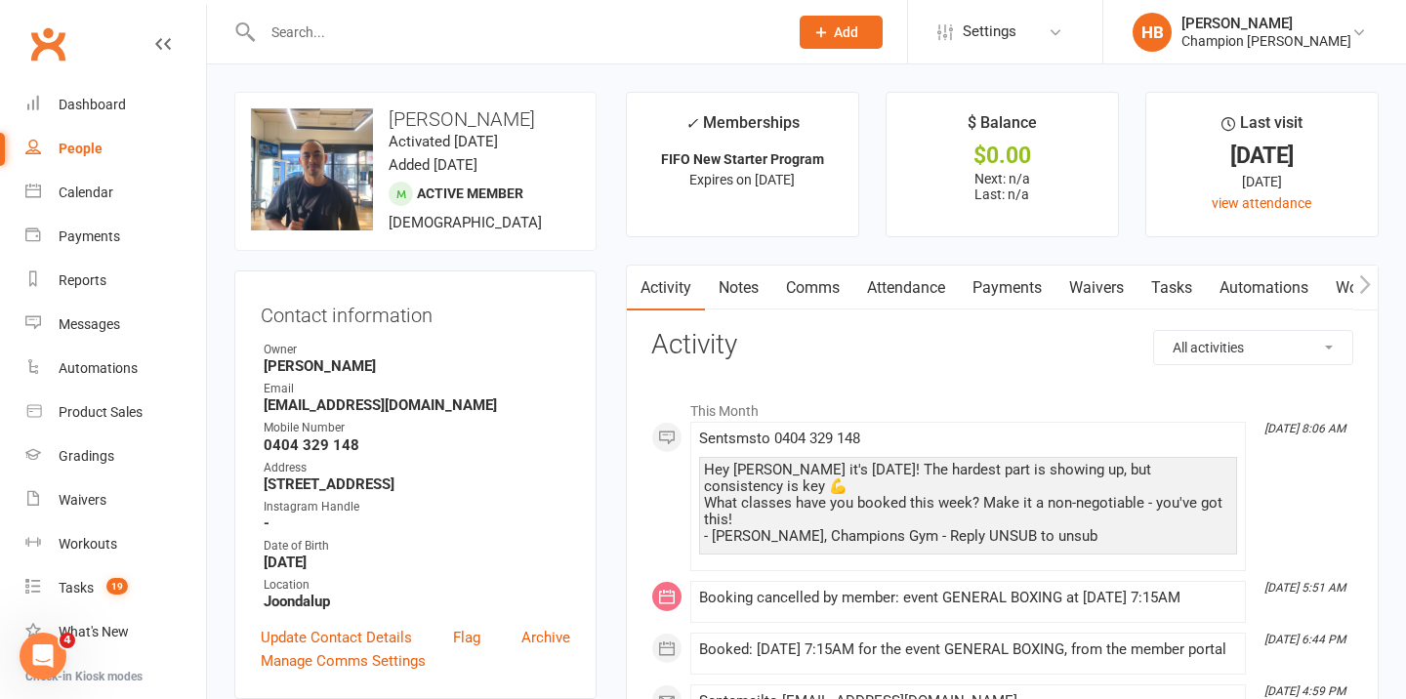
click at [731, 285] on link "Notes" at bounding box center [738, 288] width 67 height 45
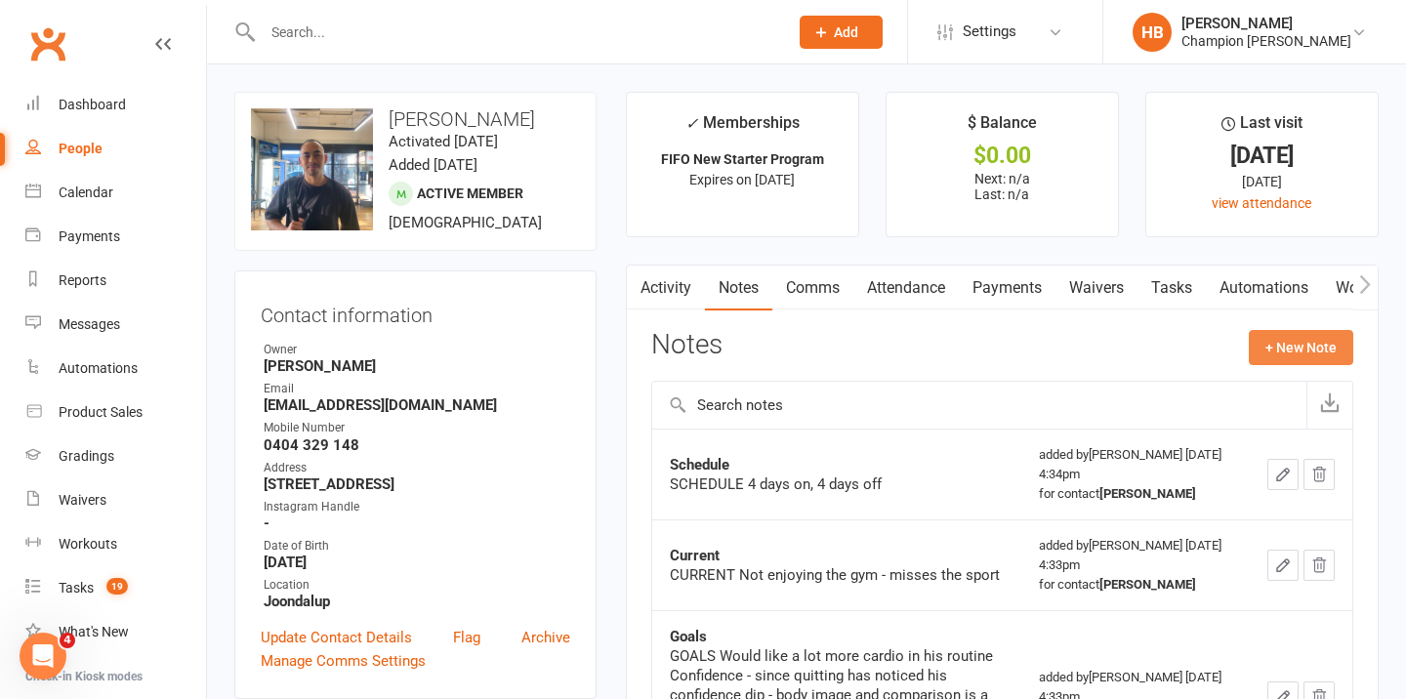
click at [1274, 345] on button "+ New Note" at bounding box center [1301, 347] width 105 height 35
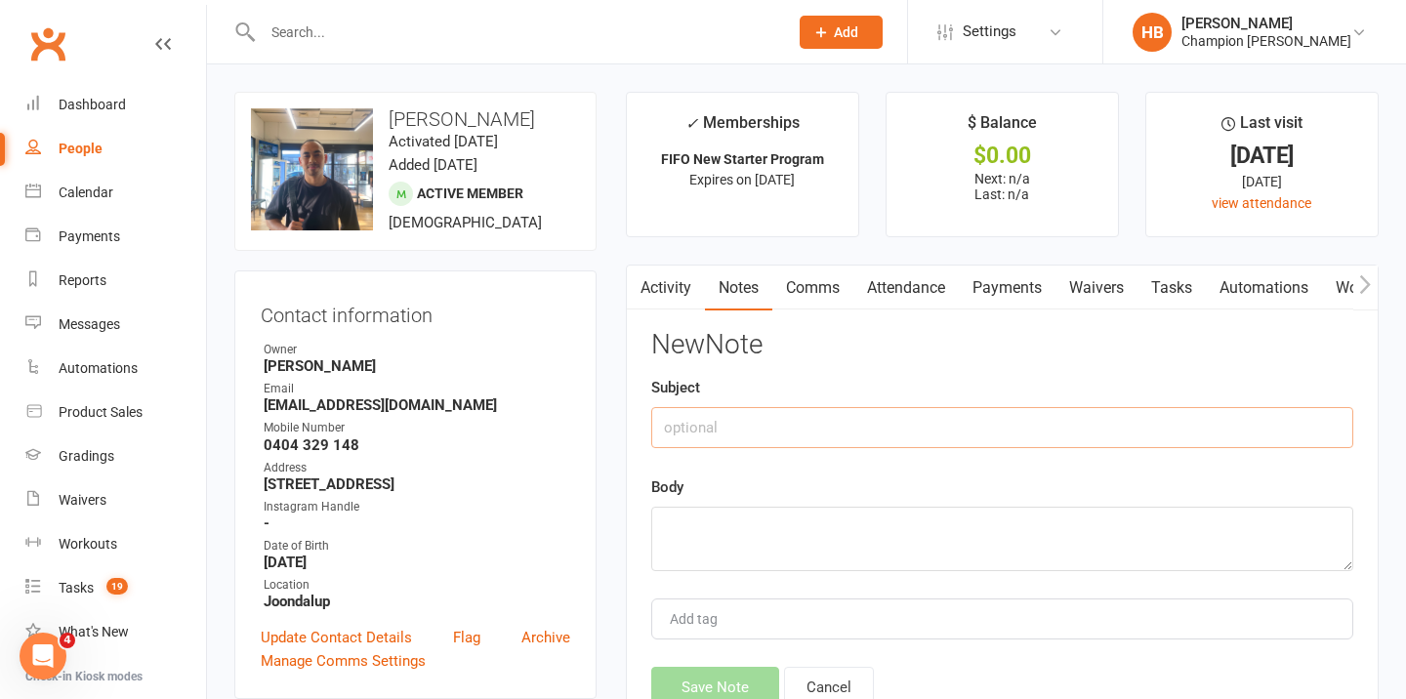
click at [936, 409] on input "text" at bounding box center [1002, 427] width 702 height 41
type input "CHECK IN SMS SENT"
paste textarea "Hey {contact-first-name} it’s Tuesday! The hardest part is showing up, but cons…"
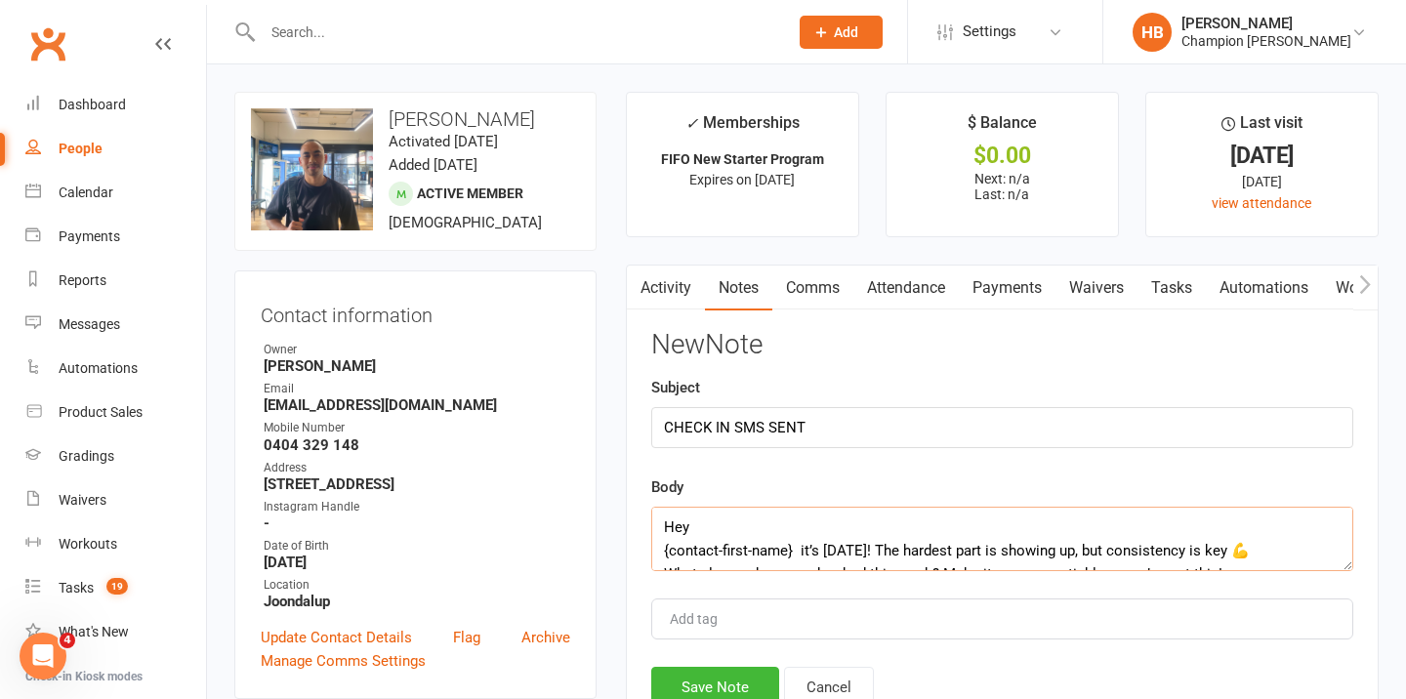
scroll to position [59, 0]
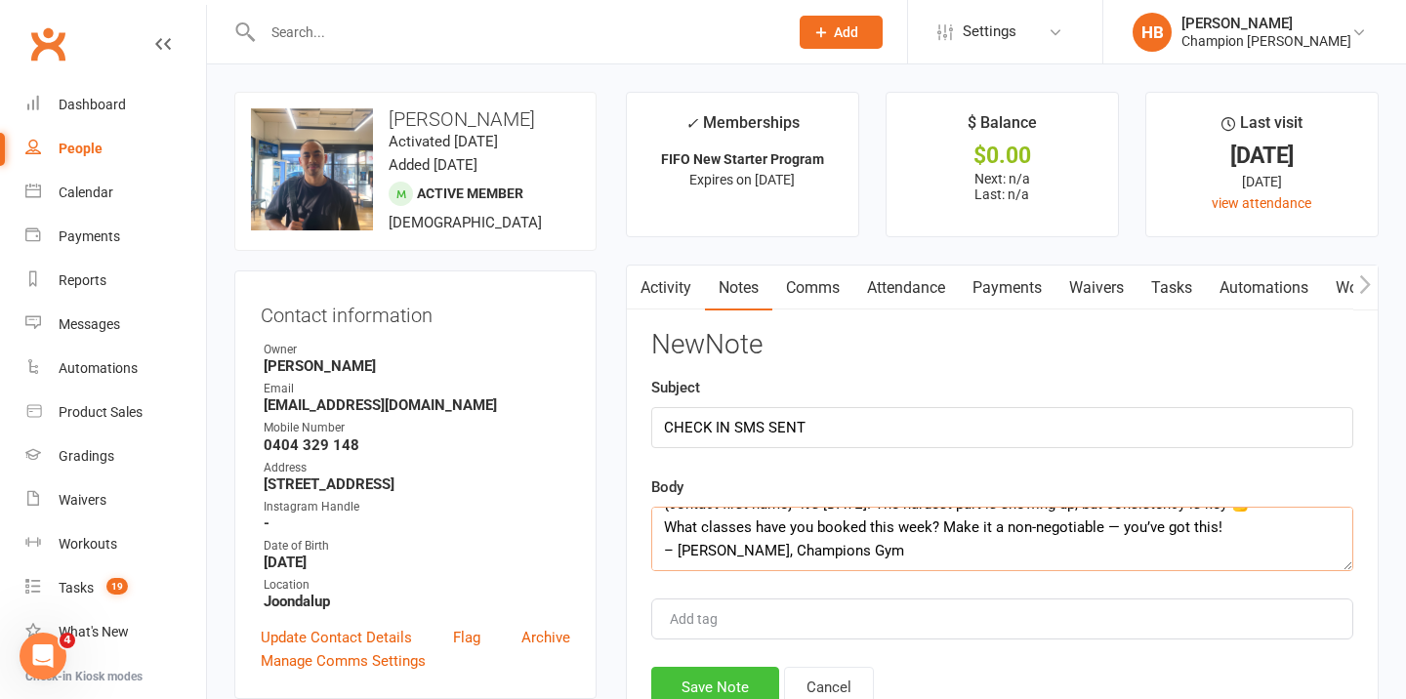
type textarea "Hey {contact-first-name} it’s Tuesday! The hardest part is showing up, but cons…"
click at [738, 680] on button "Save Note" at bounding box center [715, 687] width 128 height 41
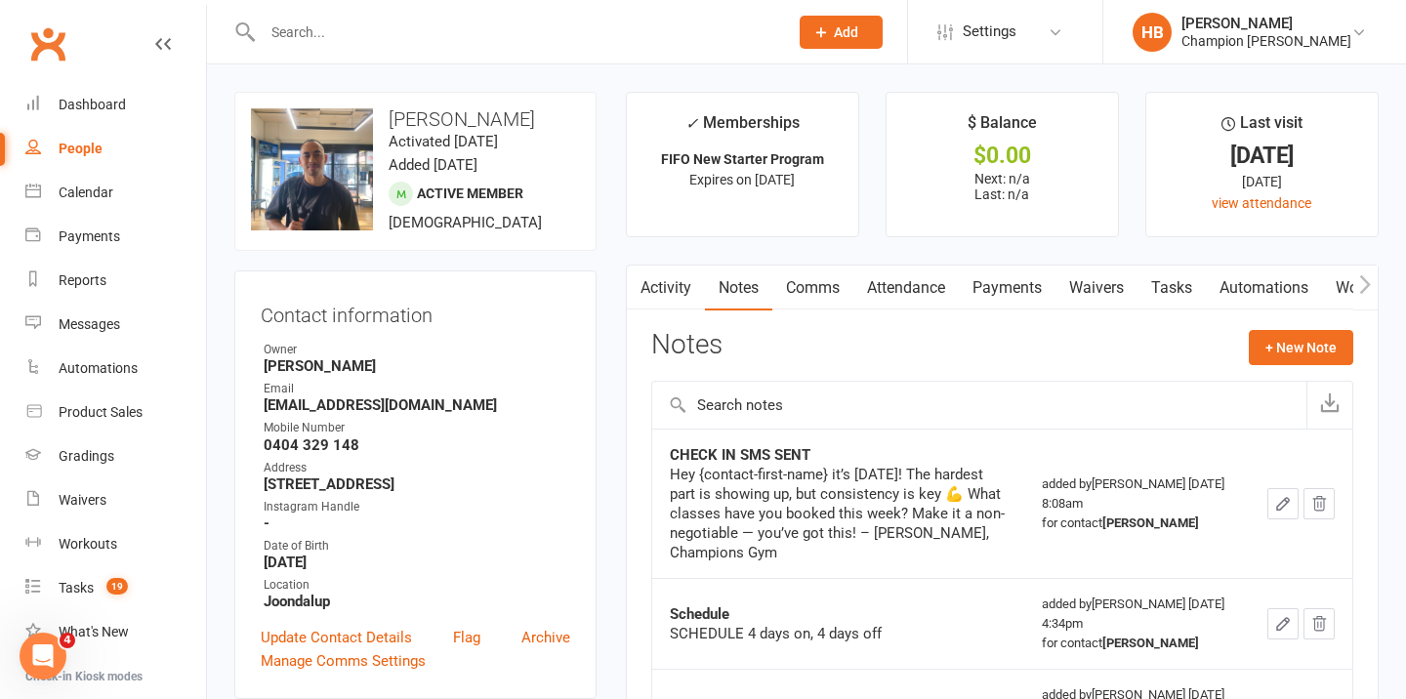
click at [902, 299] on link "Attendance" at bounding box center [906, 288] width 105 height 45
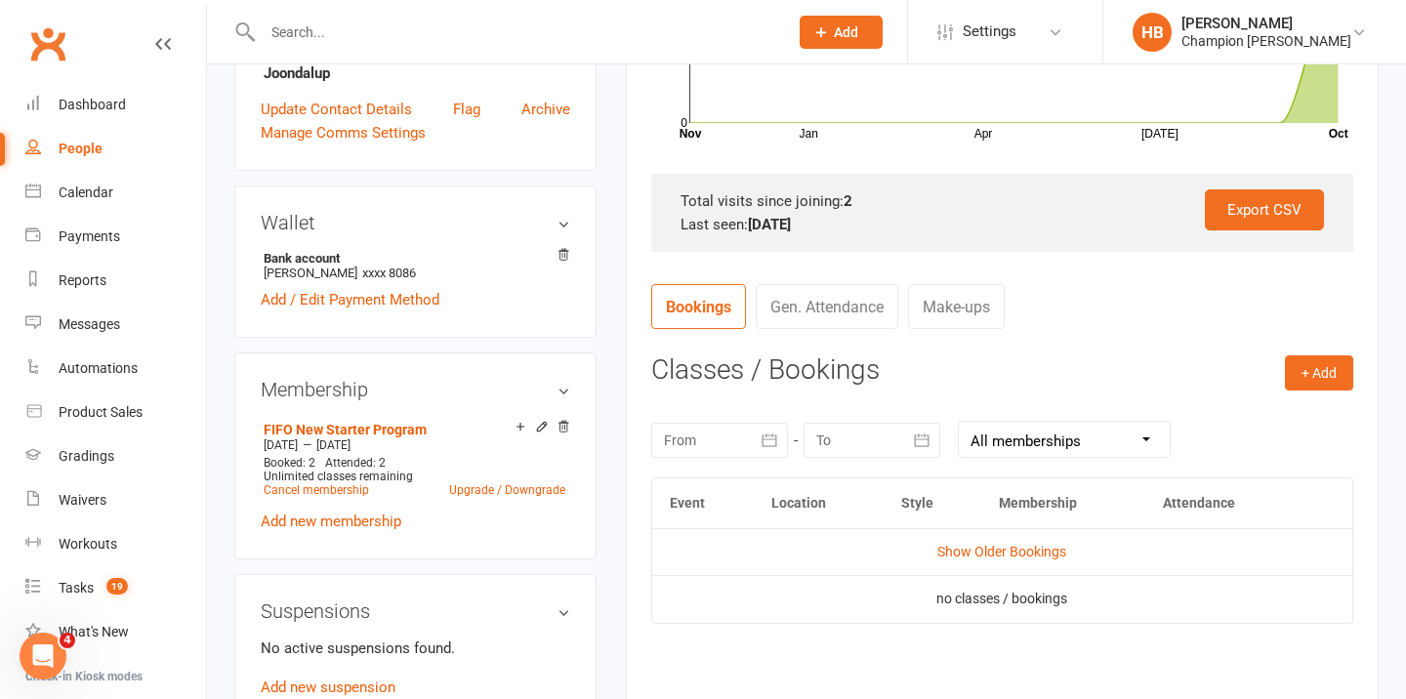
scroll to position [545, 0]
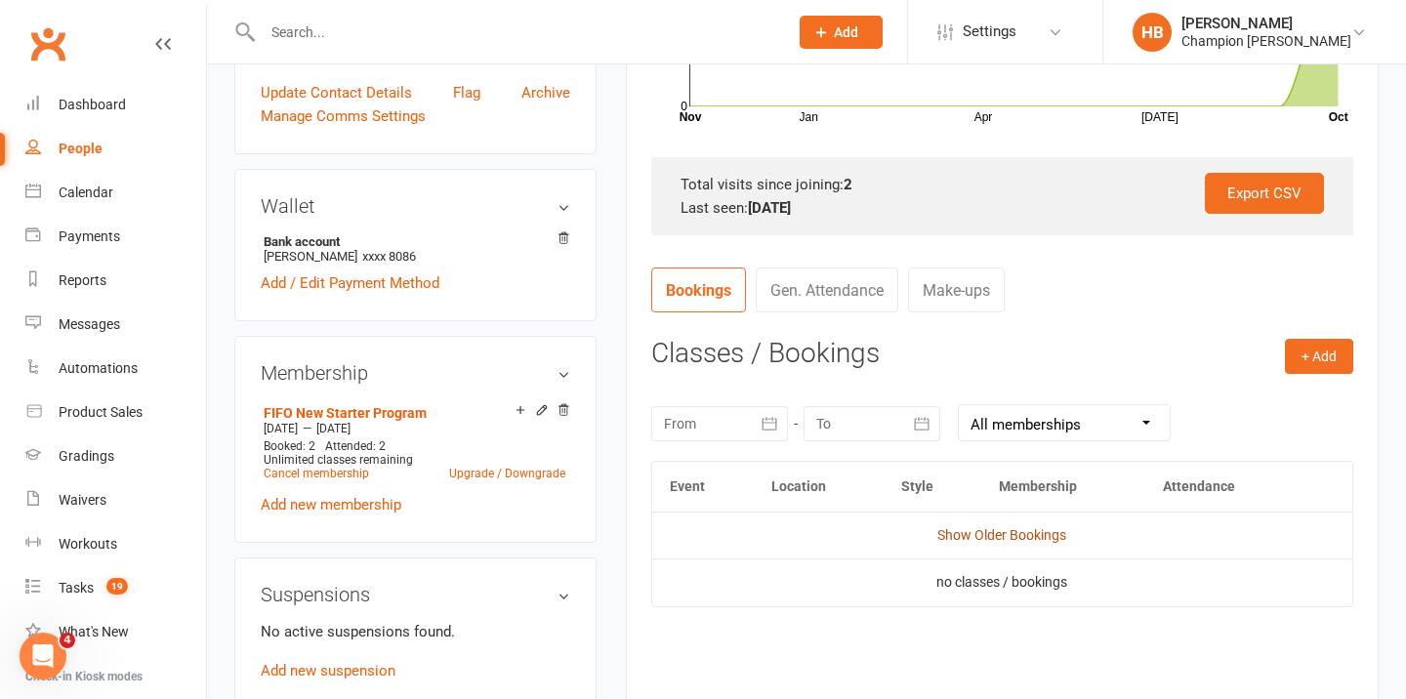
click at [1020, 535] on link "Show Older Bookings" at bounding box center [1002, 535] width 129 height 16
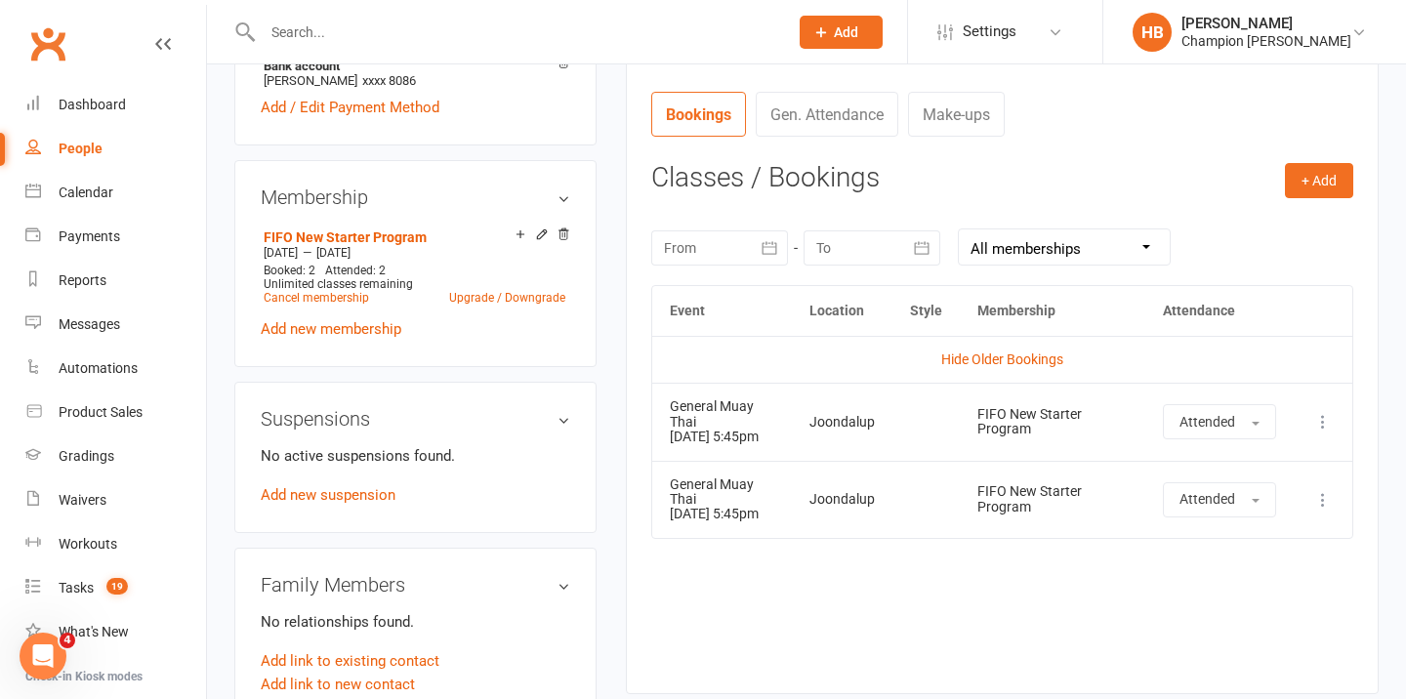
scroll to position [775, 0]
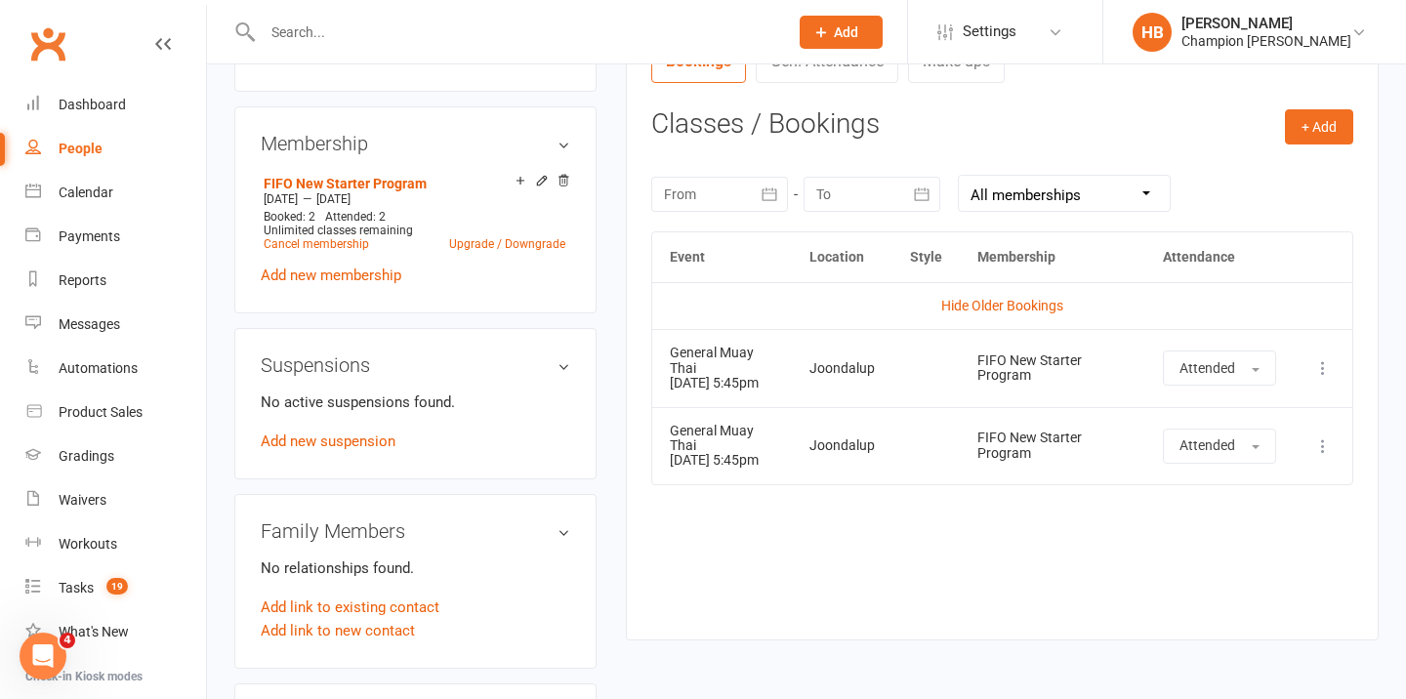
click at [488, 30] on input "text" at bounding box center [516, 32] width 518 height 27
paste input "Sunia Latu"
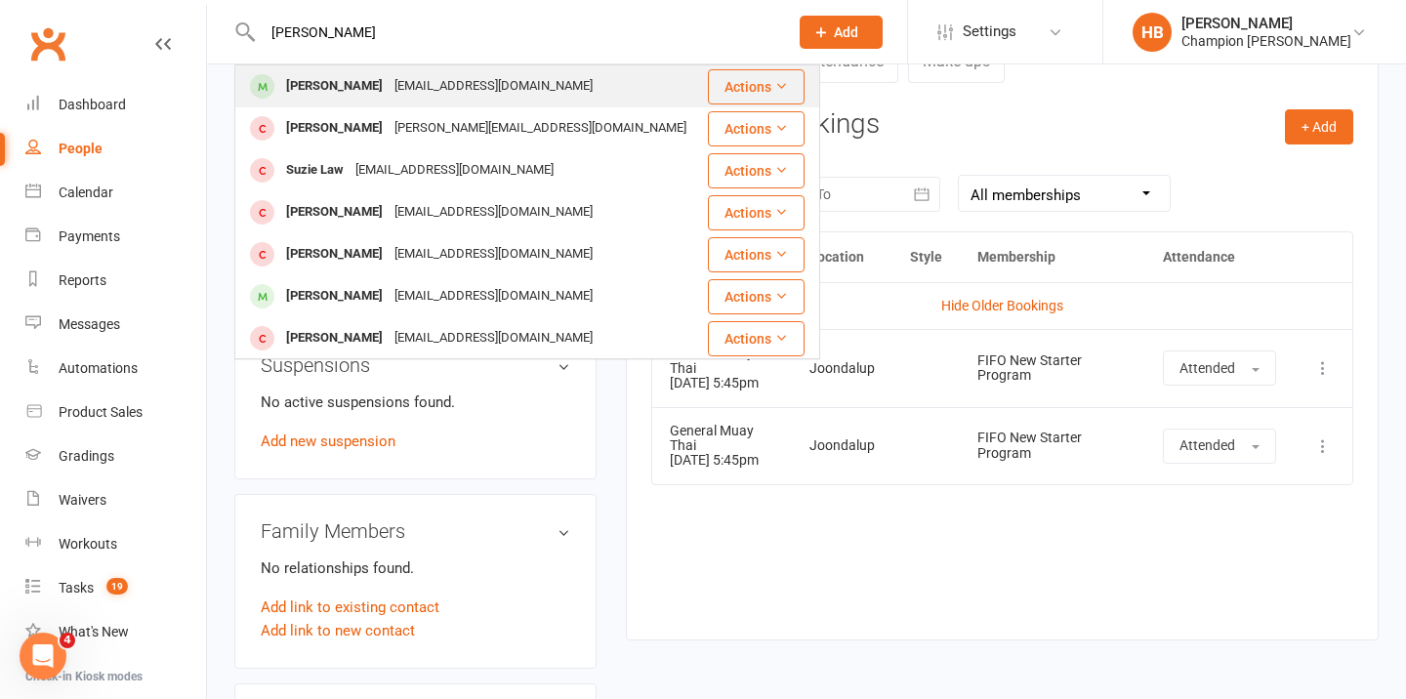
type input "Sunia Latu"
click at [461, 94] on div "latusunia0@gmail.com" at bounding box center [494, 86] width 210 height 28
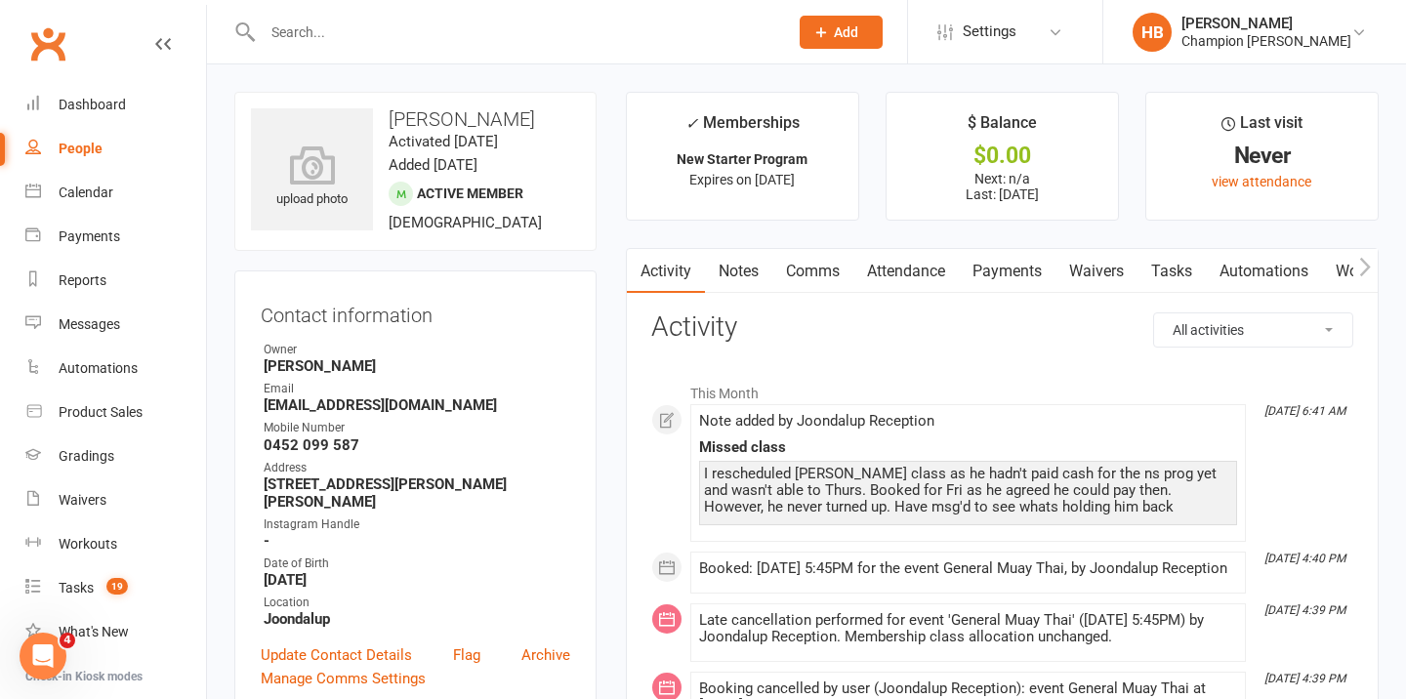
click at [922, 269] on link "Attendance" at bounding box center [906, 271] width 105 height 45
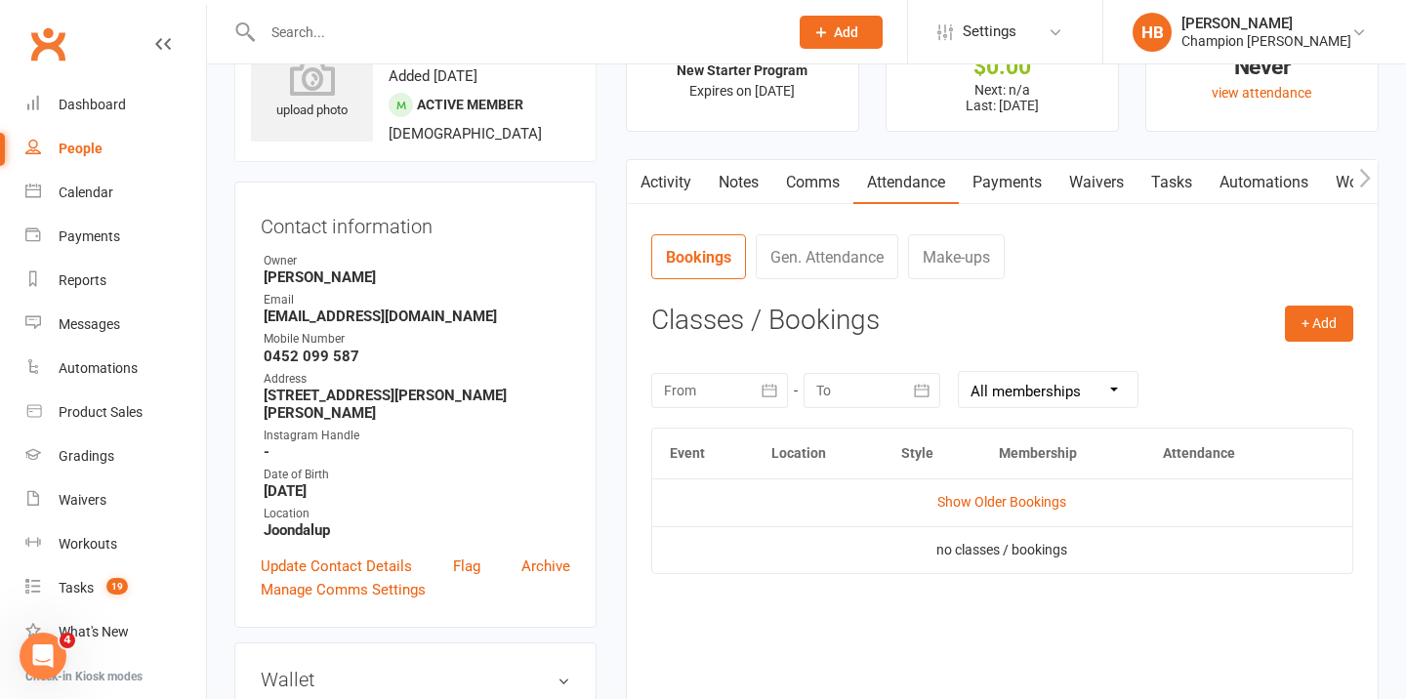
scroll to position [247, 0]
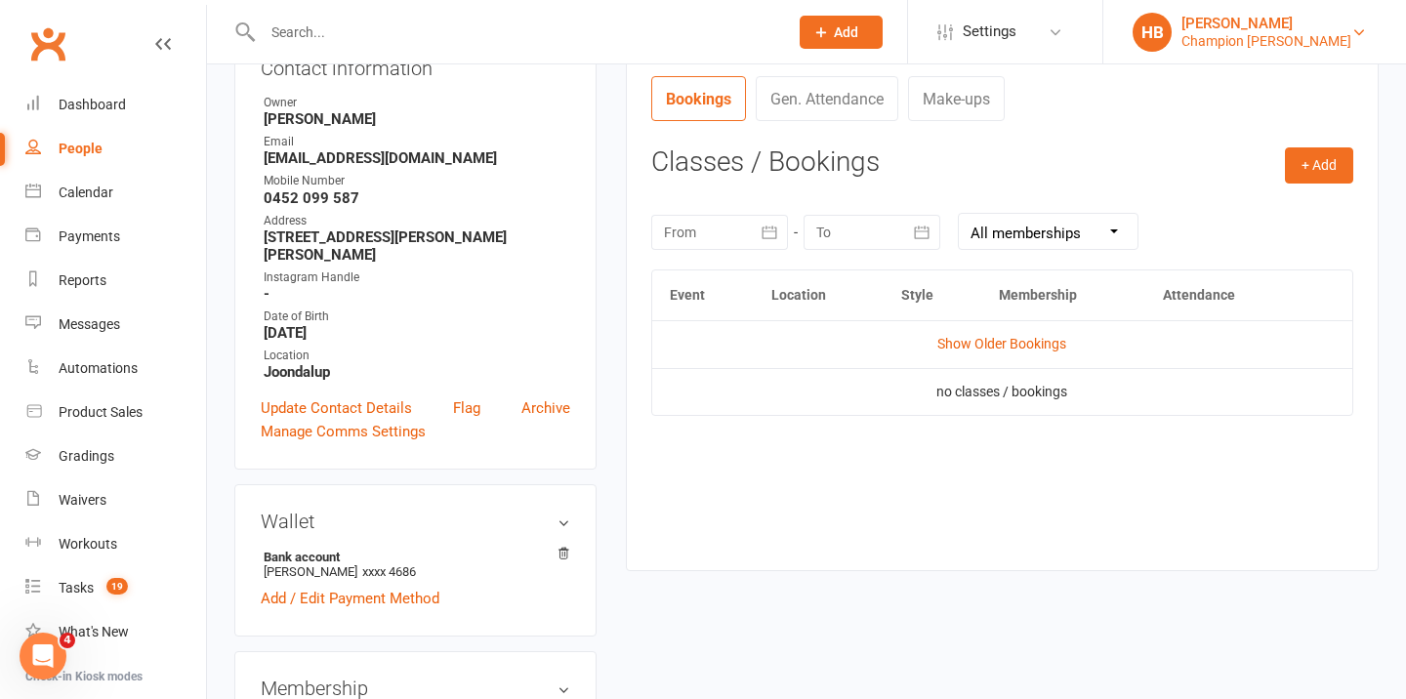
click at [1312, 24] on div "[PERSON_NAME]" at bounding box center [1267, 24] width 170 height 18
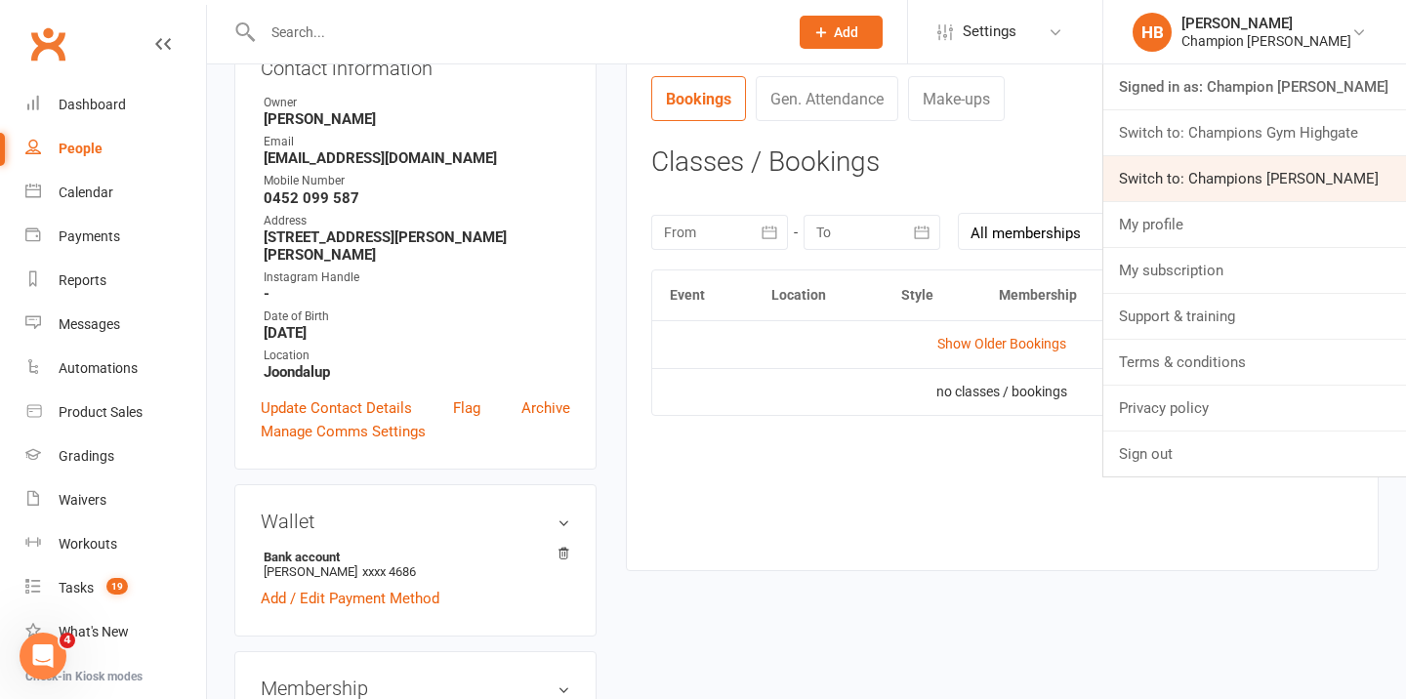
click at [1281, 165] on link "Switch to: Champions [PERSON_NAME]" at bounding box center [1255, 178] width 303 height 45
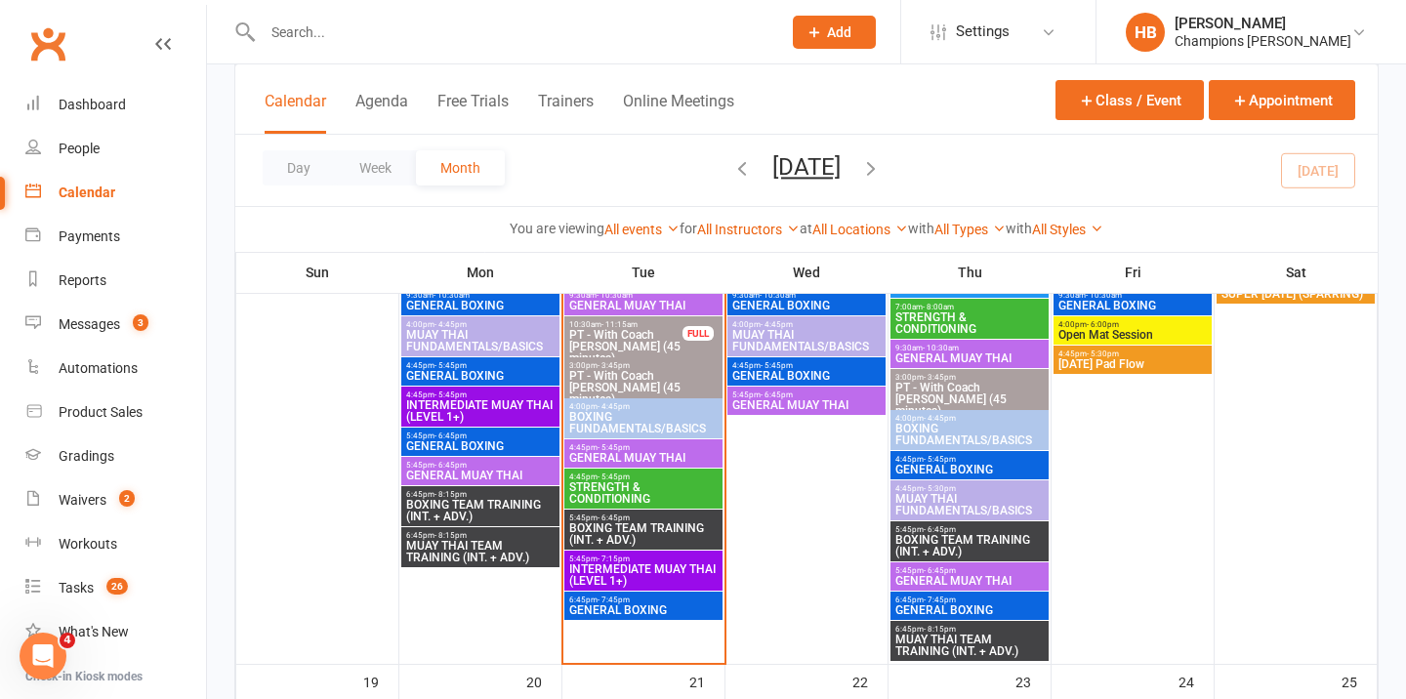
scroll to position [1403, 0]
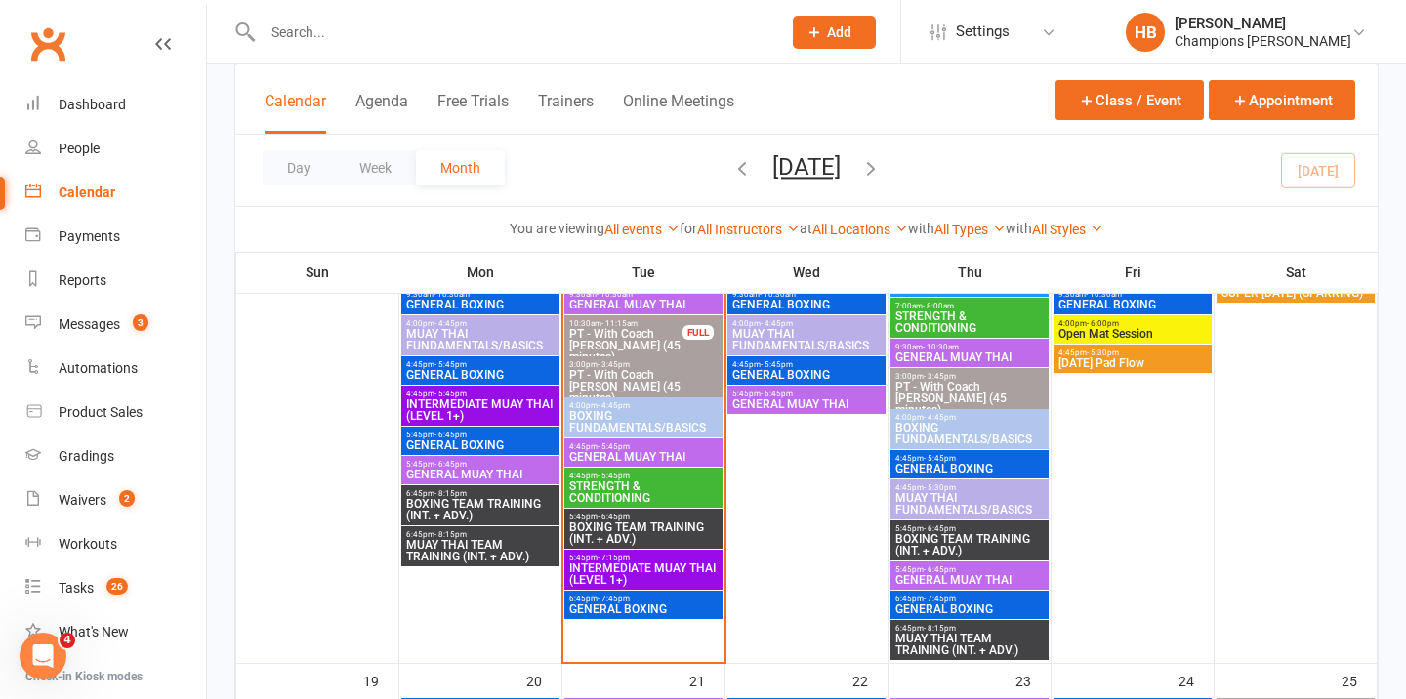
click at [618, 419] on span "BOXING FUNDAMENTALS/BASICS" at bounding box center [643, 421] width 150 height 23
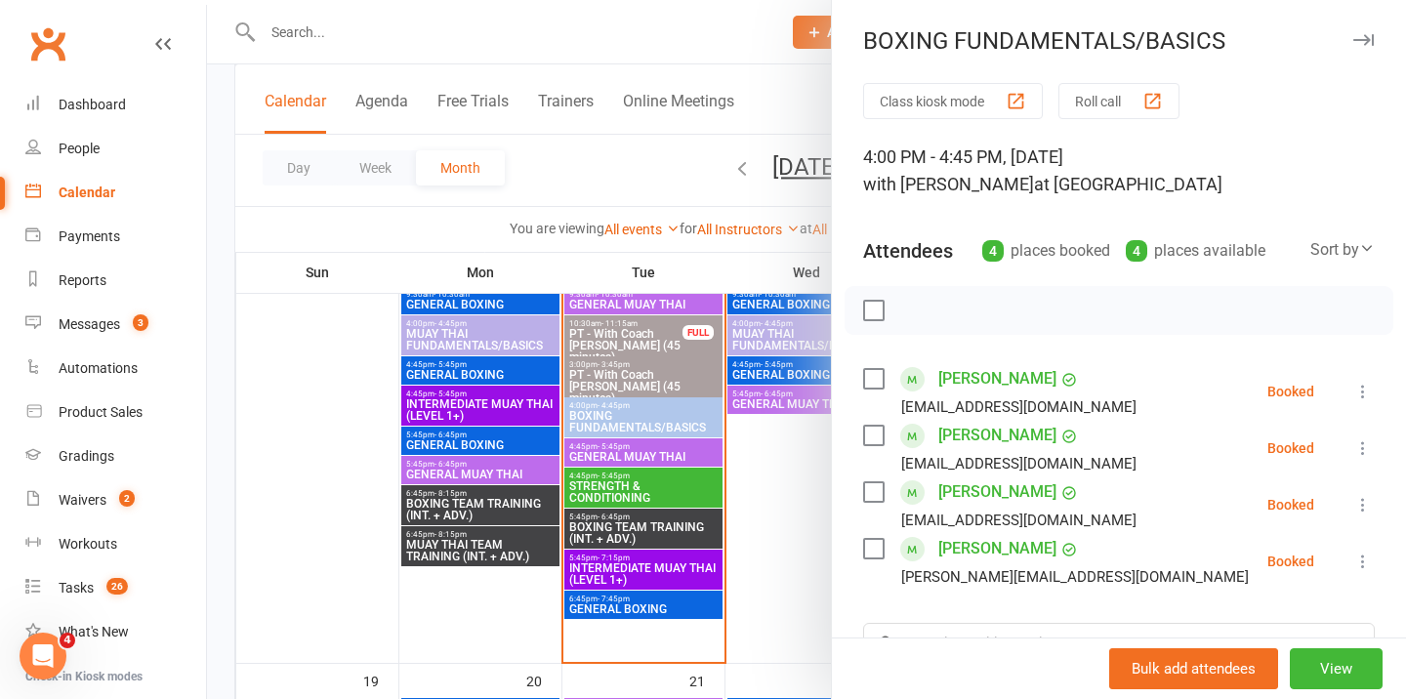
click at [616, 449] on div at bounding box center [806, 349] width 1199 height 699
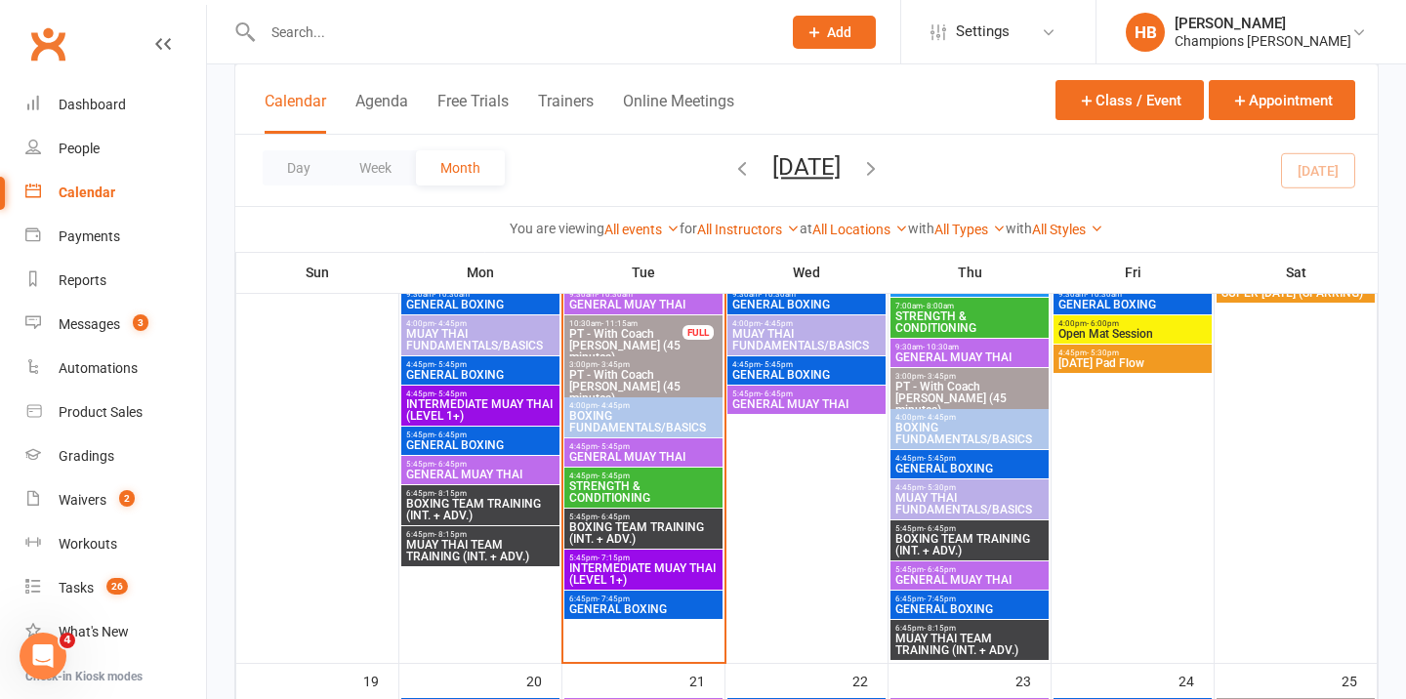
click at [619, 455] on span "GENERAL MUAY THAI" at bounding box center [643, 457] width 150 height 12
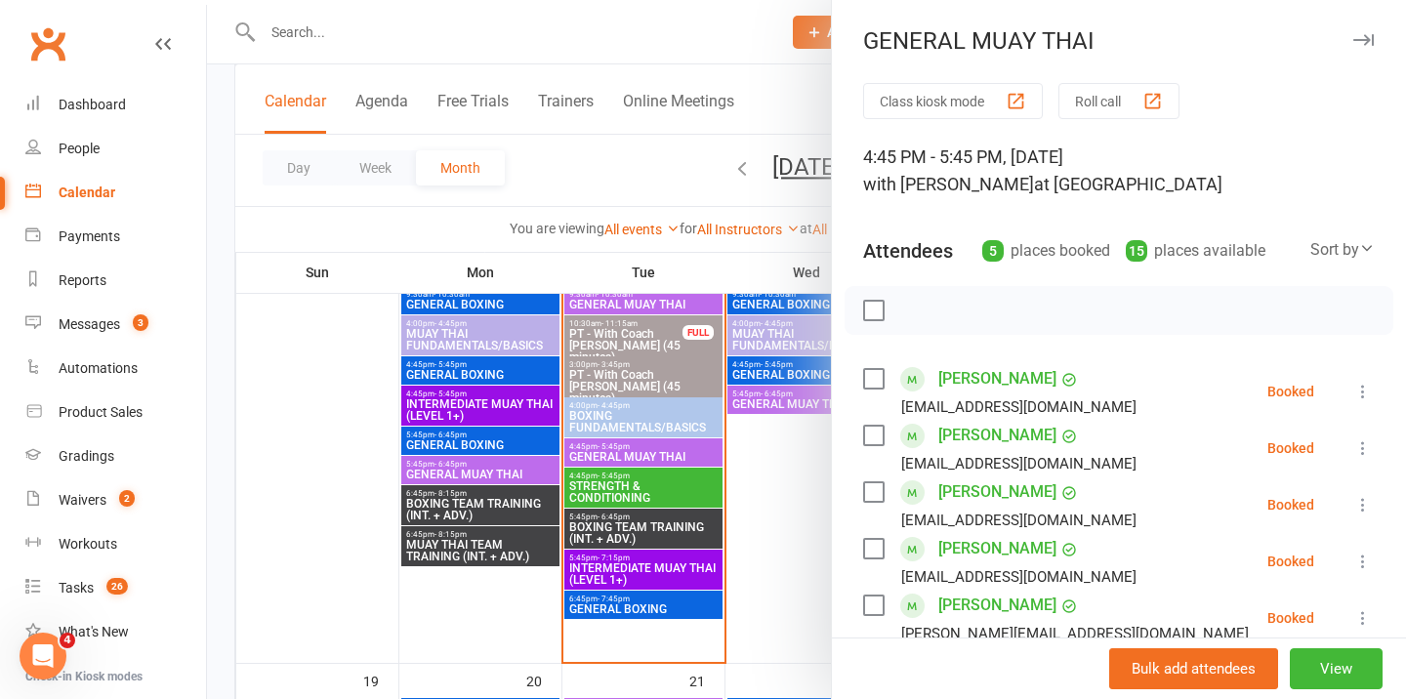
click at [650, 494] on div at bounding box center [806, 349] width 1199 height 699
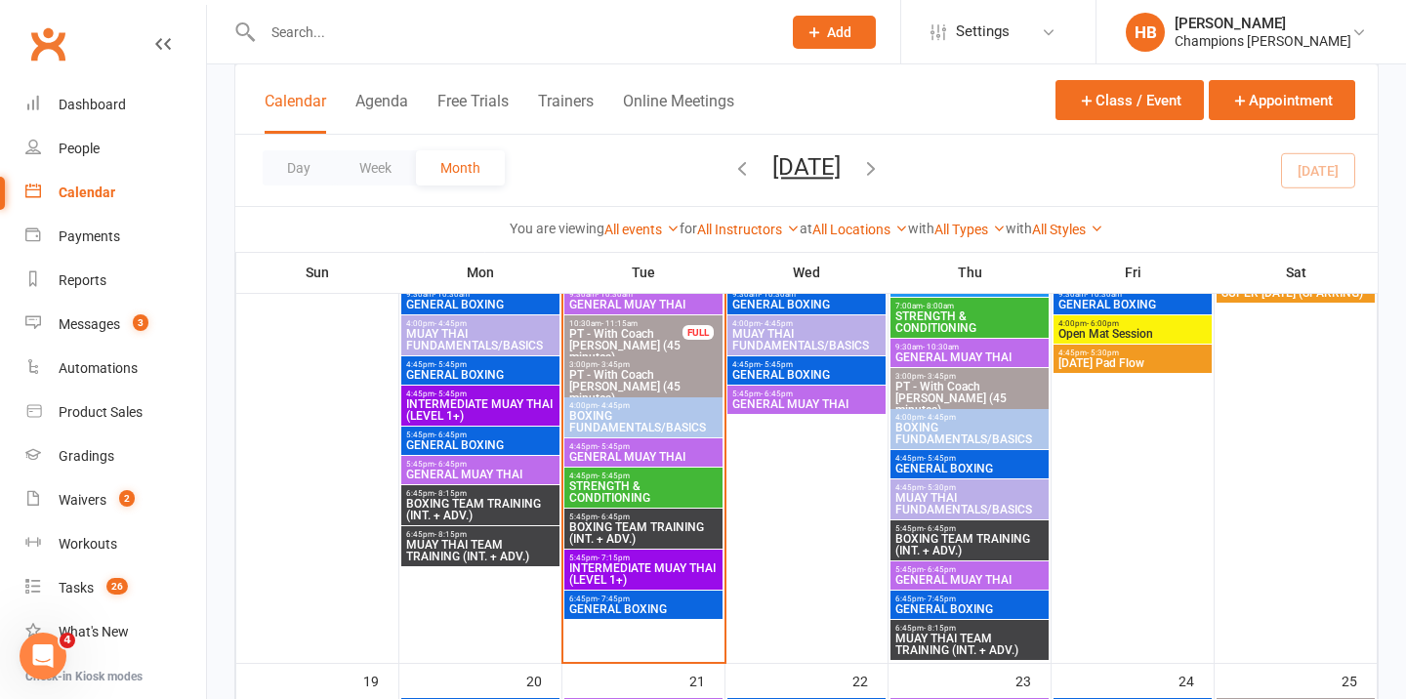
click at [645, 487] on span "STRENGTH & CONDITIONING" at bounding box center [643, 492] width 150 height 23
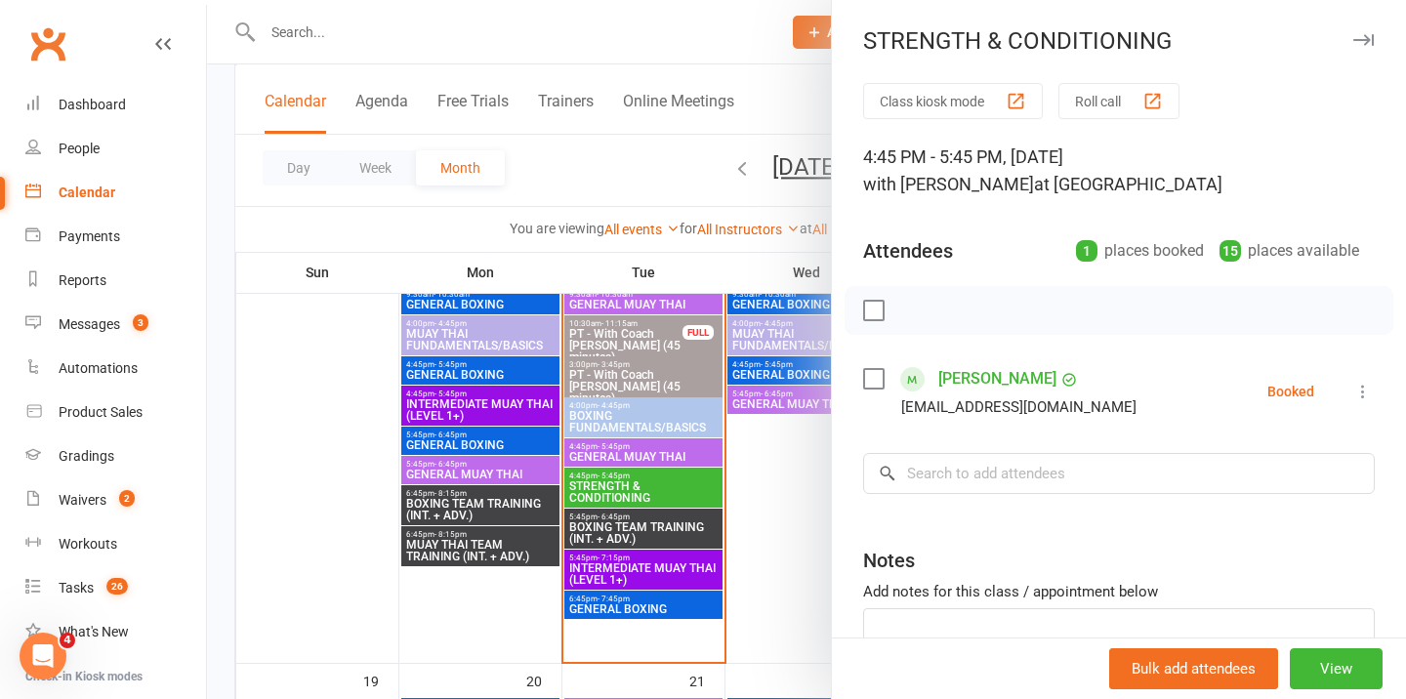
click at [1362, 41] on icon "button" at bounding box center [1364, 40] width 21 height 12
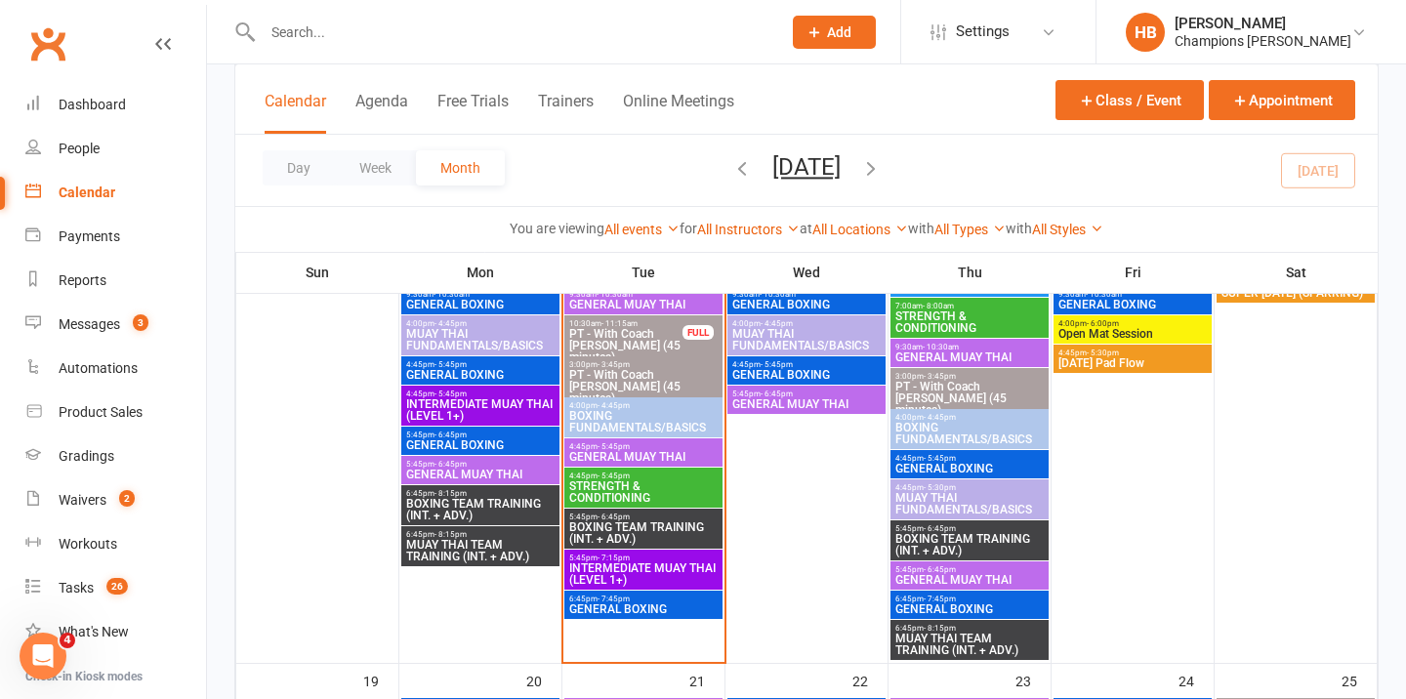
click at [620, 399] on div "4:00pm - 4:45pm BOXING FUNDAMENTALS/BASICS" at bounding box center [644, 418] width 158 height 40
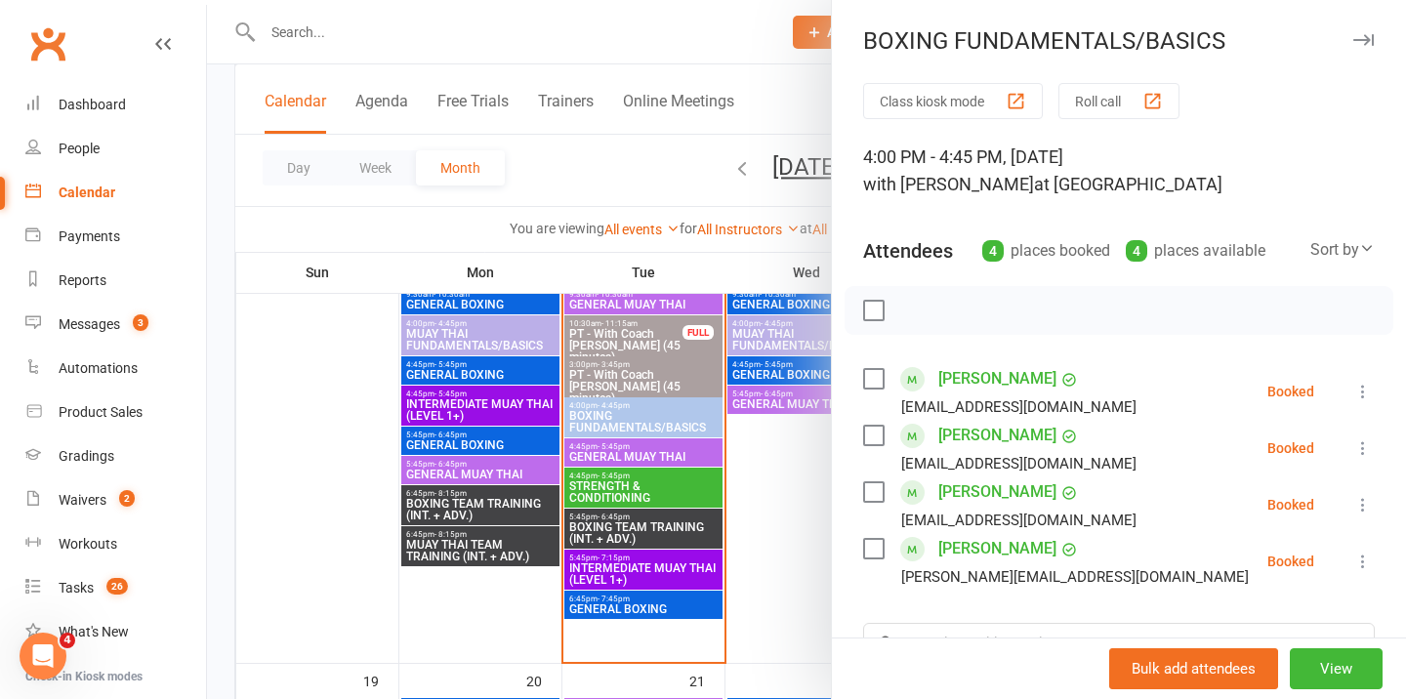
click at [623, 455] on div at bounding box center [806, 349] width 1199 height 699
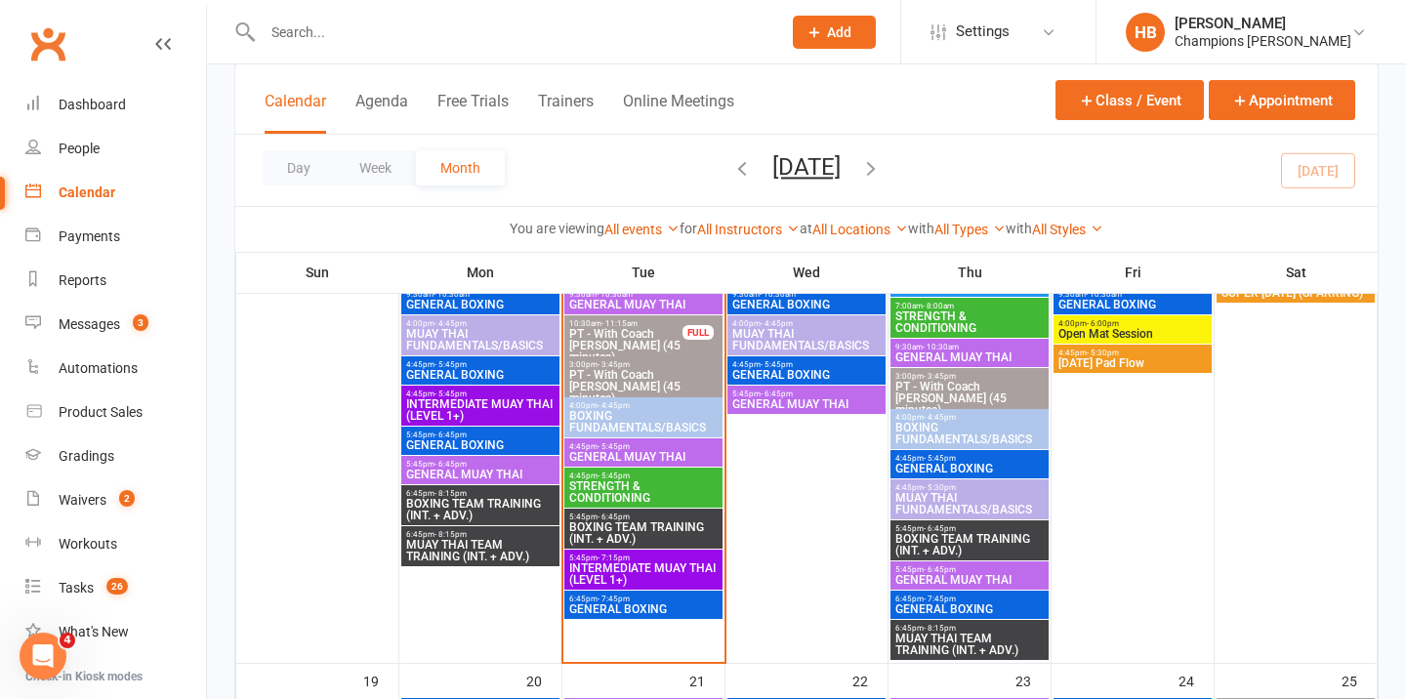
click at [621, 453] on span "GENERAL MUAY THAI" at bounding box center [643, 457] width 150 height 12
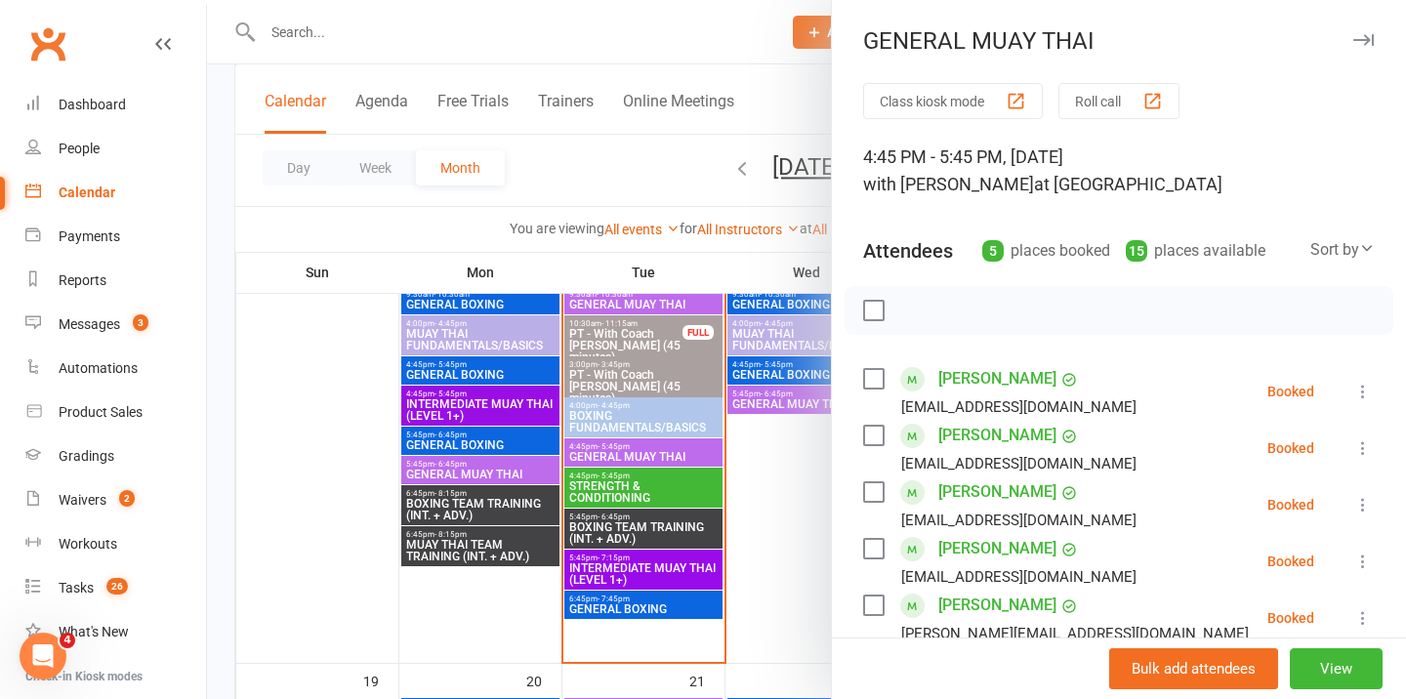
click at [621, 493] on div at bounding box center [806, 349] width 1199 height 699
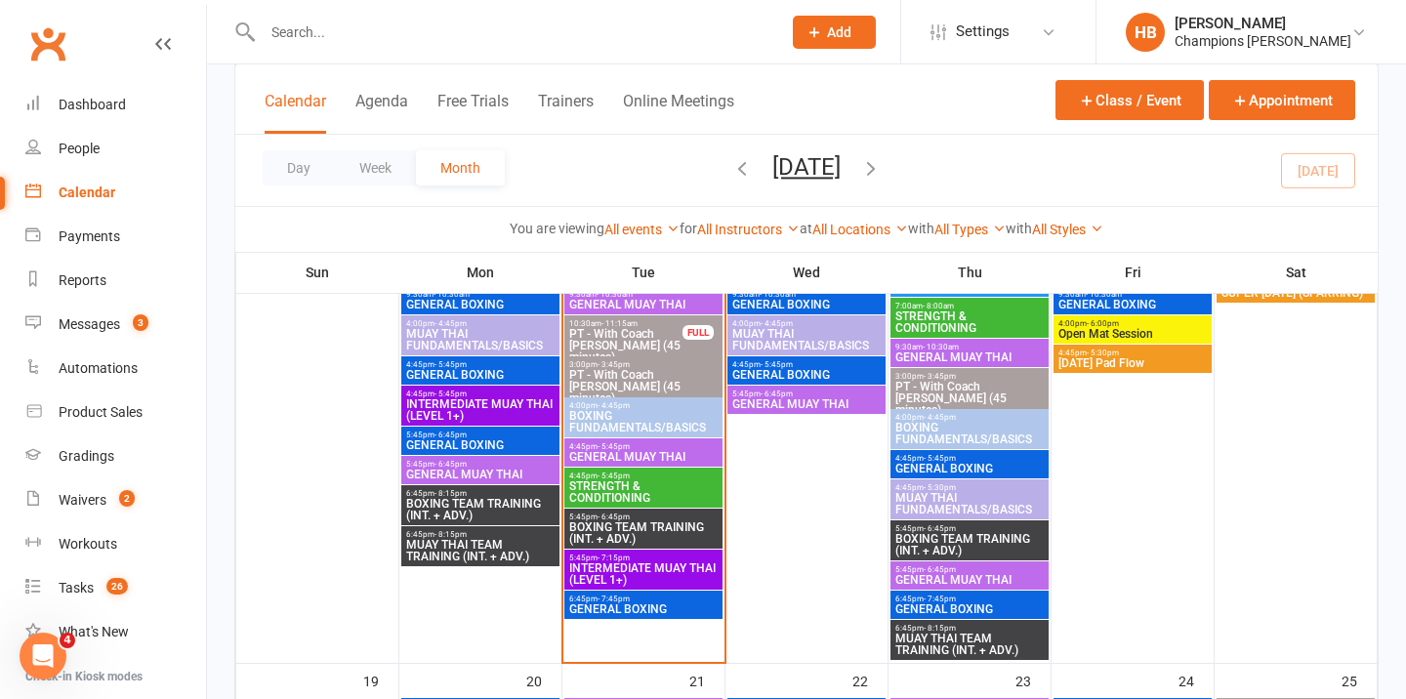
click at [623, 485] on span "STRENGTH & CONDITIONING" at bounding box center [643, 492] width 150 height 23
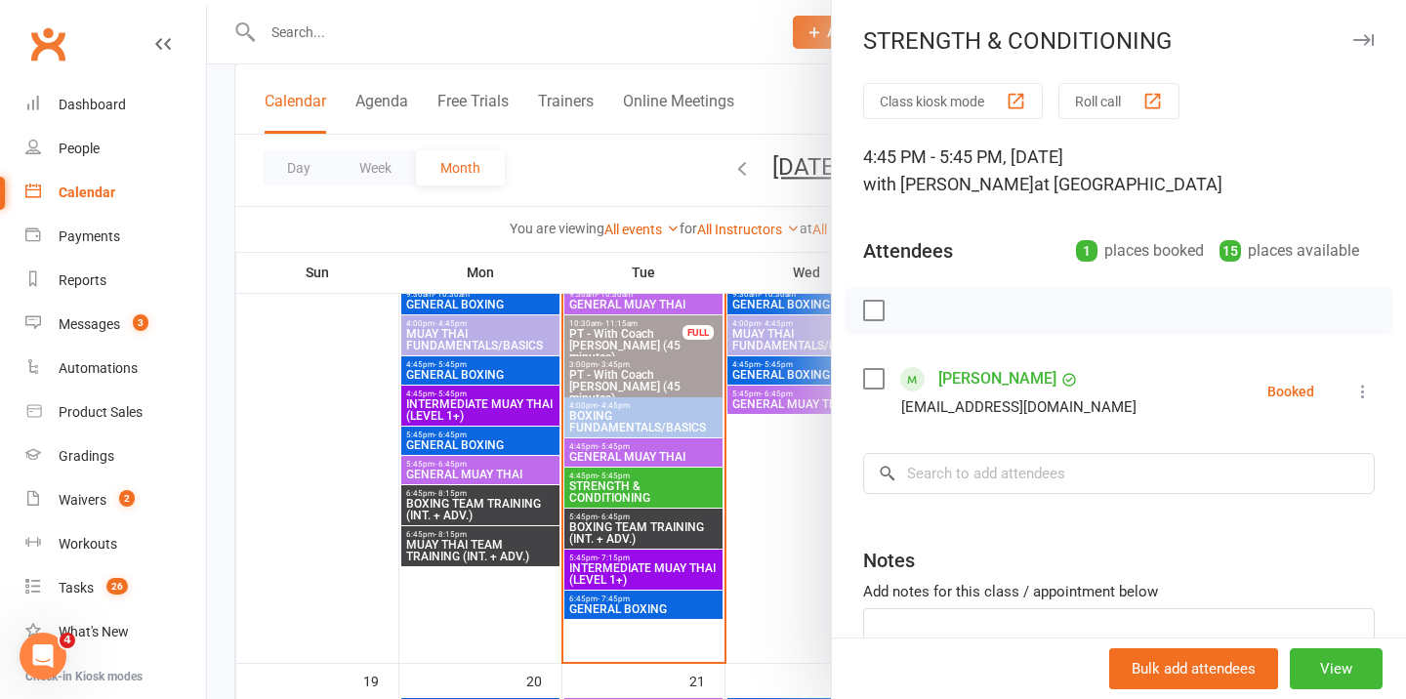
click at [622, 453] on div at bounding box center [806, 349] width 1199 height 699
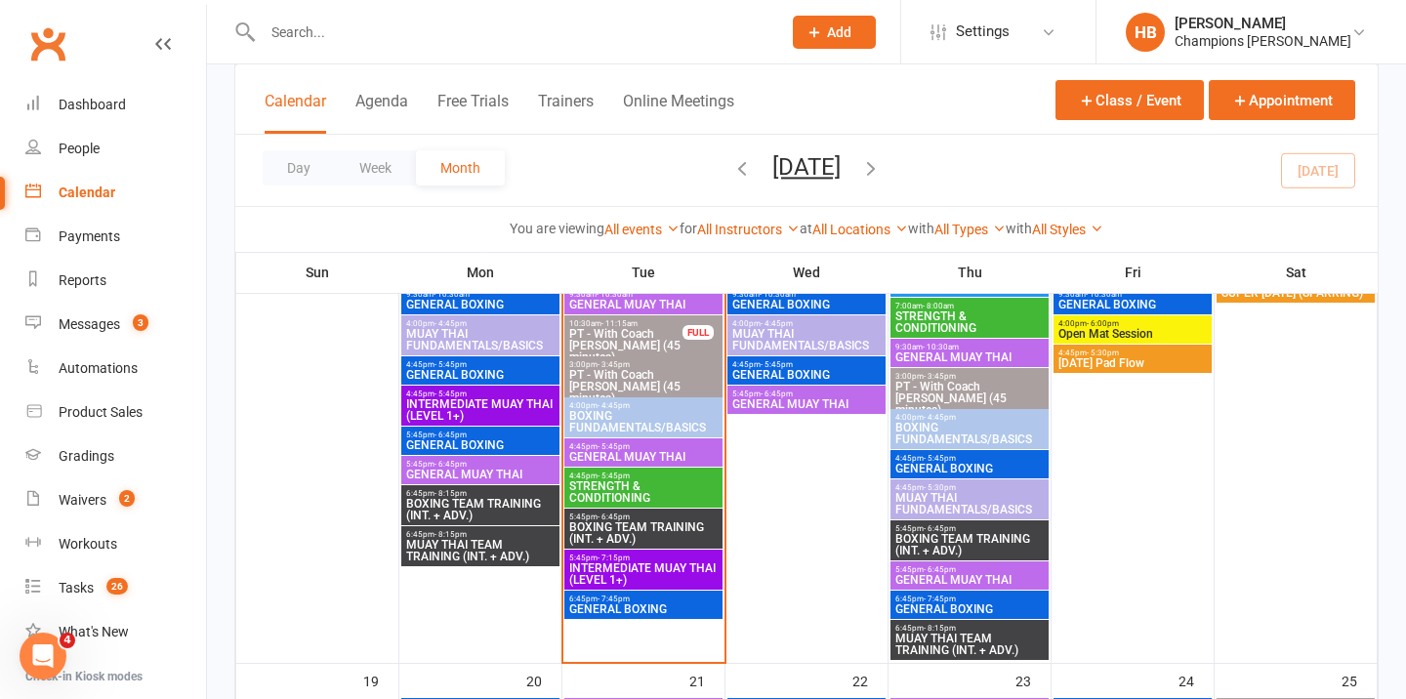
click at [622, 453] on span "GENERAL MUAY THAI" at bounding box center [643, 457] width 150 height 12
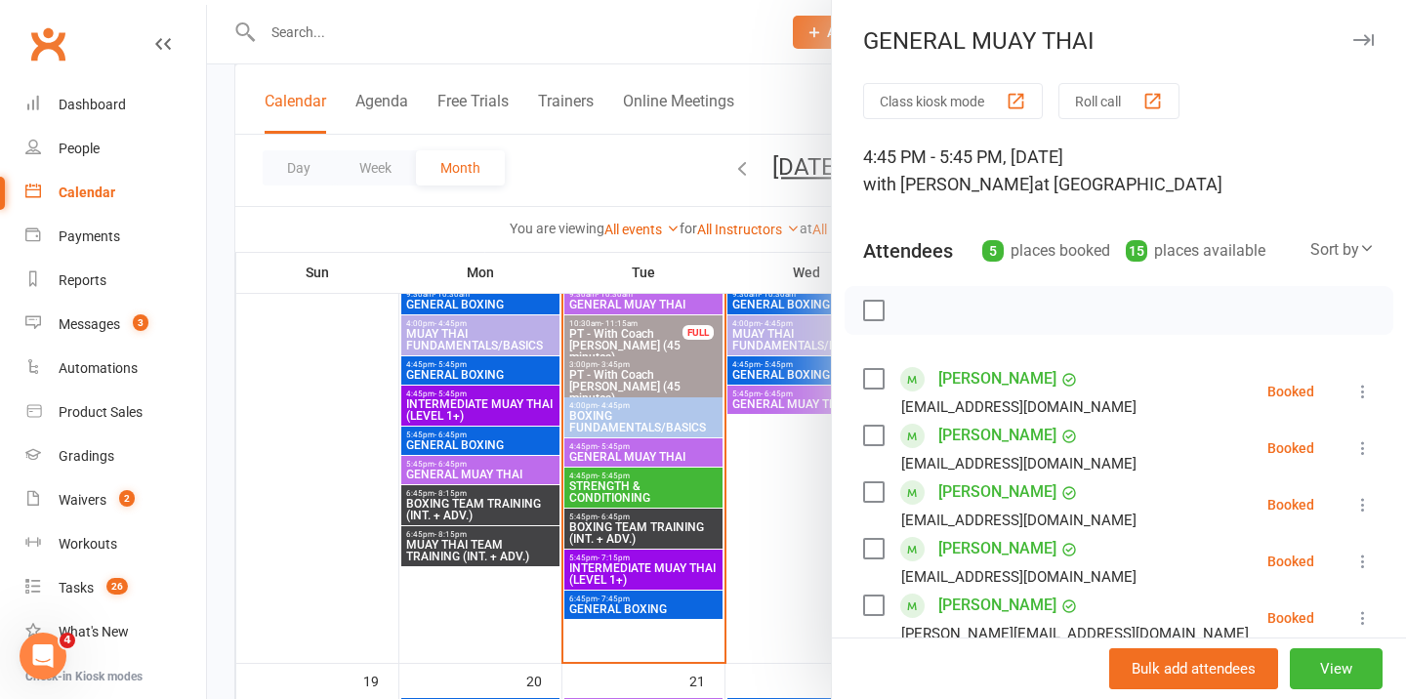
click at [665, 608] on div at bounding box center [806, 349] width 1199 height 699
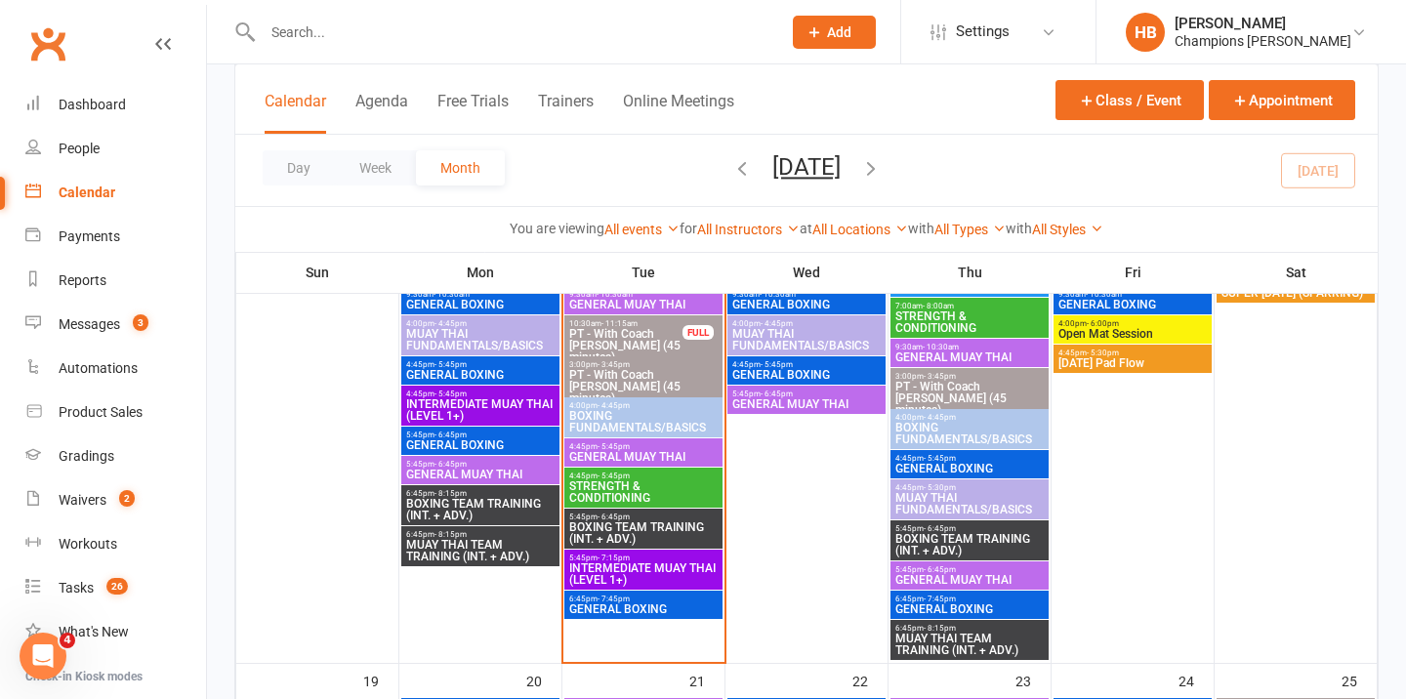
click at [652, 608] on span "GENERAL BOXING" at bounding box center [643, 610] width 150 height 12
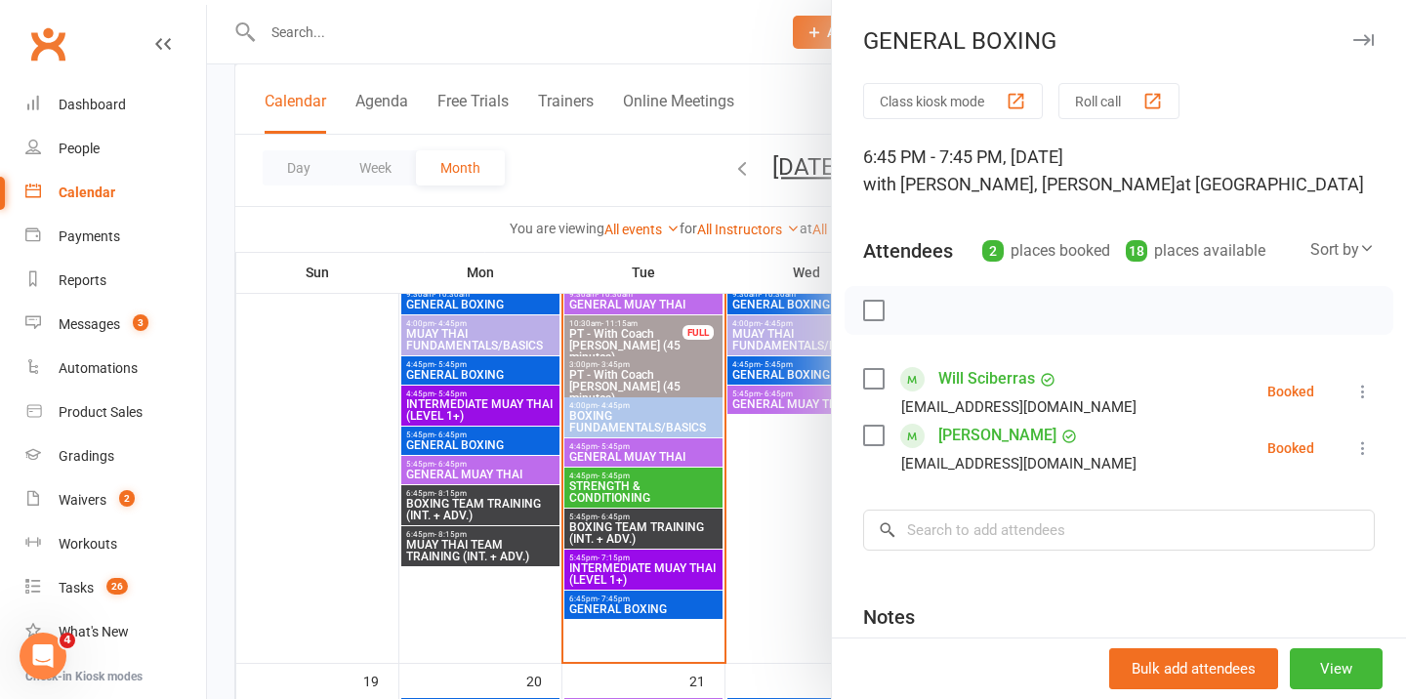
click at [630, 566] on div at bounding box center [806, 349] width 1199 height 699
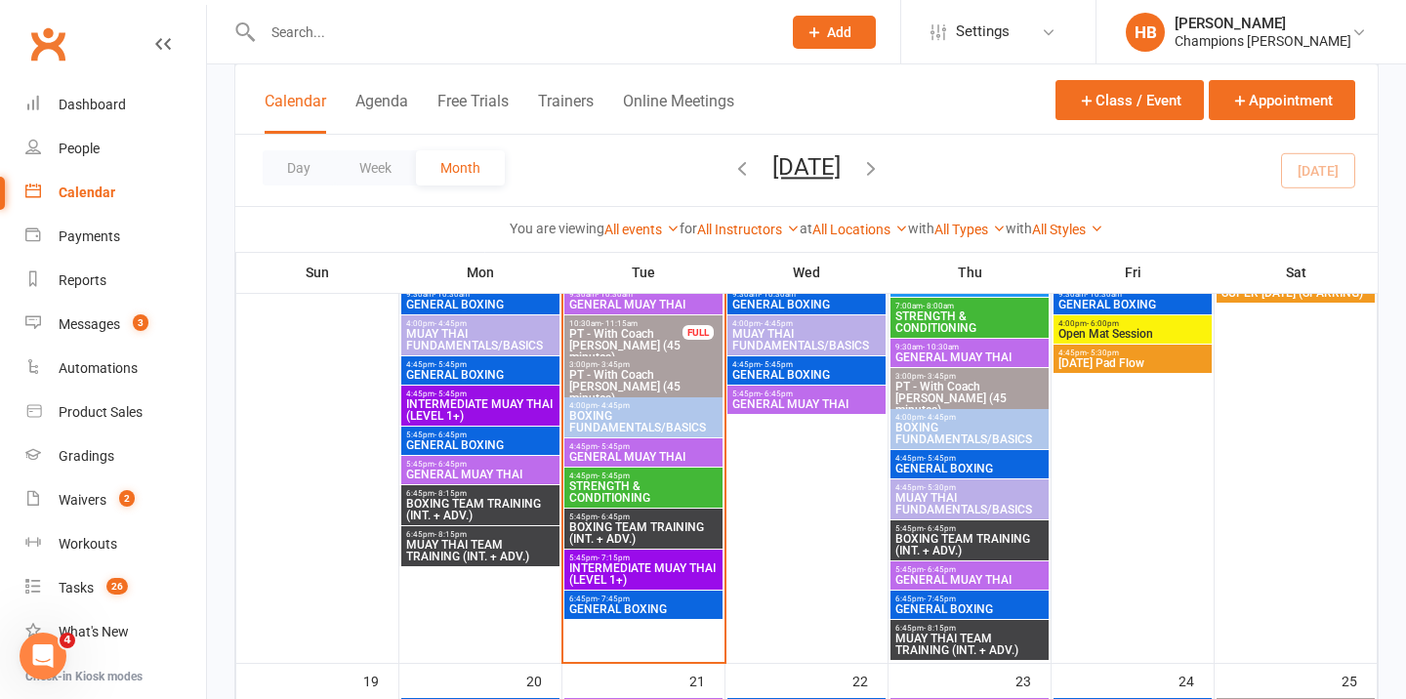
click at [630, 567] on span "INTERMEDIATE MUAY THAI (LEVEL 1+)" at bounding box center [643, 574] width 150 height 23
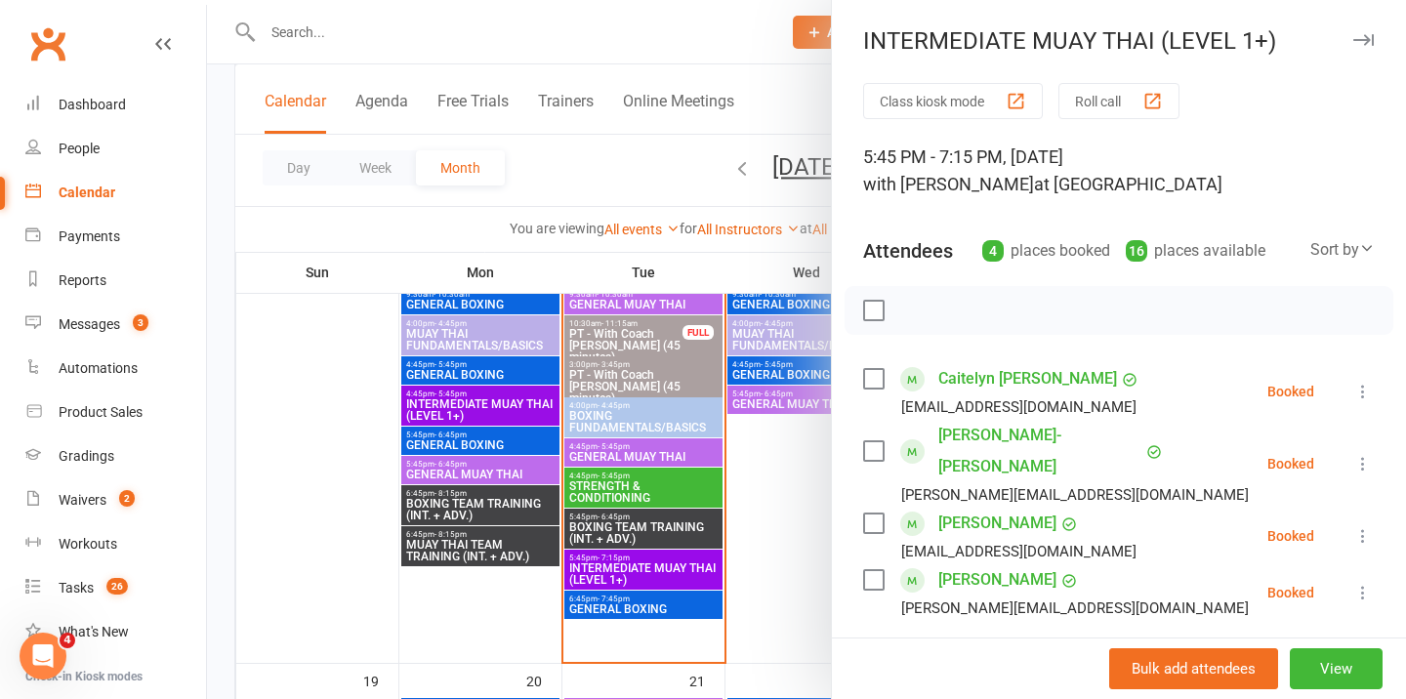
click at [621, 545] on div at bounding box center [806, 349] width 1199 height 699
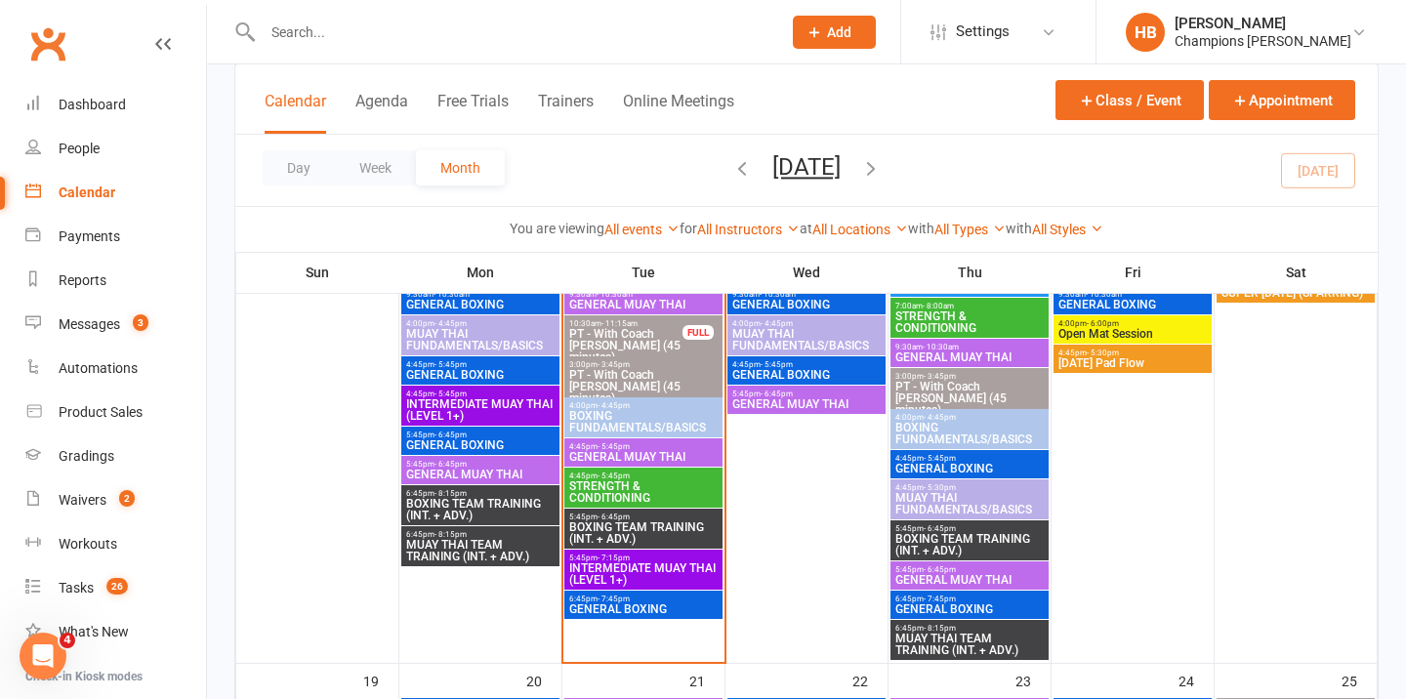
click at [621, 534] on span "BOXING TEAM TRAINING (INT. + ADV.)" at bounding box center [643, 533] width 150 height 23
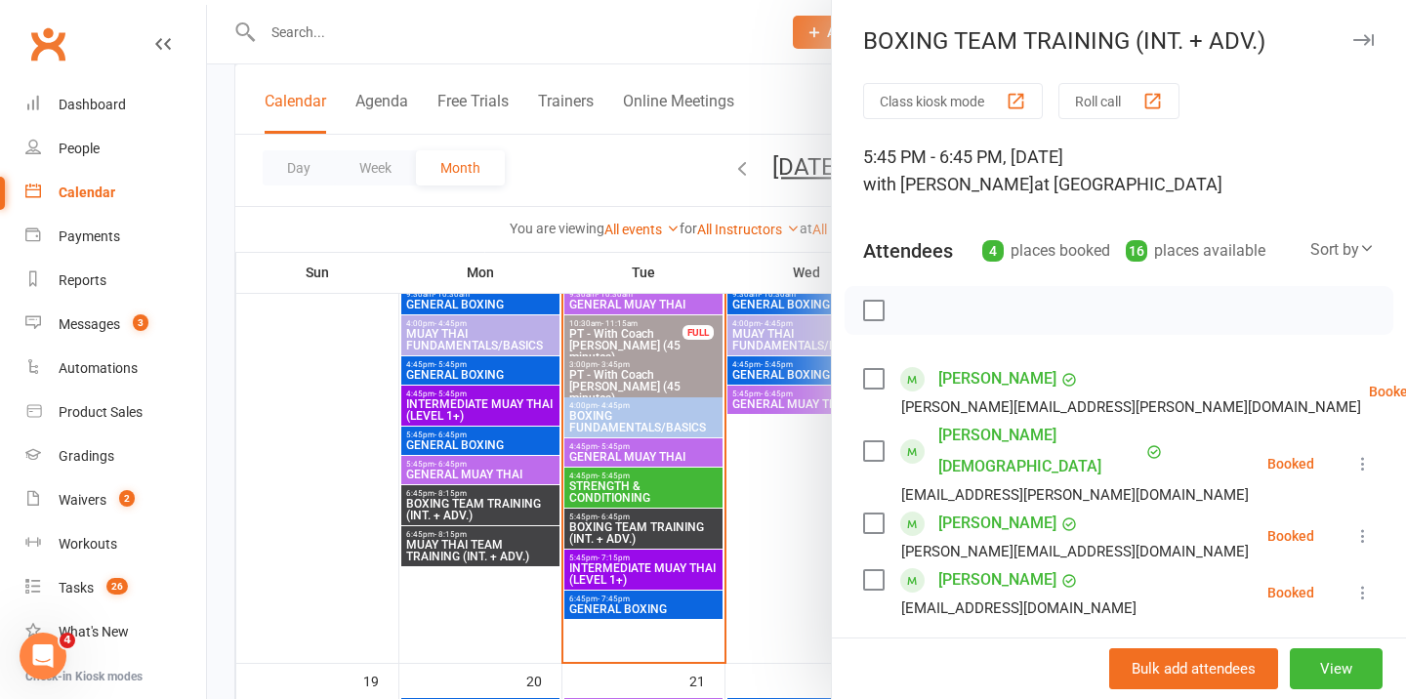
click at [615, 487] on div at bounding box center [806, 349] width 1199 height 699
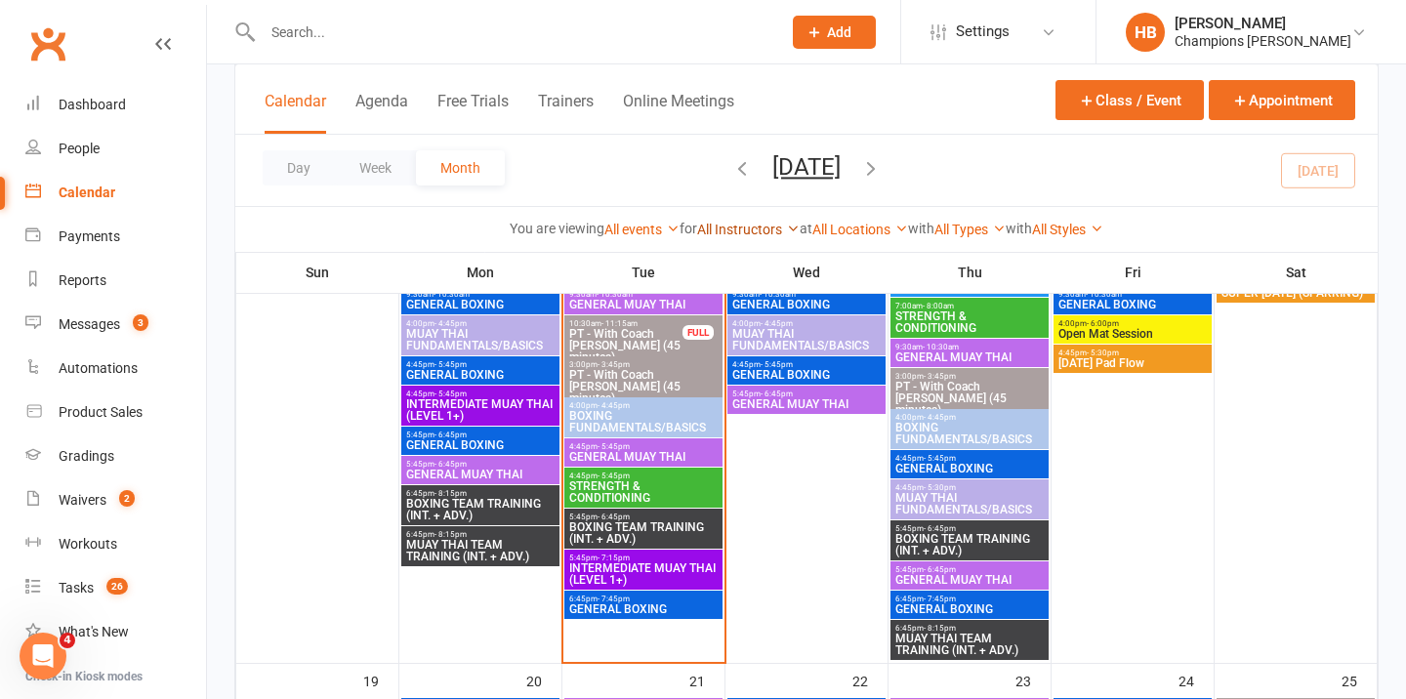
click at [763, 230] on link "All Instructors" at bounding box center [748, 230] width 103 height 16
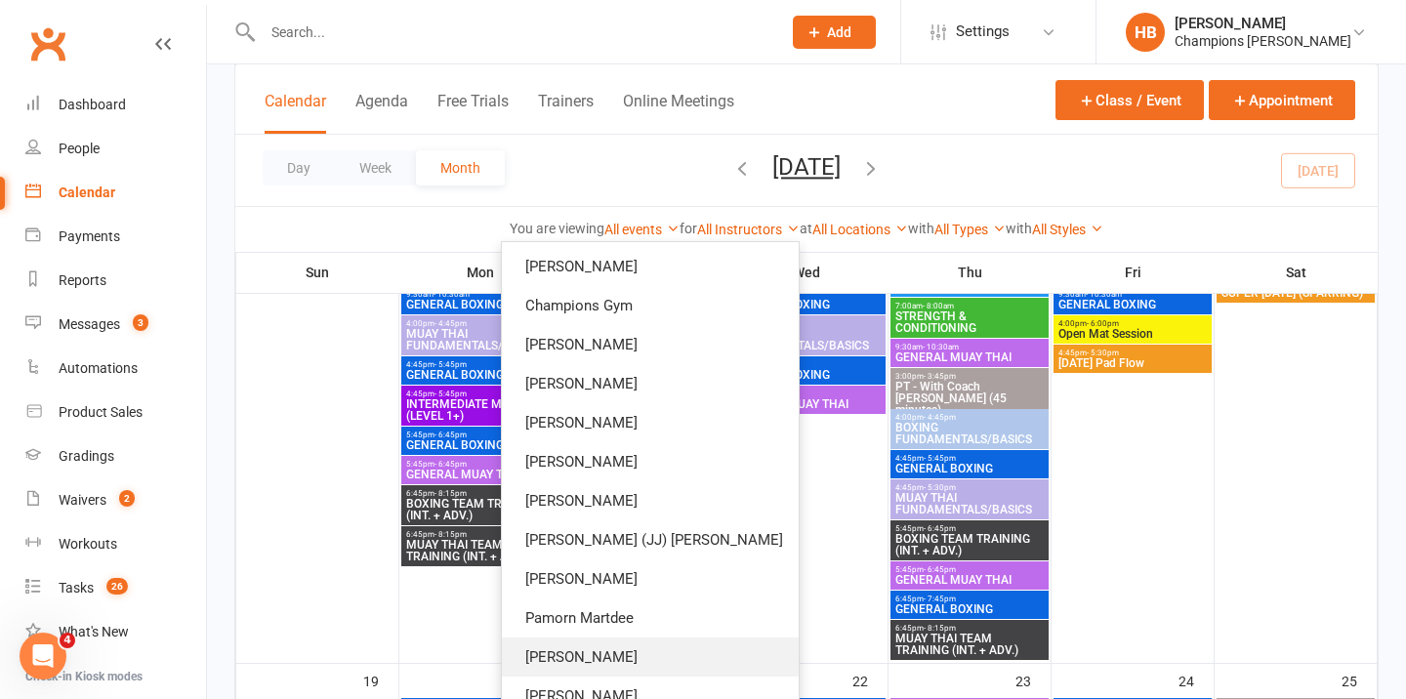
scroll to position [135, 0]
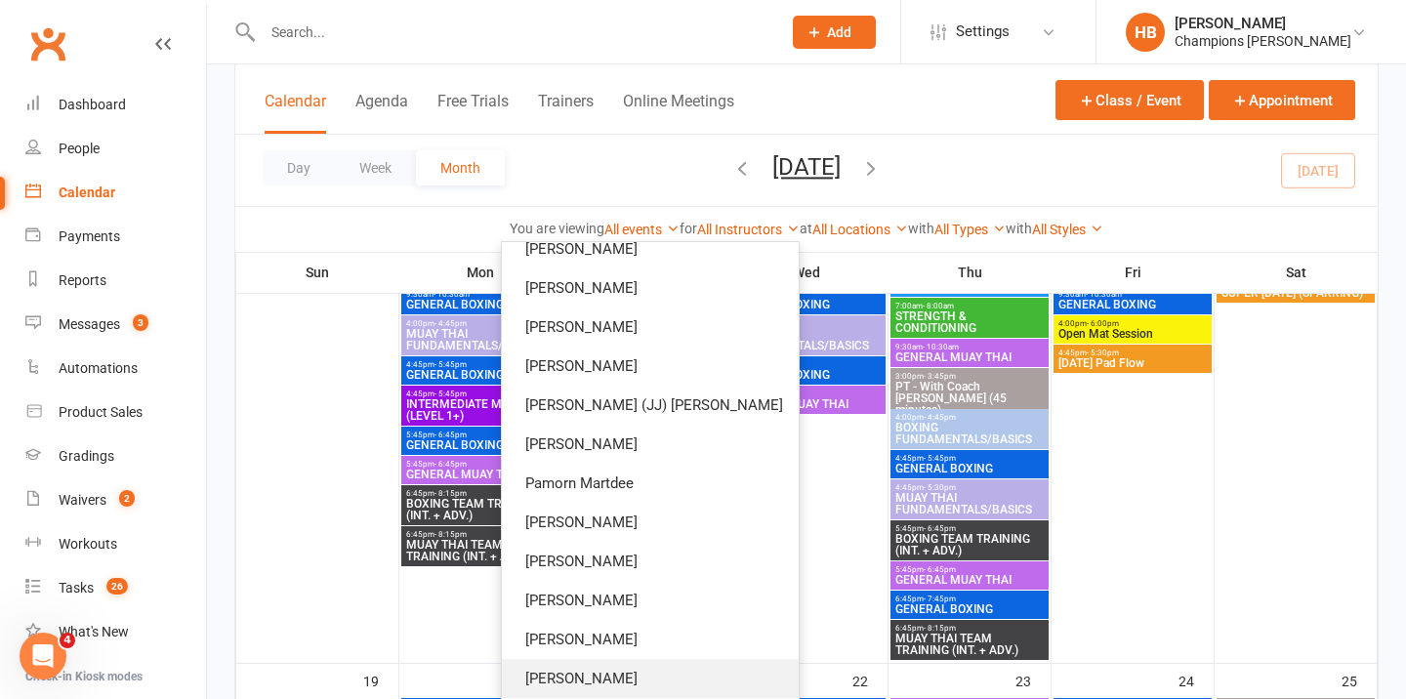
click at [674, 668] on link "Gisela Diaz" at bounding box center [650, 678] width 297 height 39
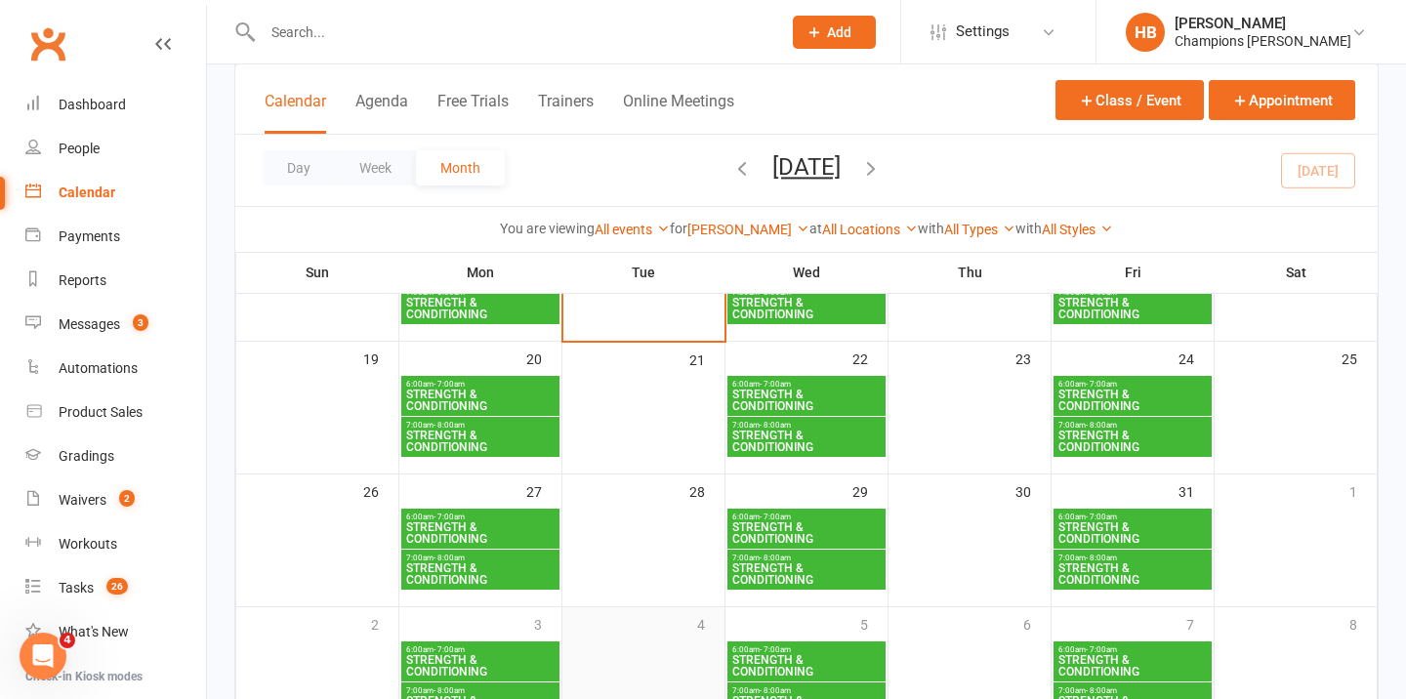
scroll to position [352, 0]
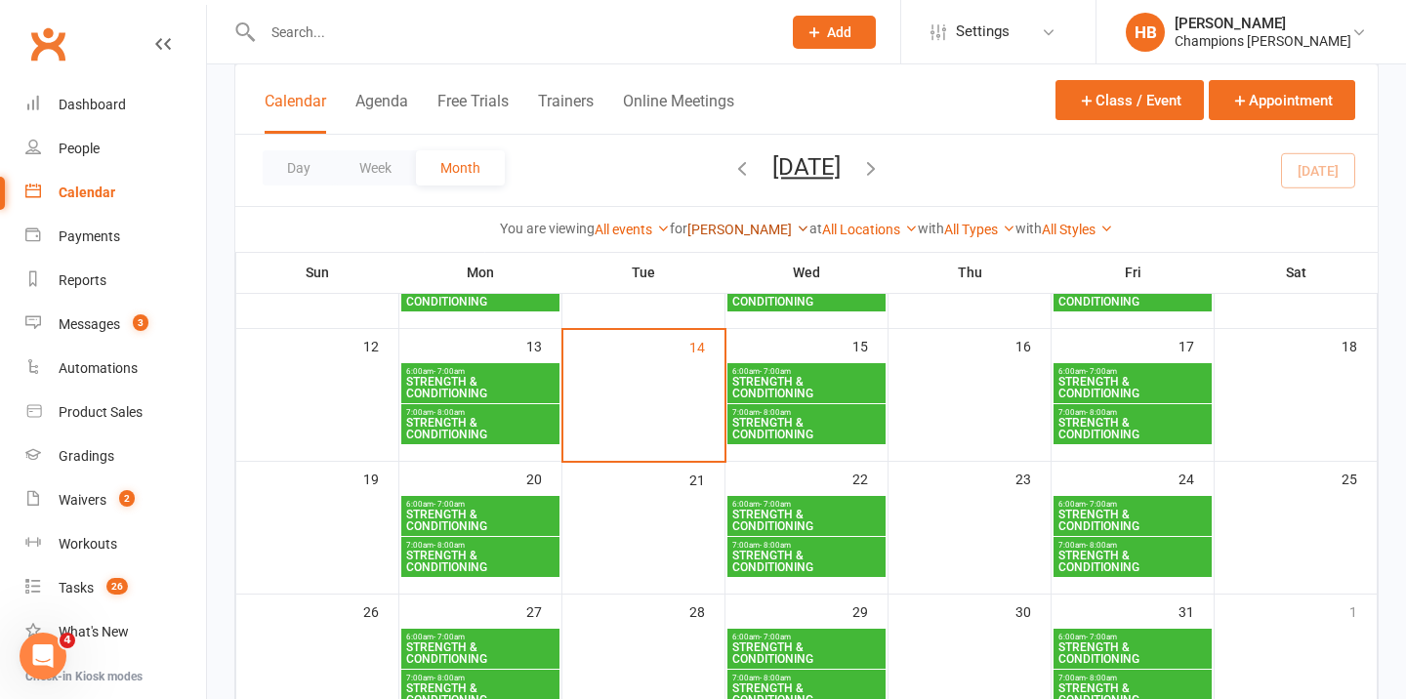
click at [708, 233] on link "Gisela Diaz" at bounding box center [749, 230] width 122 height 16
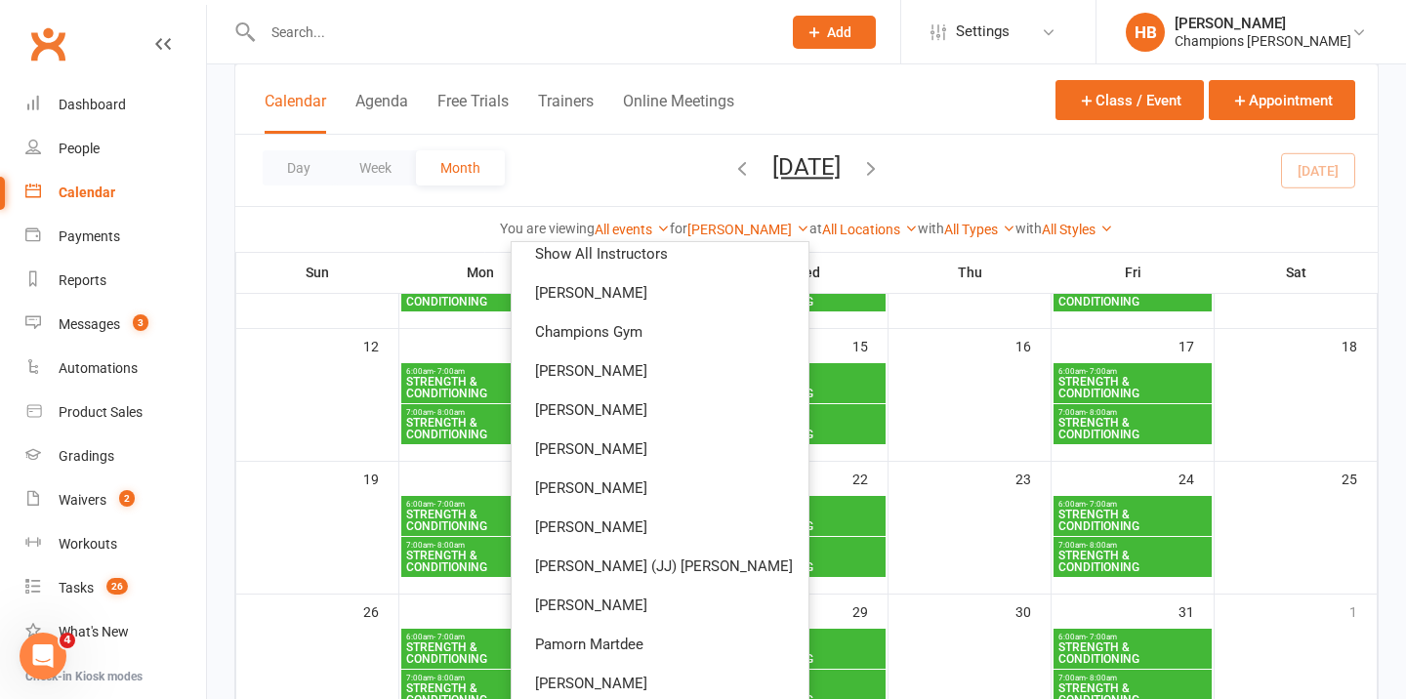
scroll to position [0, 0]
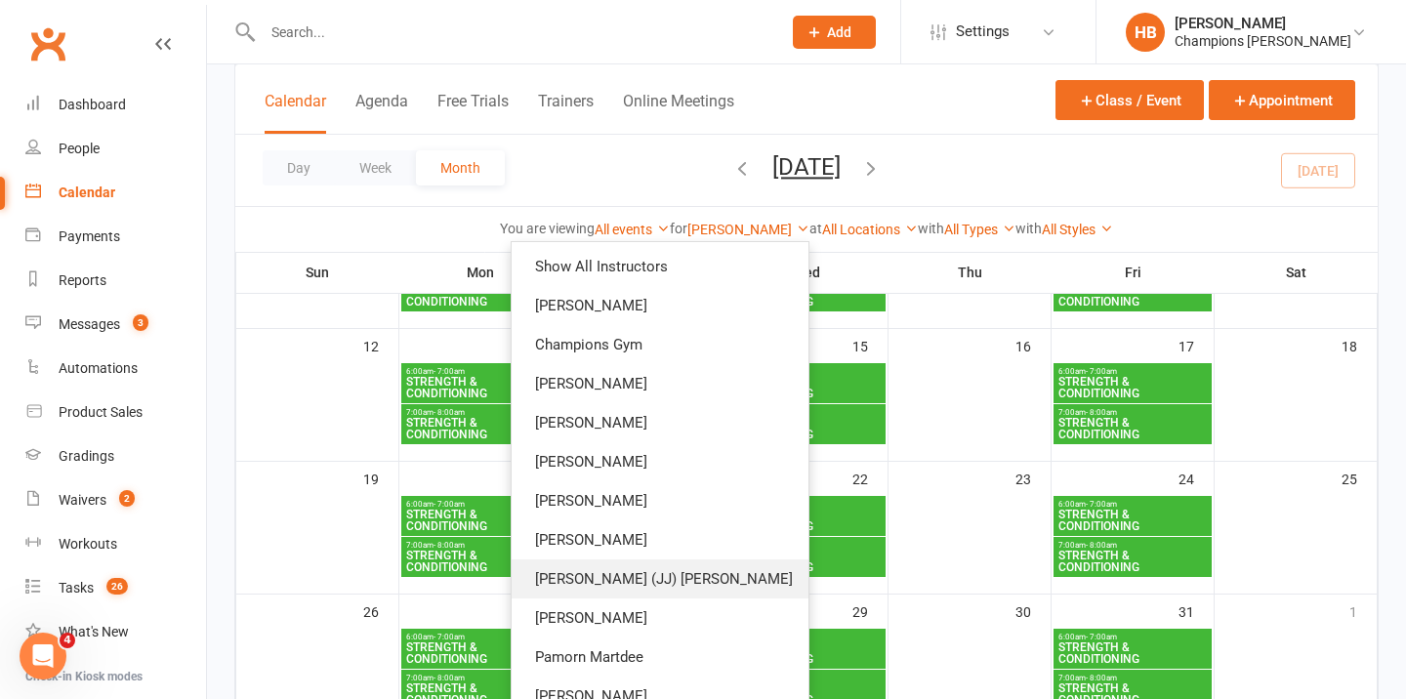
click at [688, 579] on link "Ignacio (JJ) Ronda" at bounding box center [660, 579] width 297 height 39
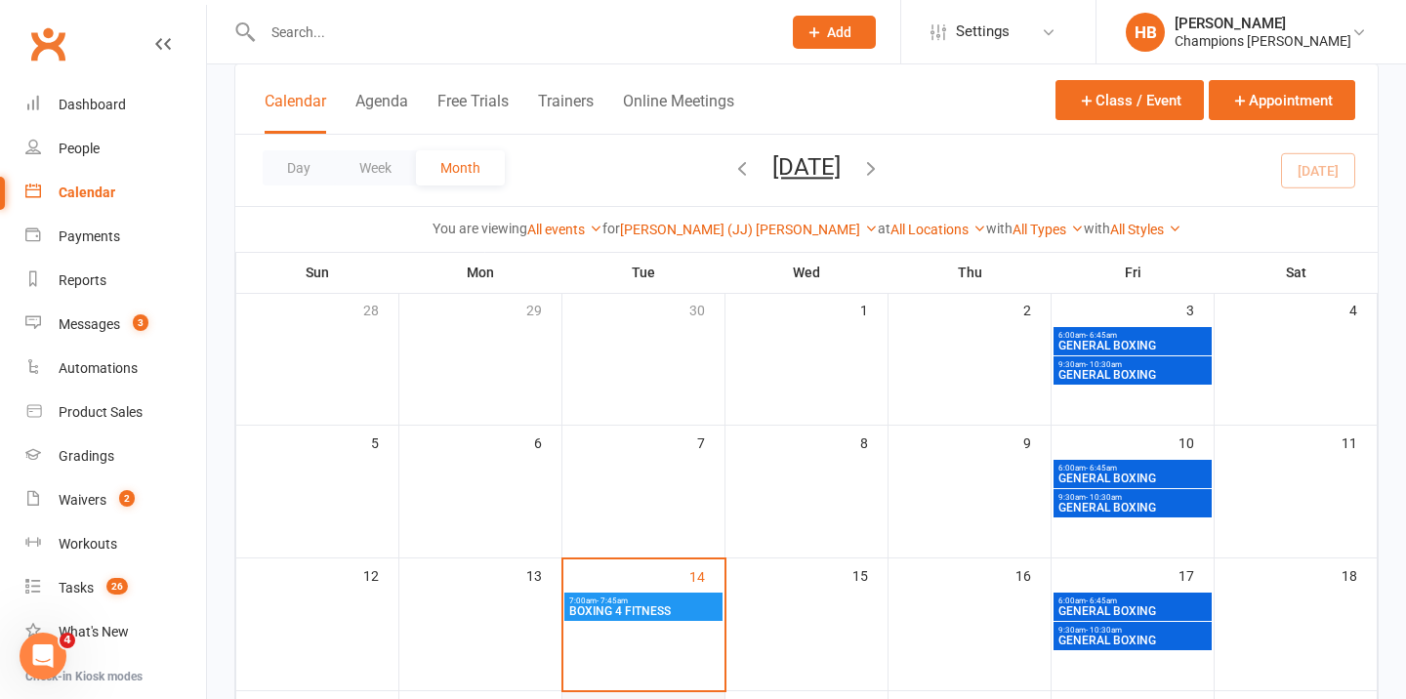
scroll to position [116, 0]
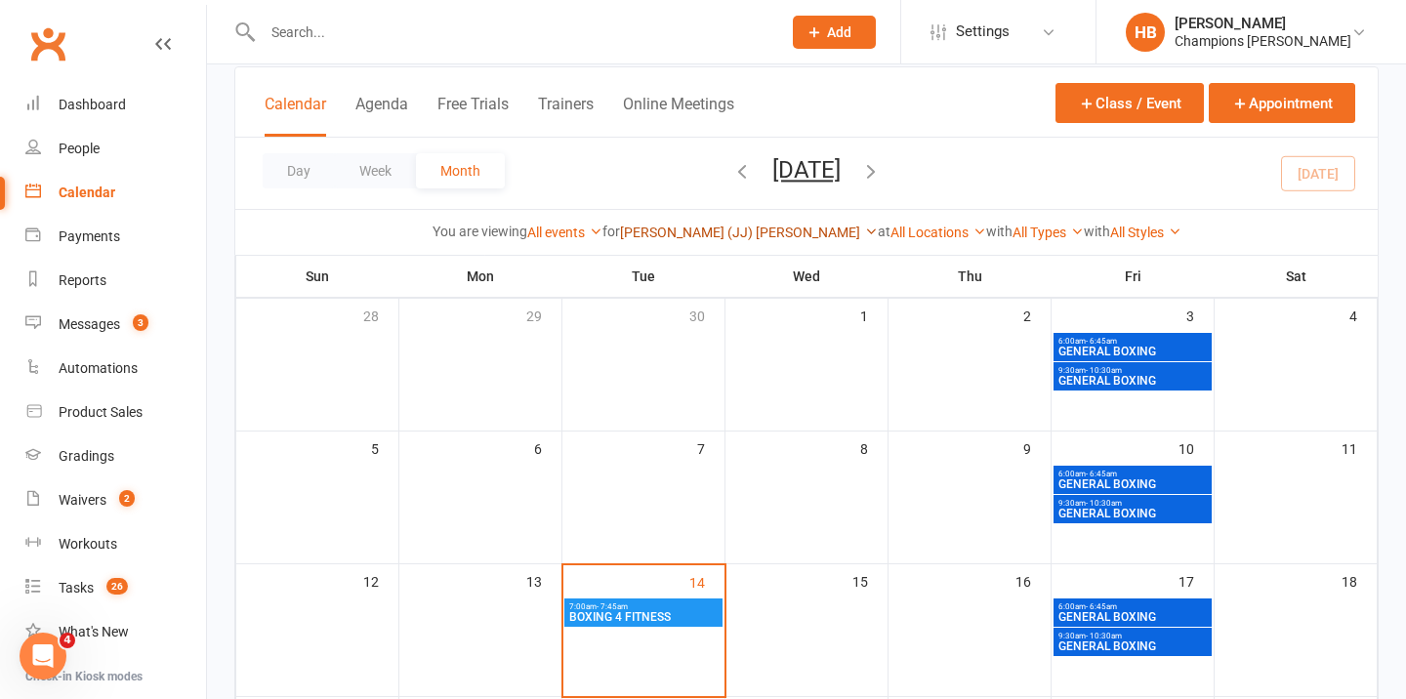
click at [758, 228] on link "Ignacio (JJ) Ronda" at bounding box center [749, 233] width 258 height 16
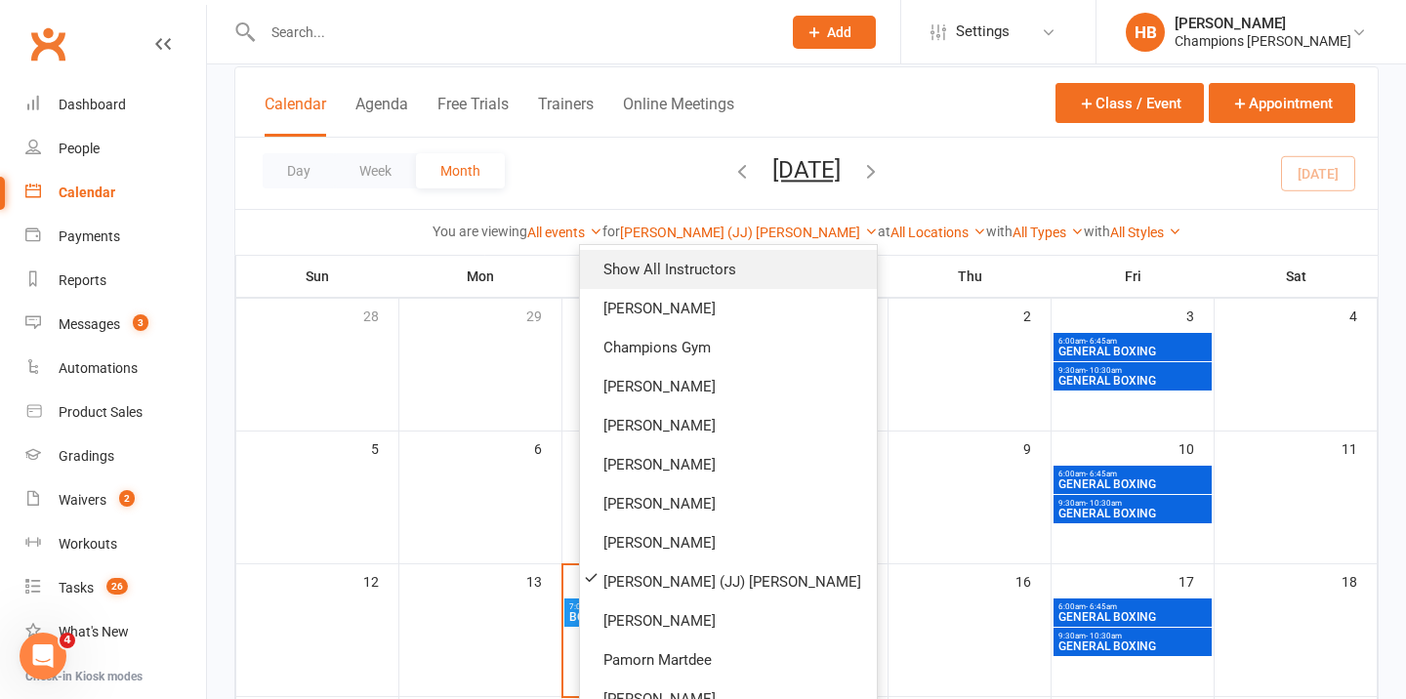
click at [735, 263] on link "Show All Instructors" at bounding box center [728, 269] width 297 height 39
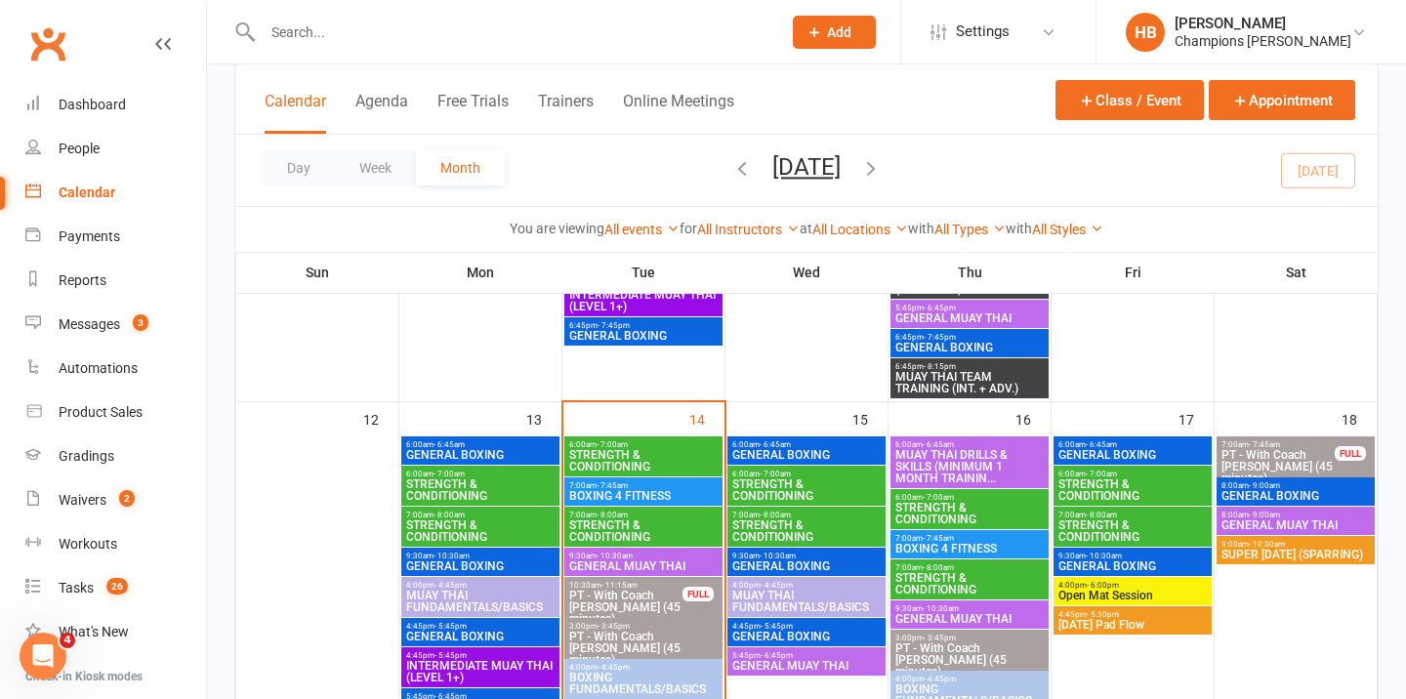
scroll to position [1146, 0]
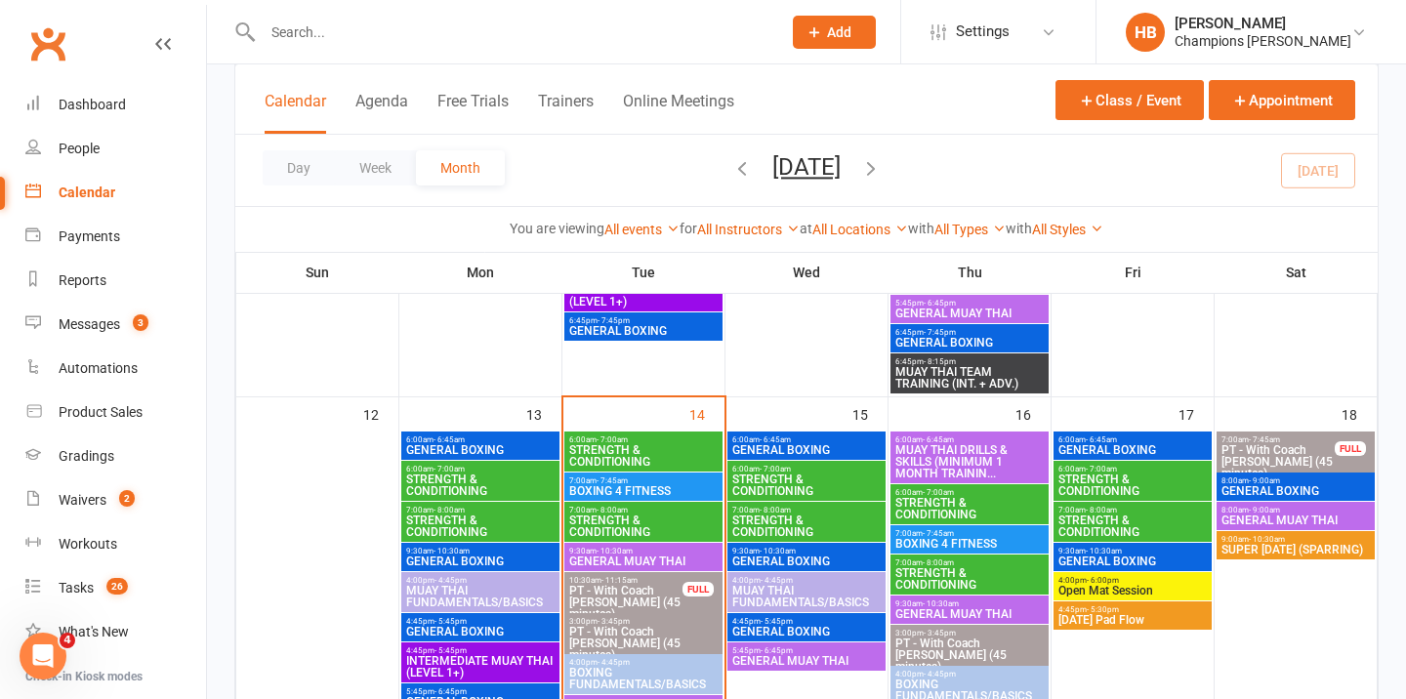
click at [601, 549] on span "- 10:30am" at bounding box center [615, 551] width 36 height 9
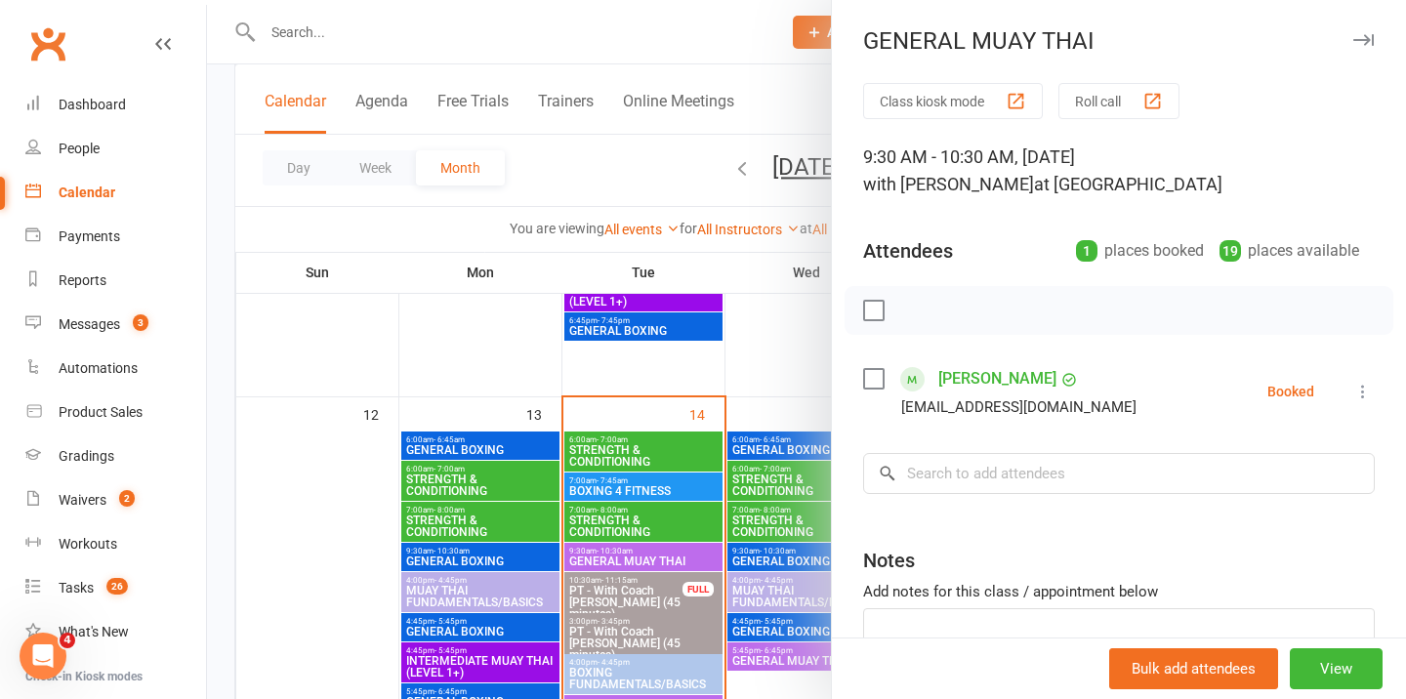
click at [1366, 36] on icon "button" at bounding box center [1364, 40] width 21 height 12
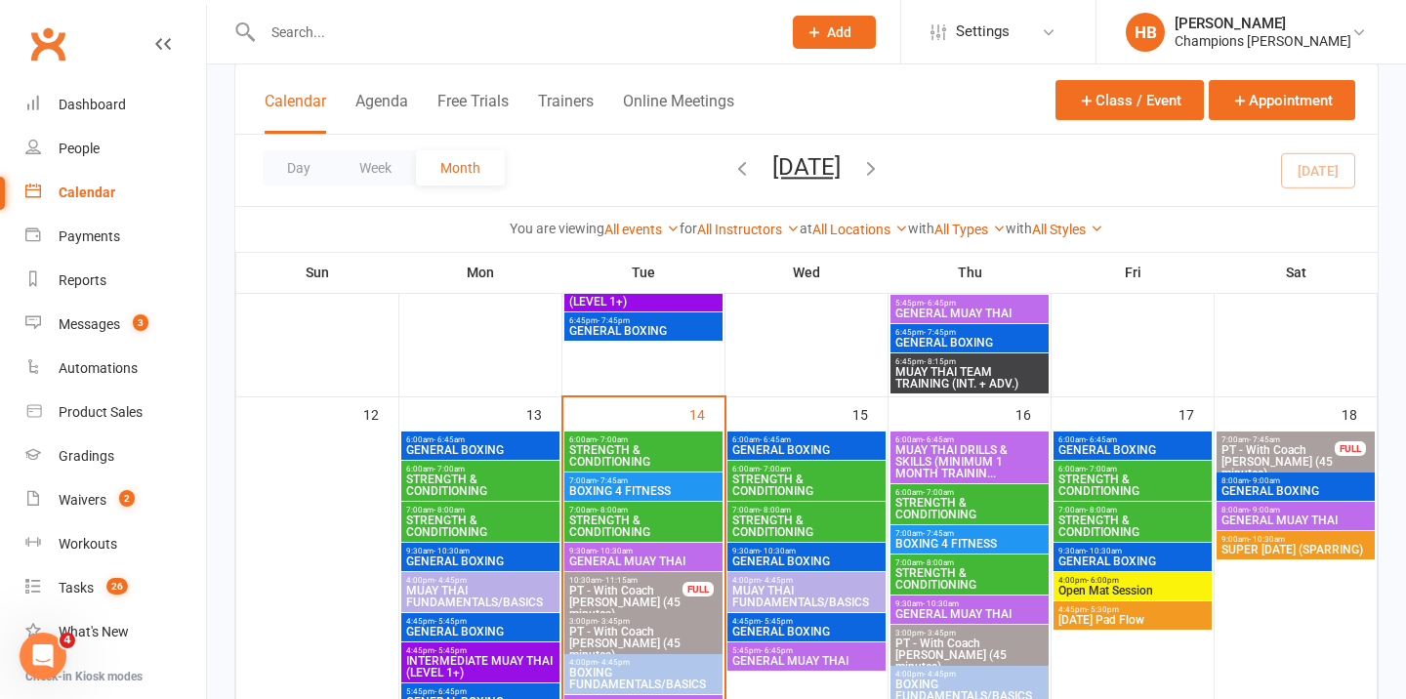
click at [641, 511] on span "7:00am - 8:00am" at bounding box center [643, 510] width 150 height 9
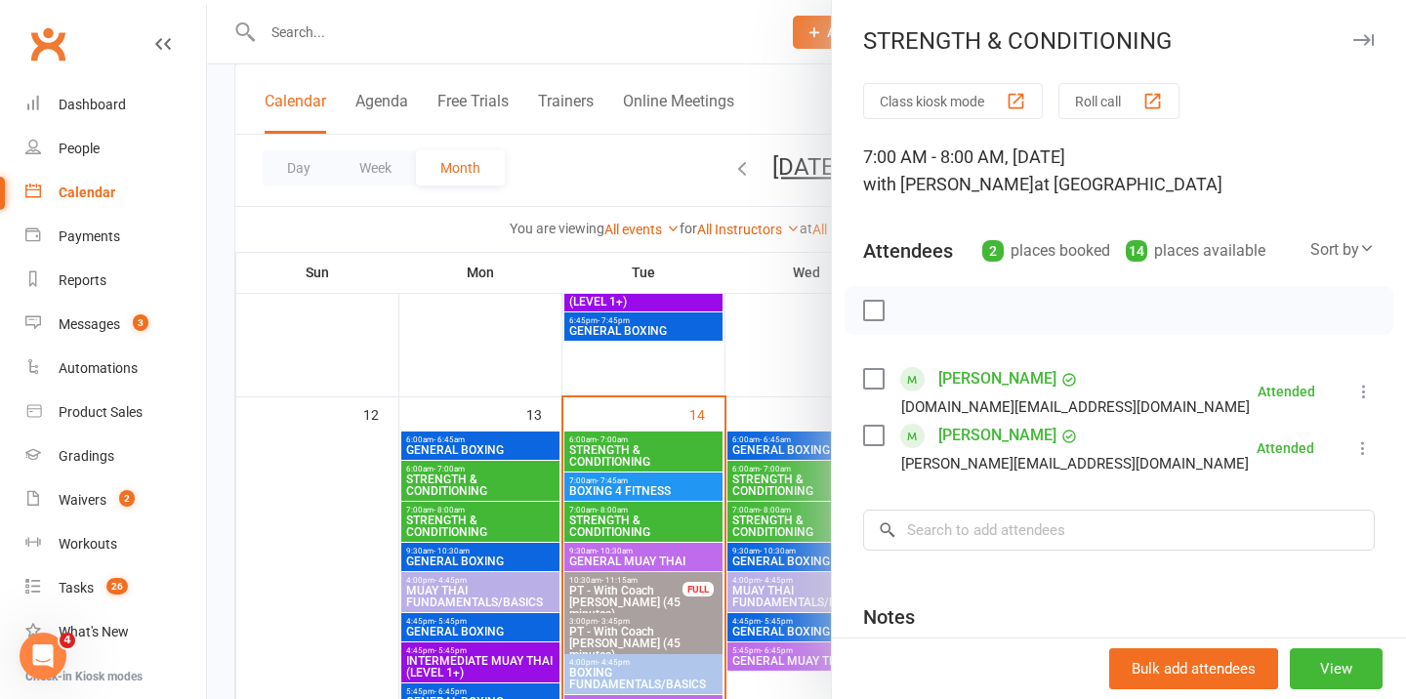
click at [641, 443] on div at bounding box center [806, 349] width 1199 height 699
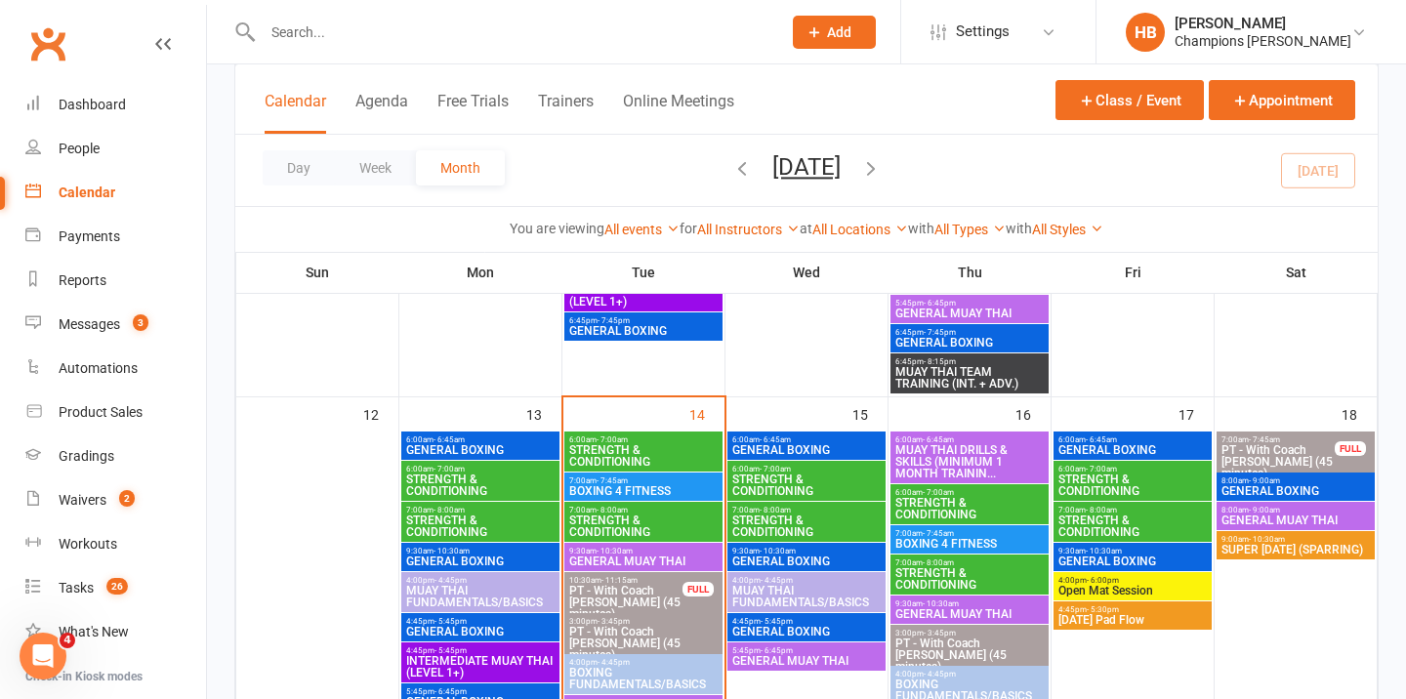
click at [643, 451] on span "STRENGTH & CONDITIONING" at bounding box center [643, 455] width 150 height 23
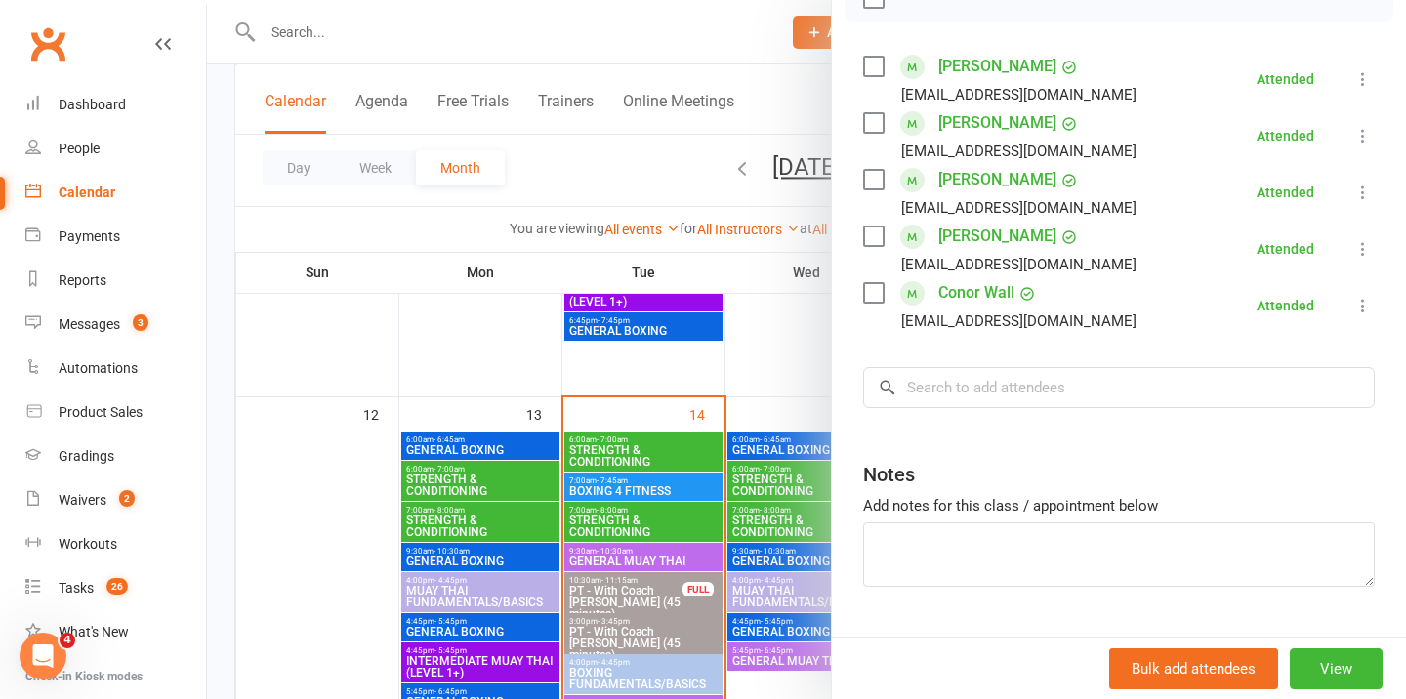
scroll to position [0, 0]
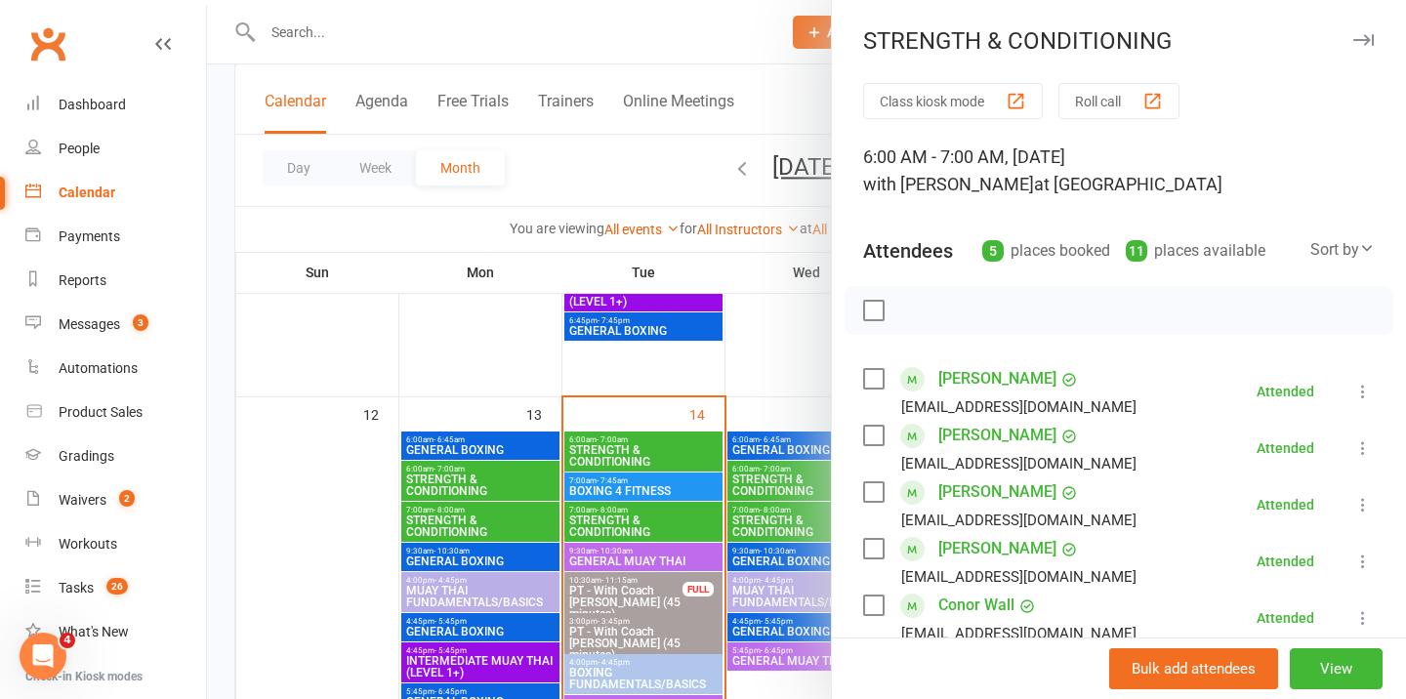
click at [635, 488] on div at bounding box center [806, 349] width 1199 height 699
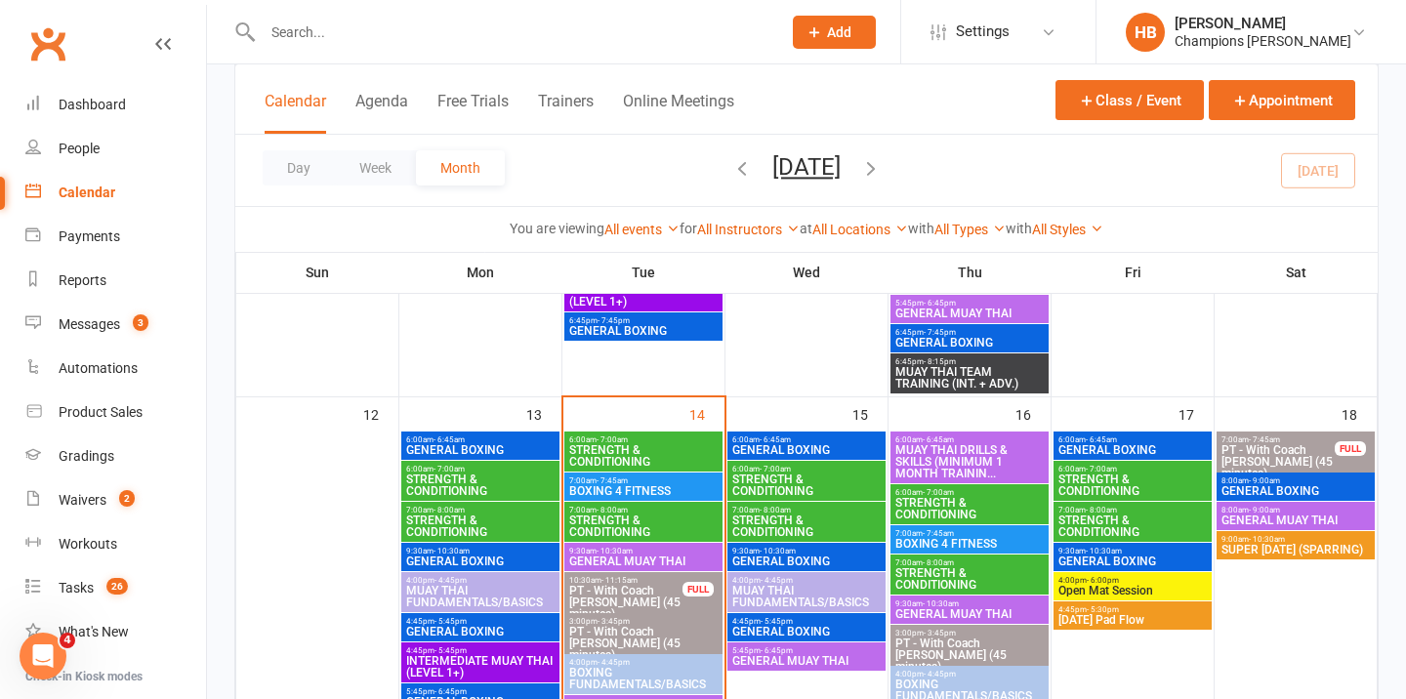
click at [635, 488] on span "BOXING 4 FITNESS" at bounding box center [643, 491] width 150 height 12
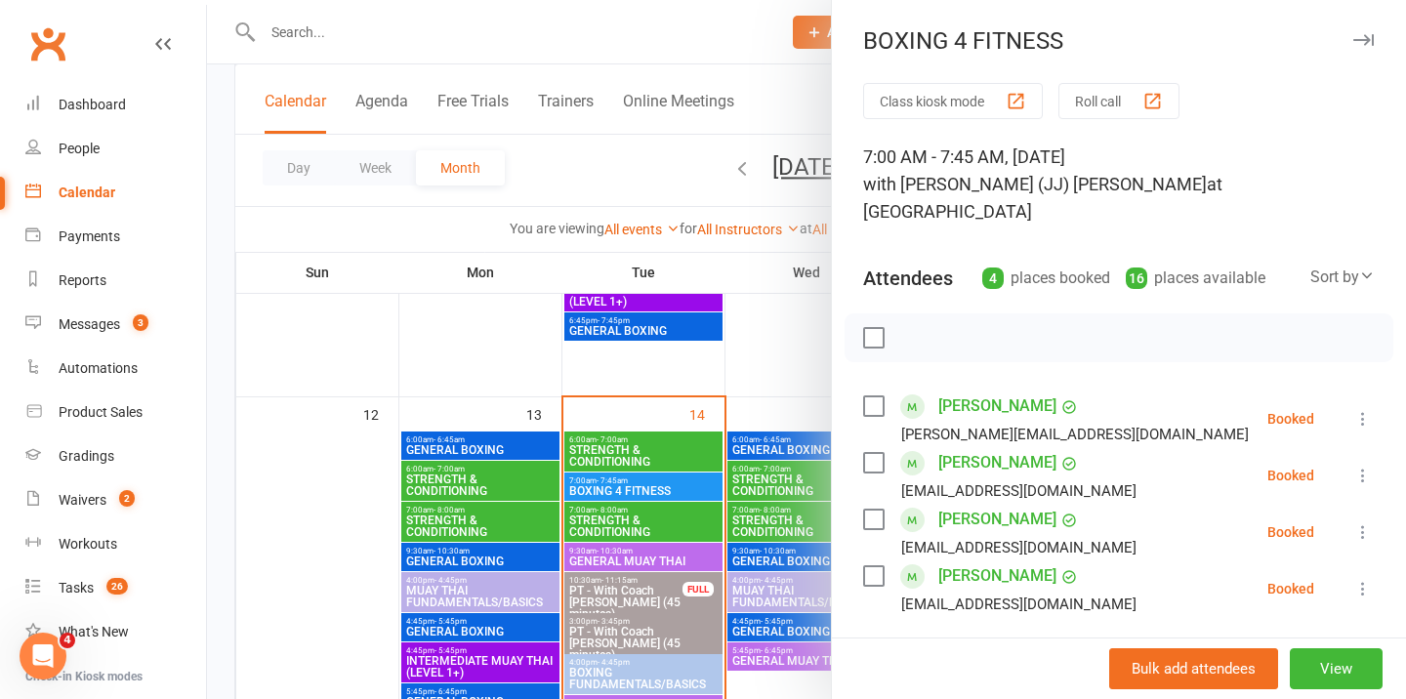
click at [1362, 40] on icon "button" at bounding box center [1364, 40] width 21 height 12
